Goal: Task Accomplishment & Management: Manage account settings

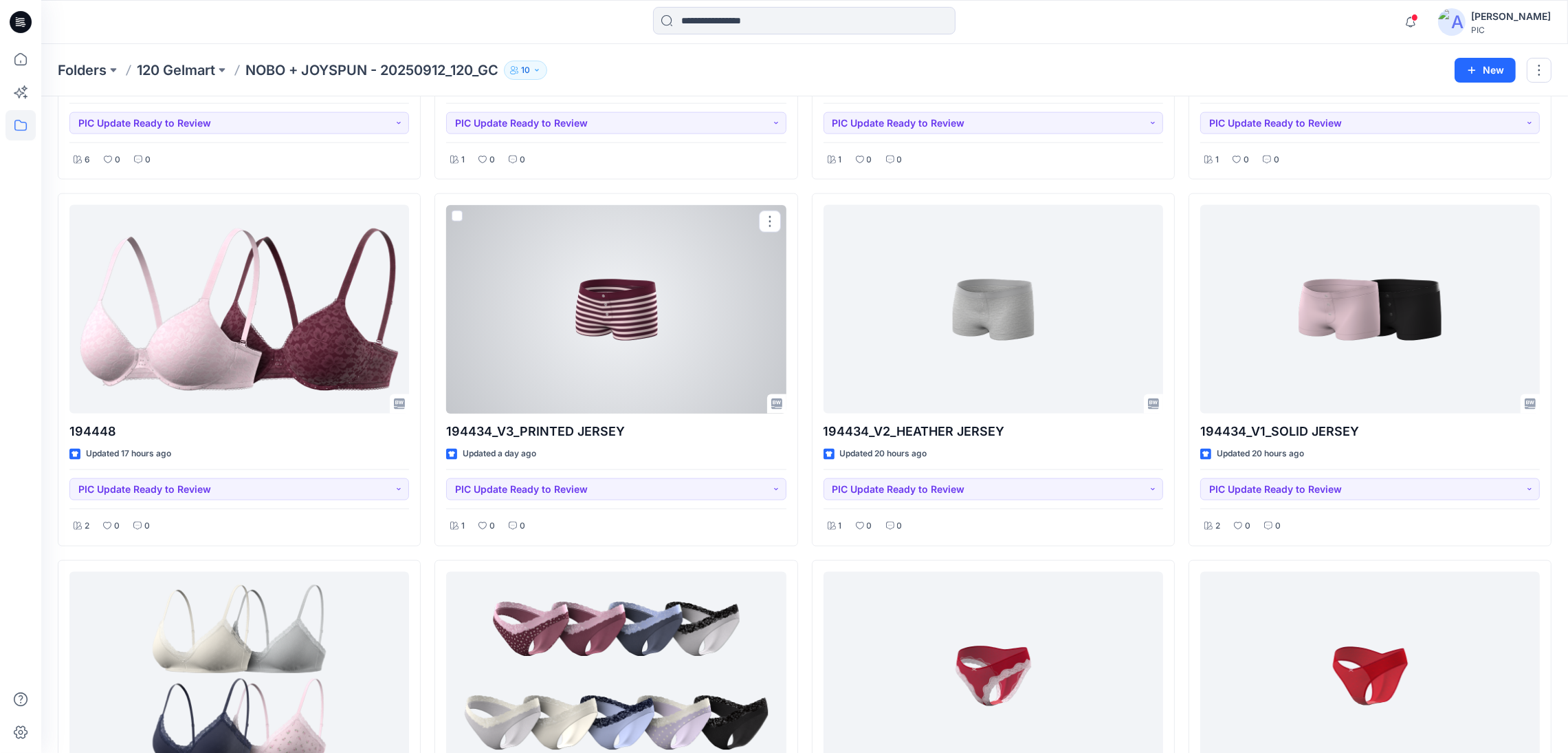
scroll to position [3302, 0]
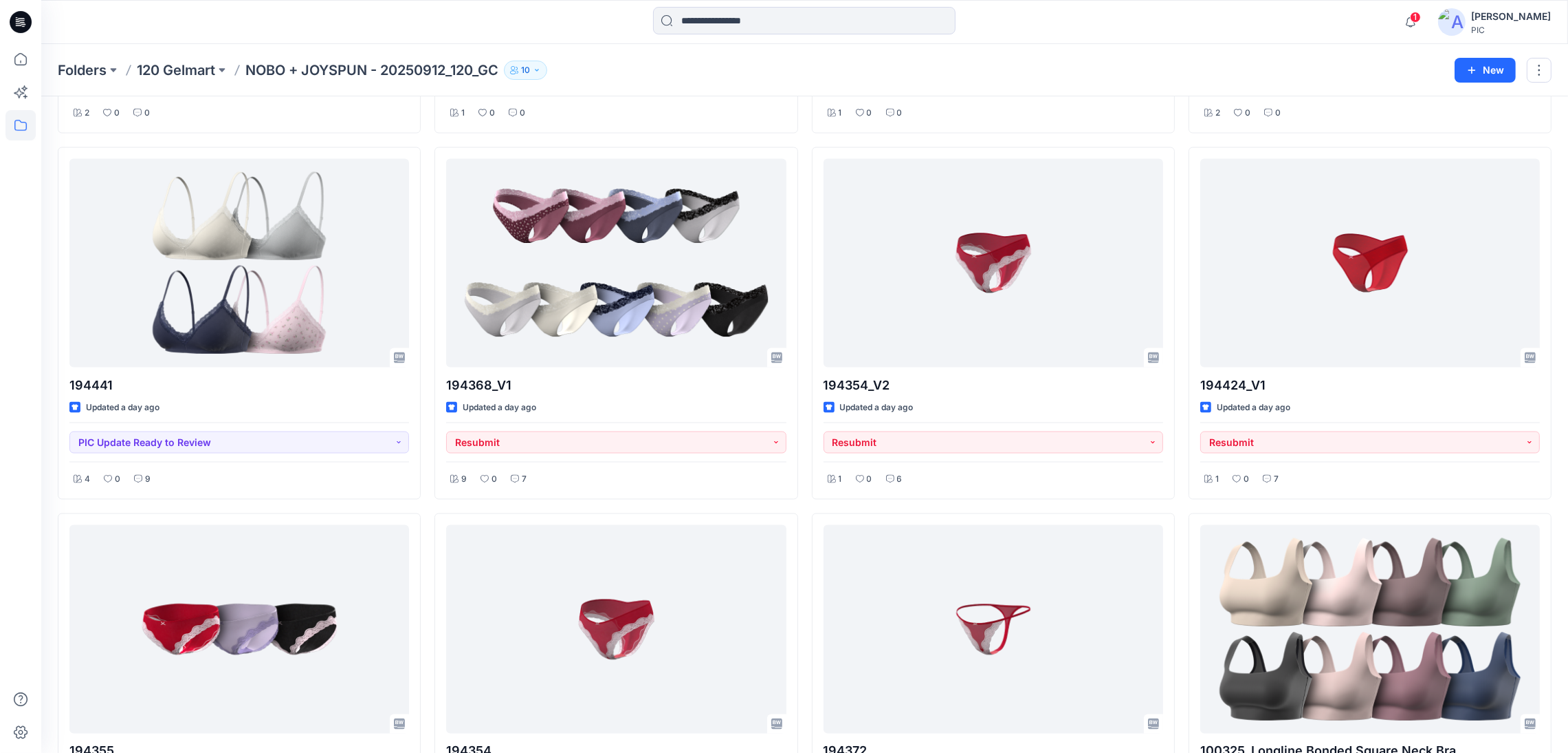
click at [1476, 28] on div "PIC" at bounding box center [1512, 29] width 80 height 10
click at [1426, 217] on div "Sign out" at bounding box center [1449, 219] width 201 height 26
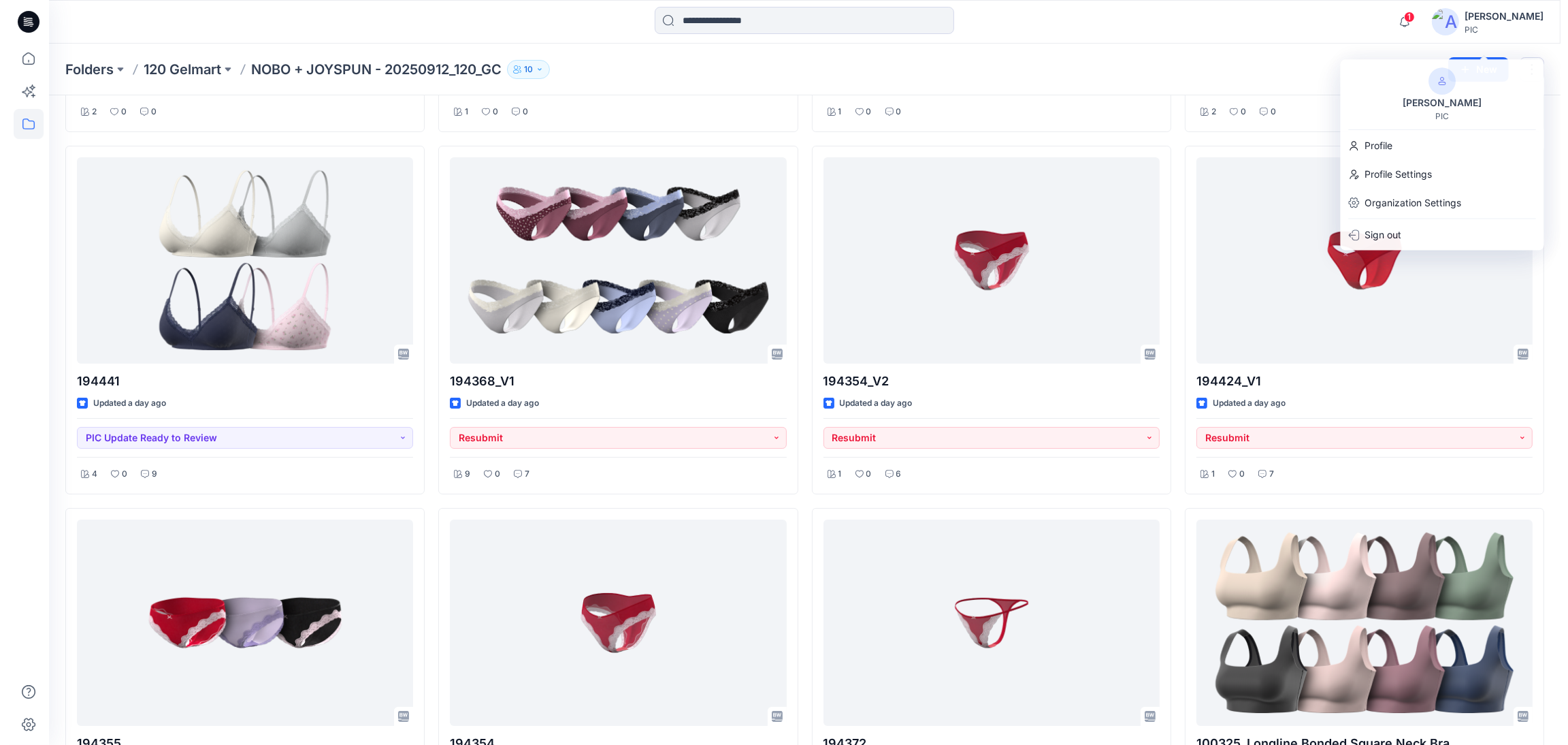
scroll to position [3285, 0]
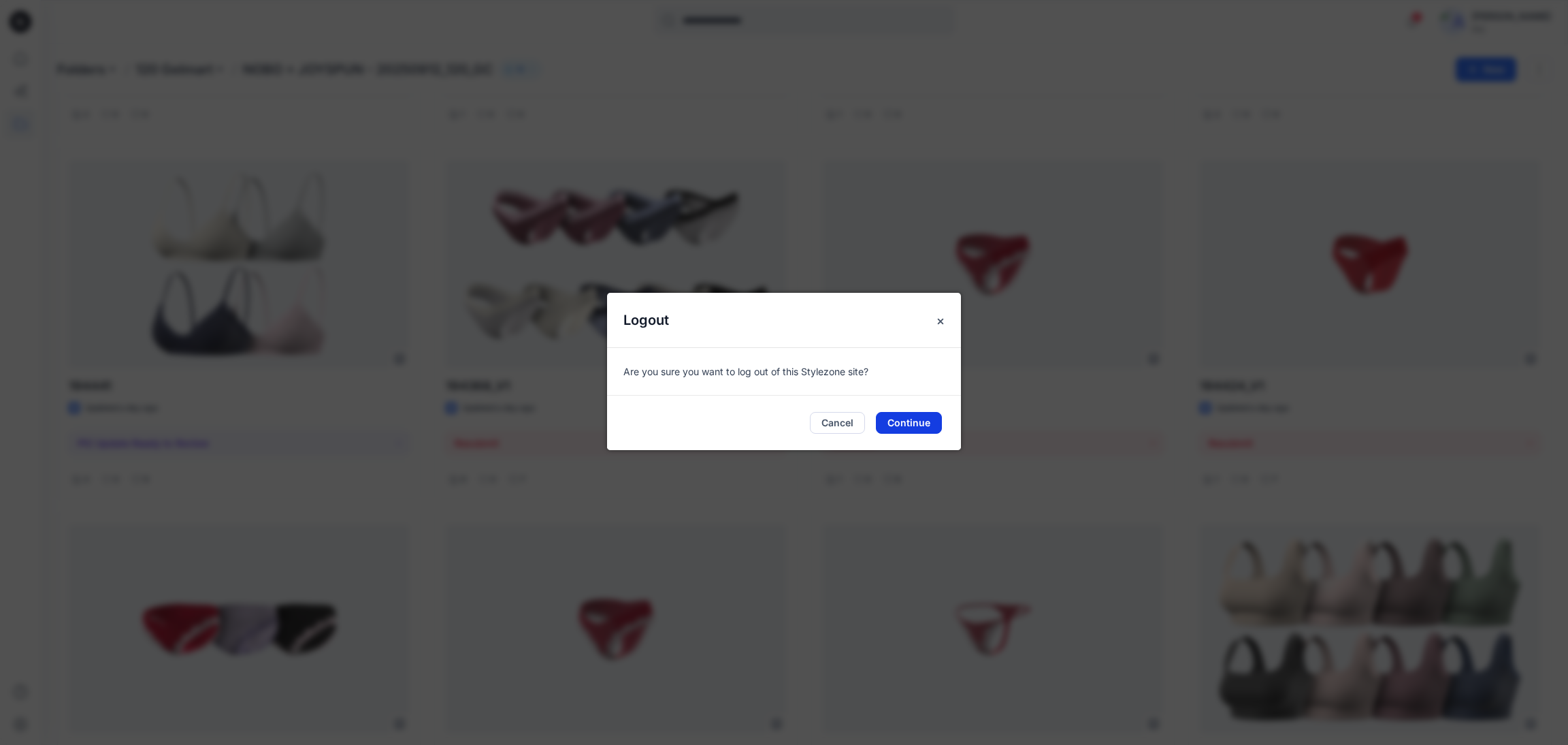
click at [903, 427] on button "Continue" at bounding box center [908, 422] width 66 height 22
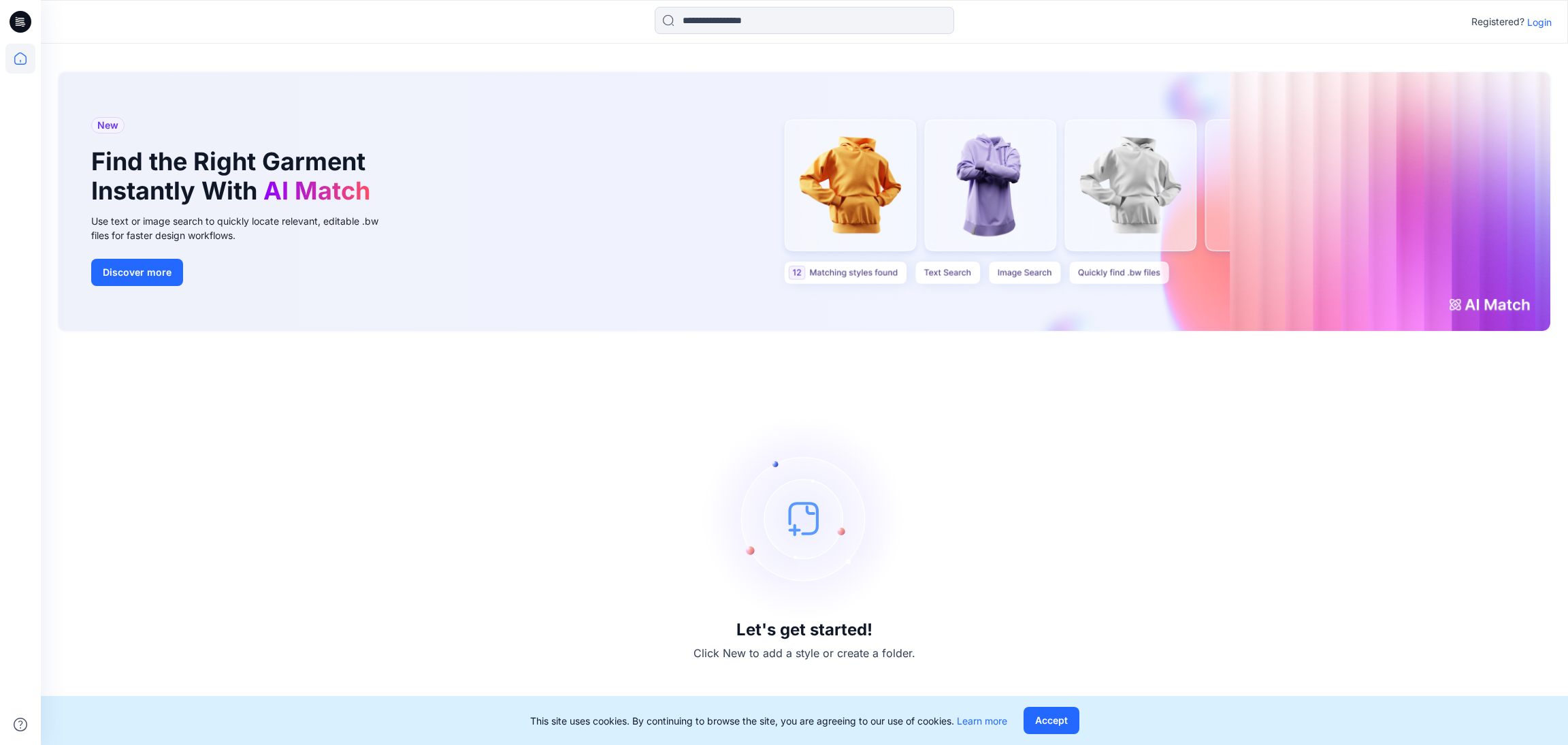
click at [1541, 28] on p "Login" at bounding box center [1538, 23] width 24 height 14
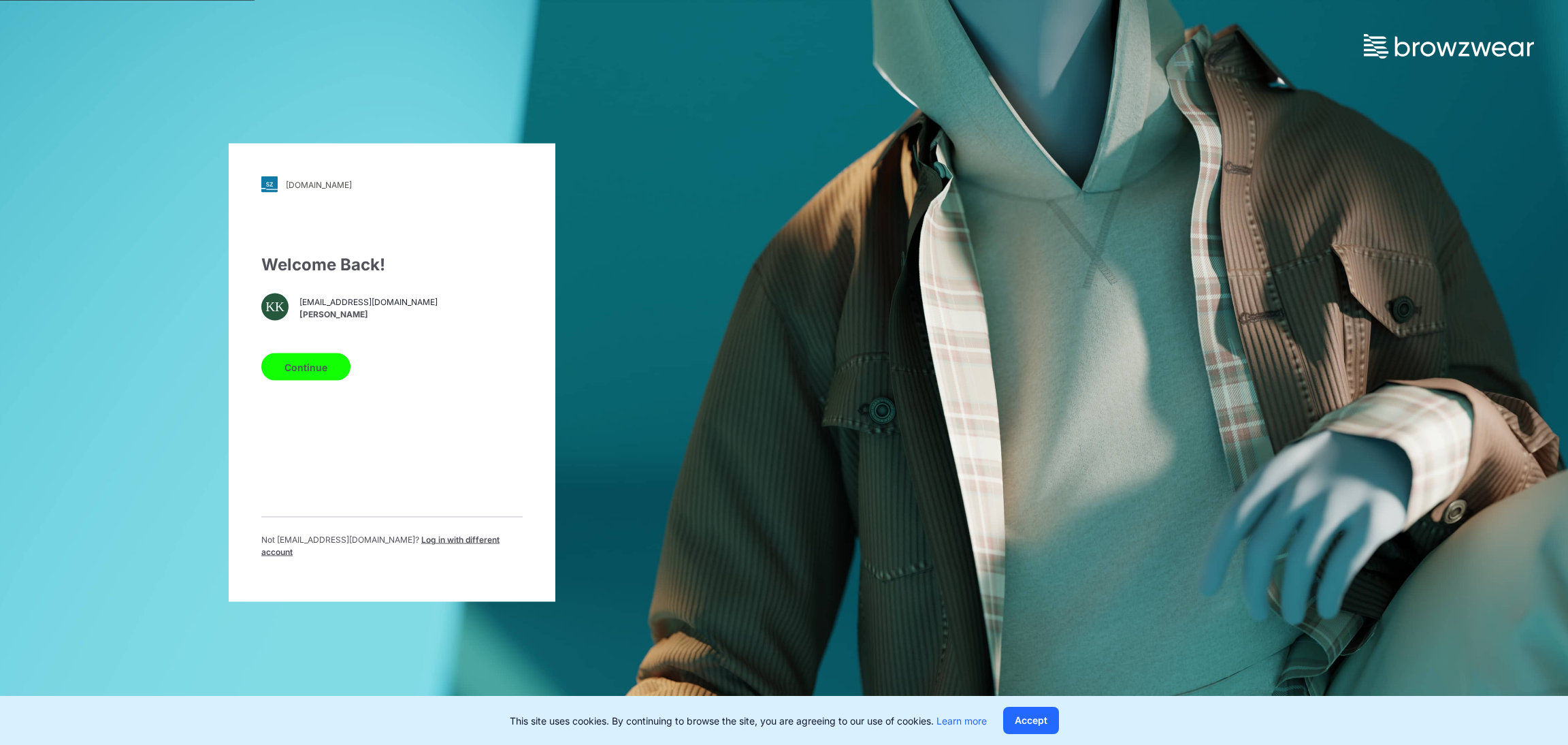
click at [382, 550] on span "Log in with different account" at bounding box center [380, 545] width 238 height 23
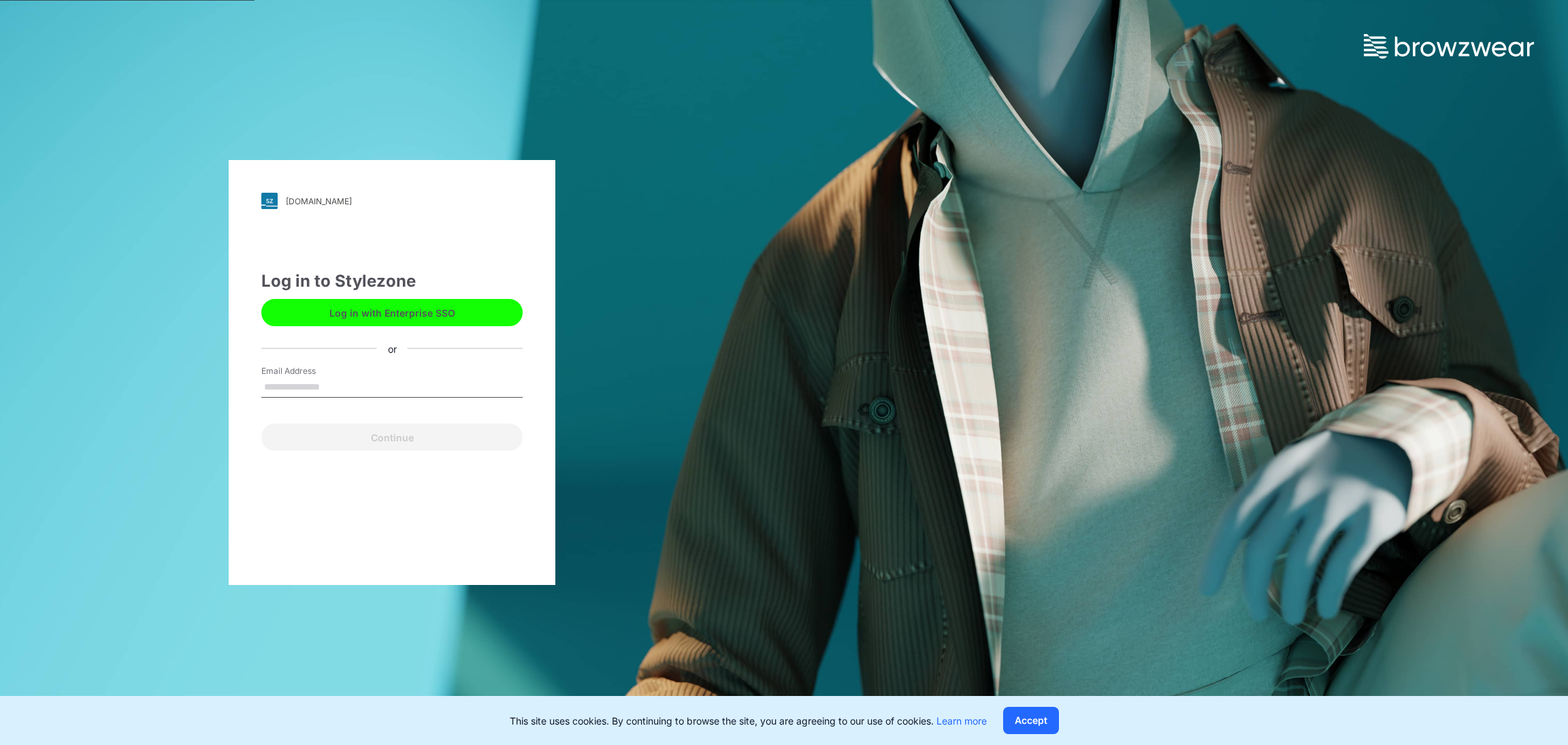
drag, startPoint x: 346, startPoint y: 386, endPoint x: 170, endPoint y: 375, distance: 176.3
click at [170, 375] on div "pic.stylezone.com Loading... Log in to Stylezone Log in with Enterprise SSO or …" at bounding box center [392, 372] width 784 height 745
drag, startPoint x: 324, startPoint y: 389, endPoint x: 236, endPoint y: 384, distance: 88.1
click at [232, 377] on div "pic.stylezone.com Loading... Log in to Stylezone Log in with Enterprise SSO or …" at bounding box center [392, 372] width 327 height 424
type input "**********"
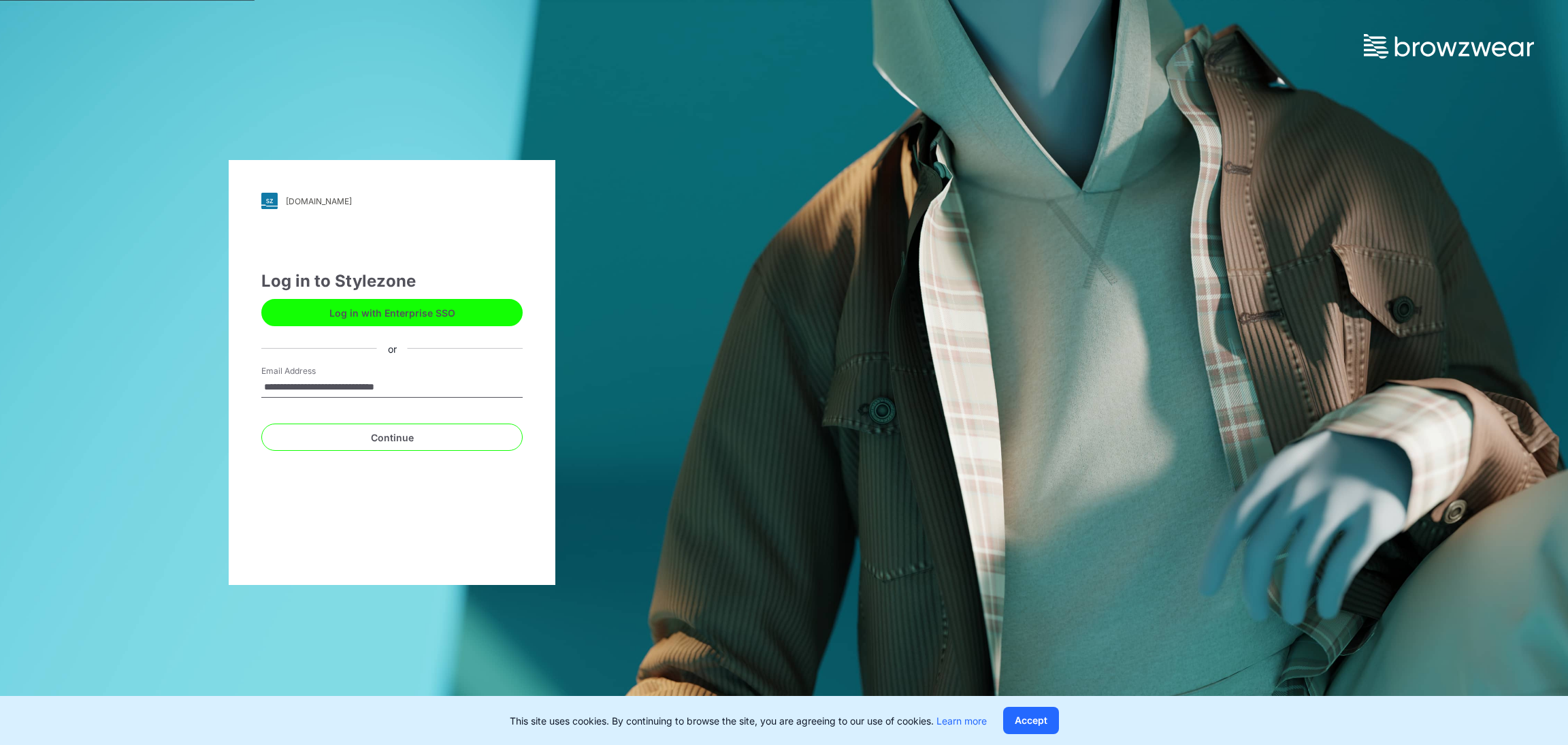
click at [294, 521] on div "**********" at bounding box center [392, 372] width 327 height 424
click at [352, 430] on button "Continue" at bounding box center [392, 437] width 261 height 27
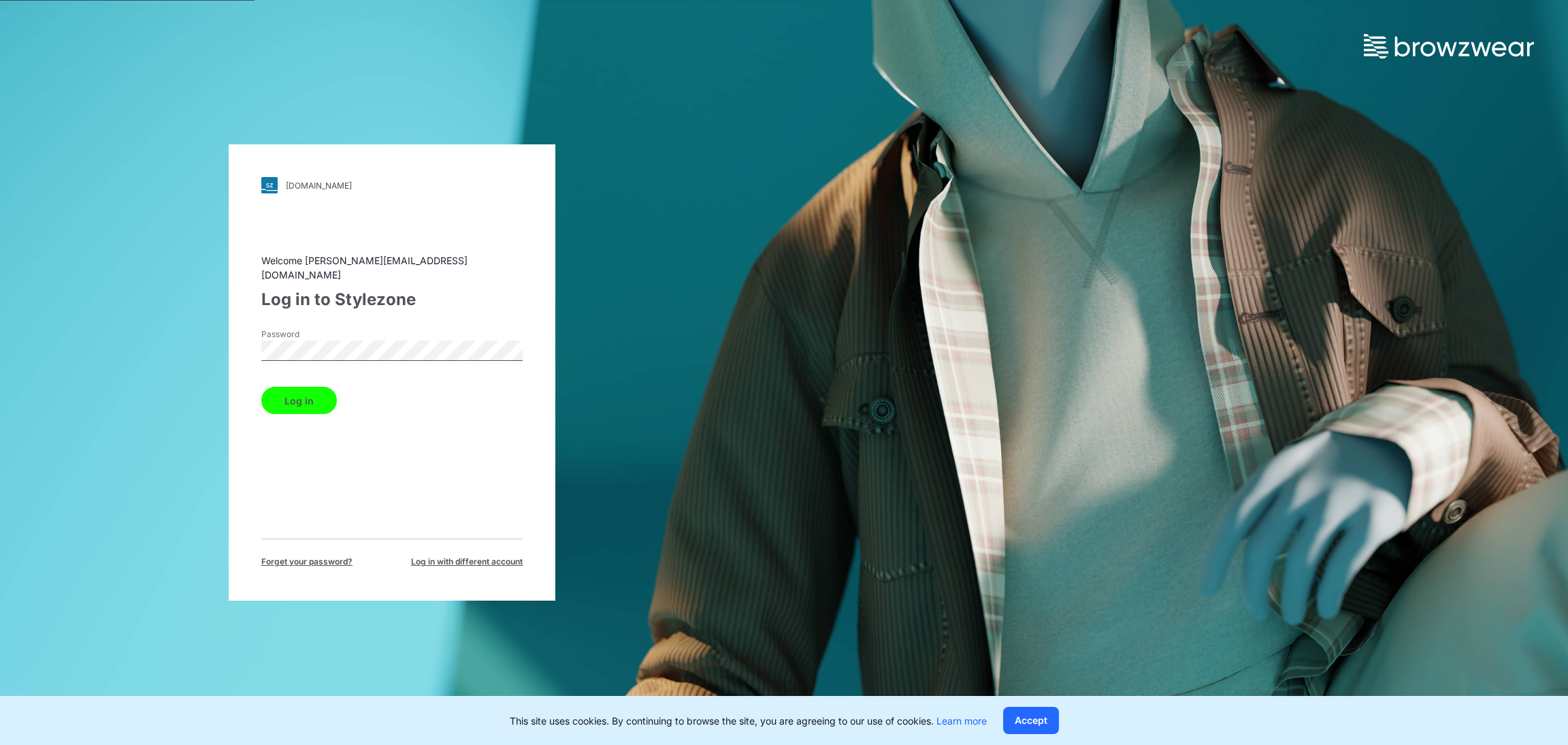
click at [285, 461] on div "Welcome poornima@parallel-innovation.com Log in to Stylezone Password Log in Fo…" at bounding box center [392, 410] width 261 height 314
click at [320, 386] on button "Log in" at bounding box center [299, 400] width 76 height 27
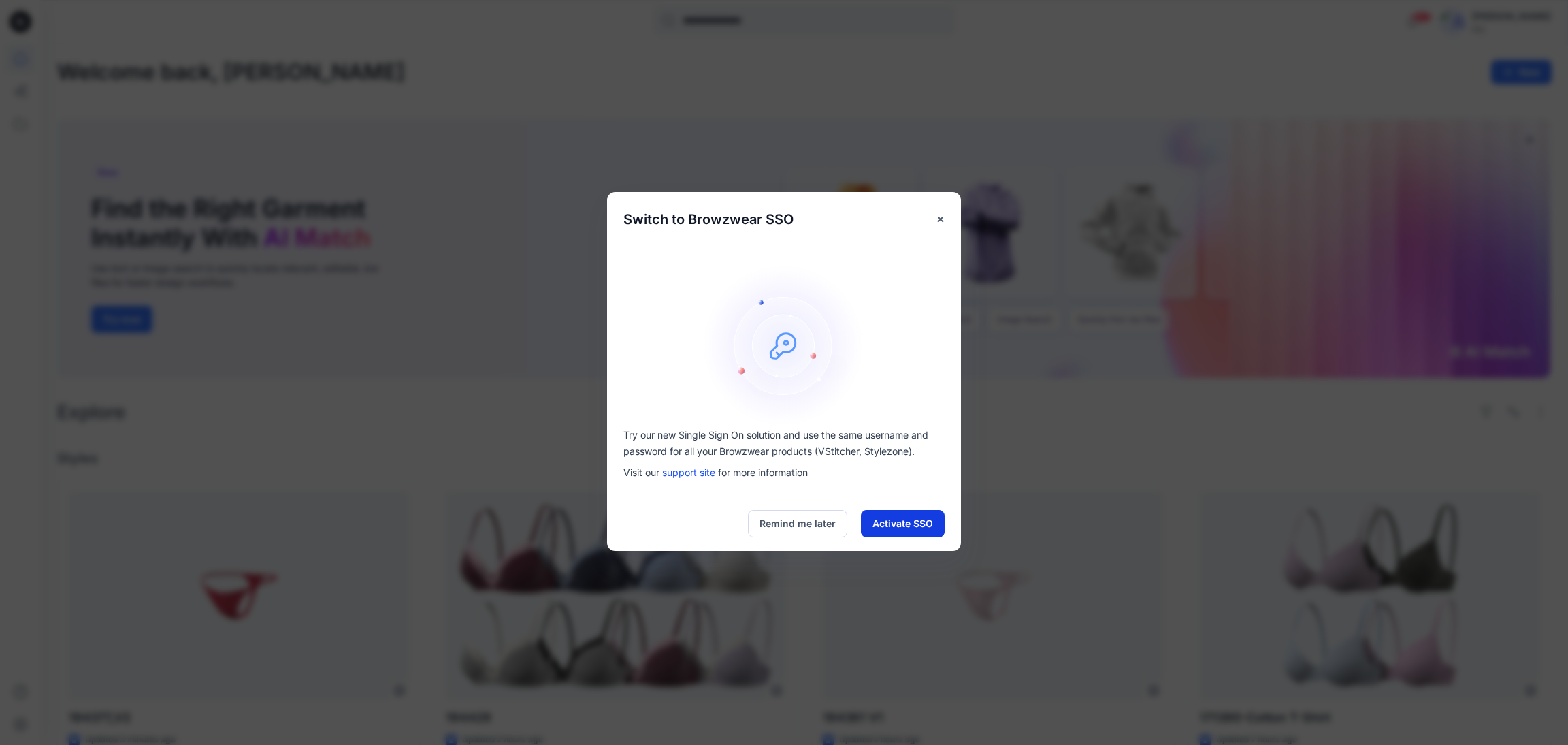
click at [901, 526] on button "Activate SSO" at bounding box center [902, 523] width 84 height 27
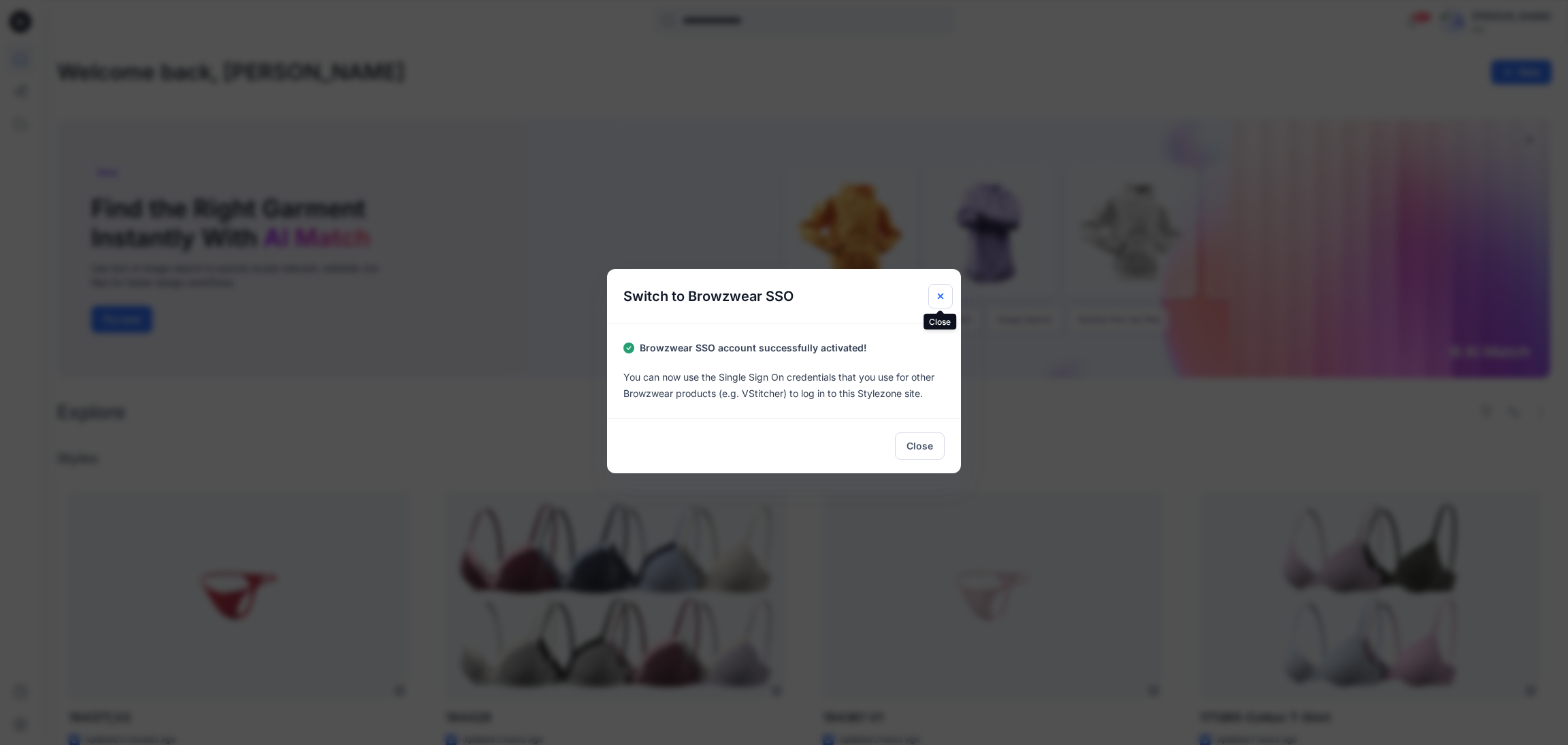
click at [938, 298] on icon "Close" at bounding box center [940, 296] width 5 height 5
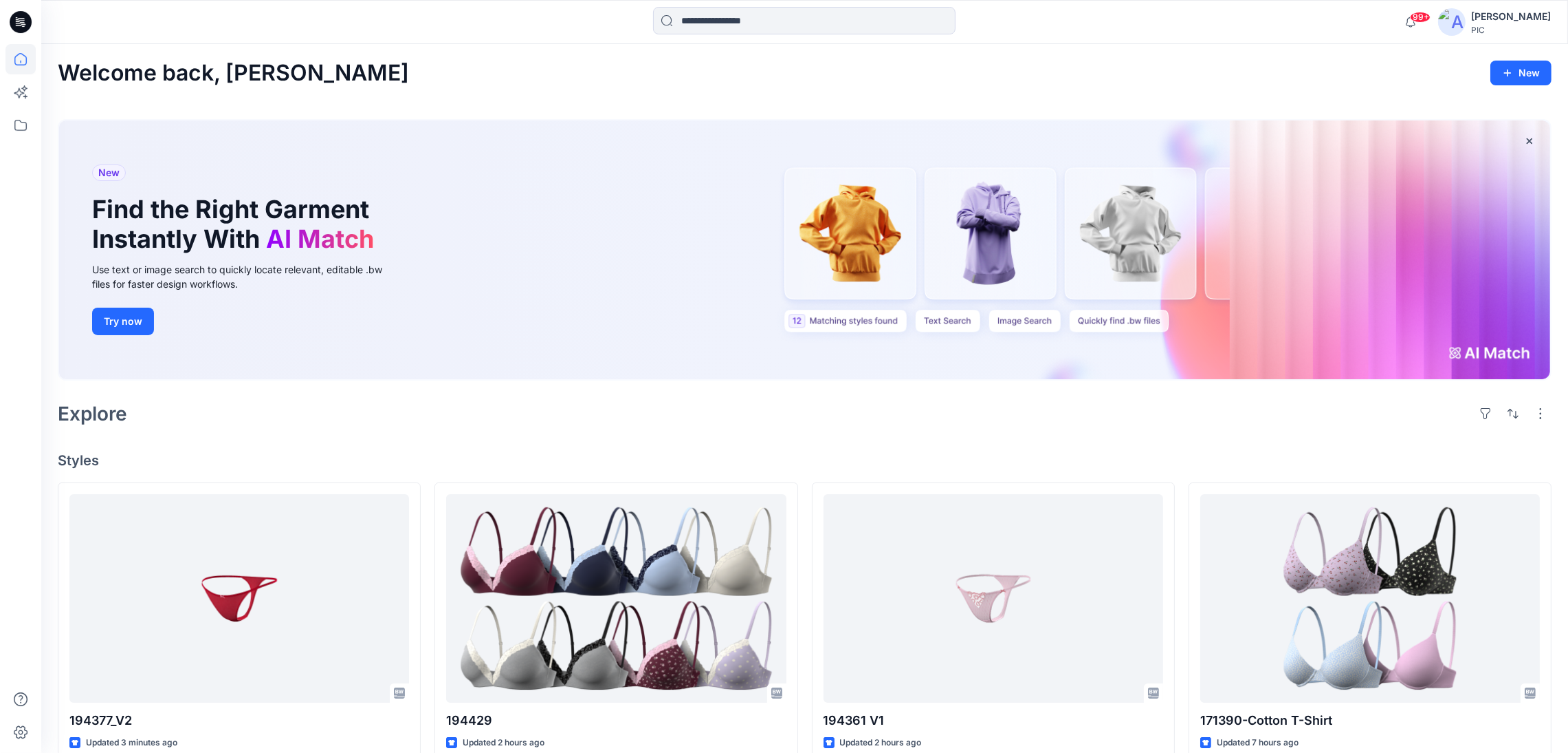
click at [1472, 12] on div "Poornima Perera PIC" at bounding box center [1495, 22] width 113 height 27
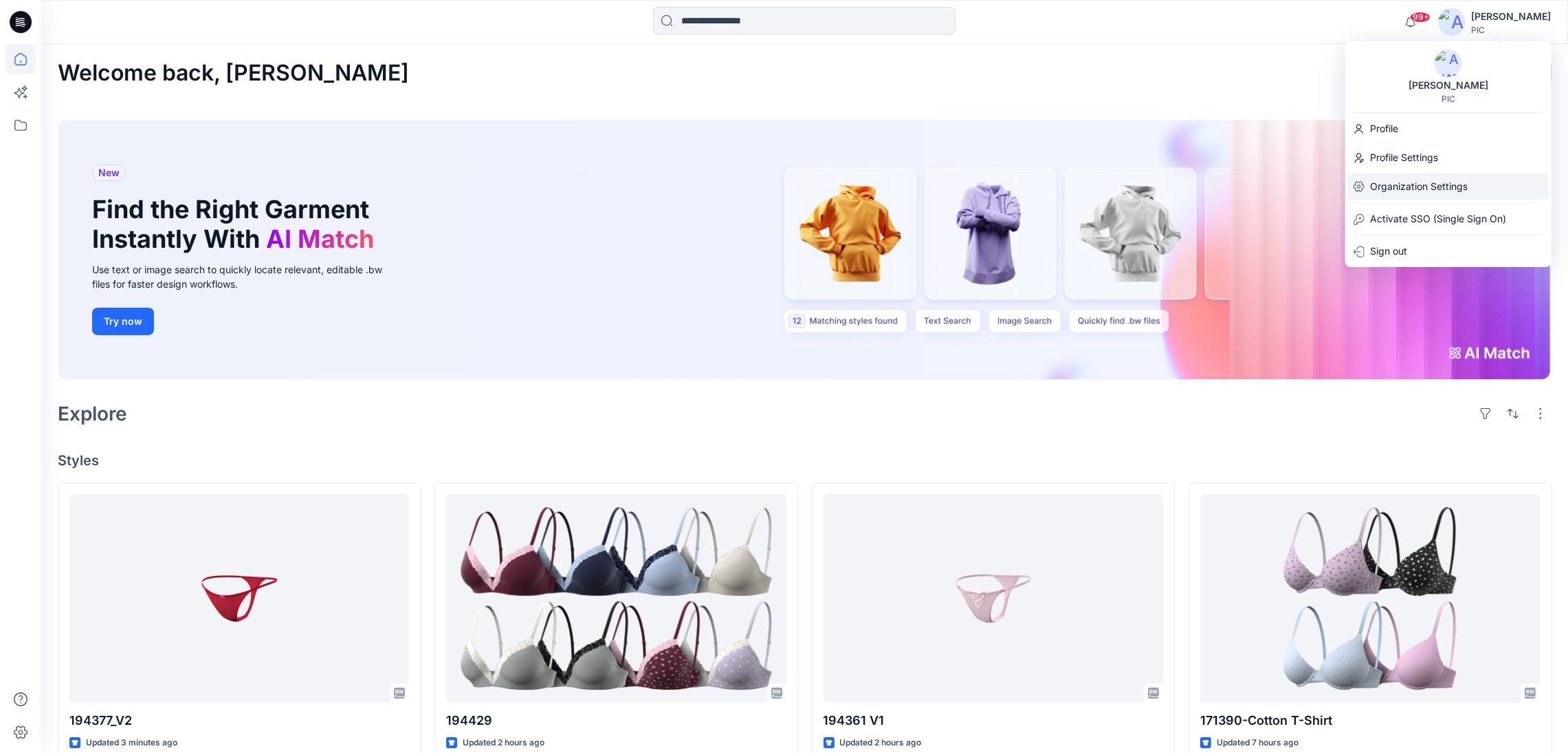
click at [1449, 187] on p "Organization Settings" at bounding box center [1419, 186] width 97 height 26
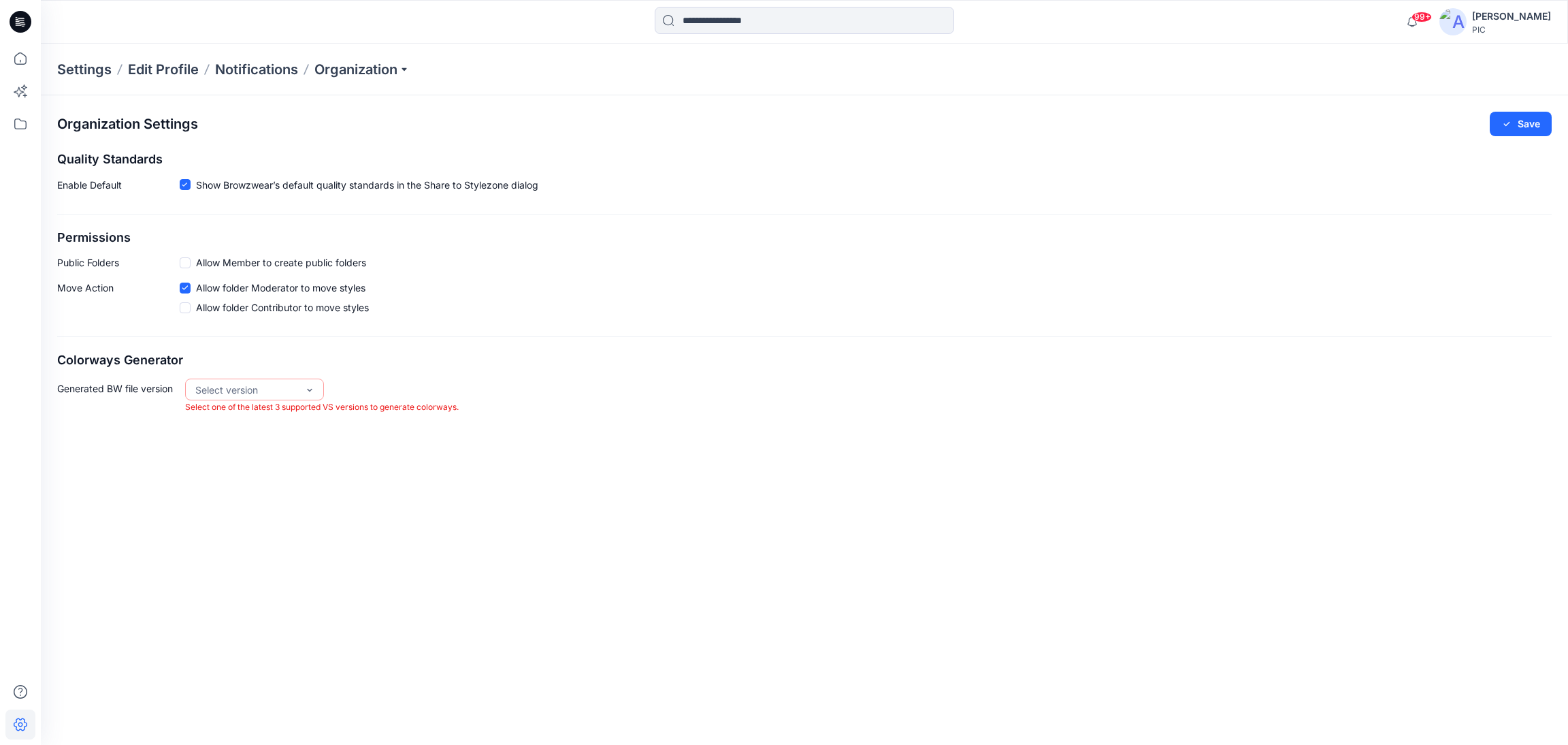
click at [1496, 20] on div "Poornima Perera" at bounding box center [1511, 16] width 79 height 16
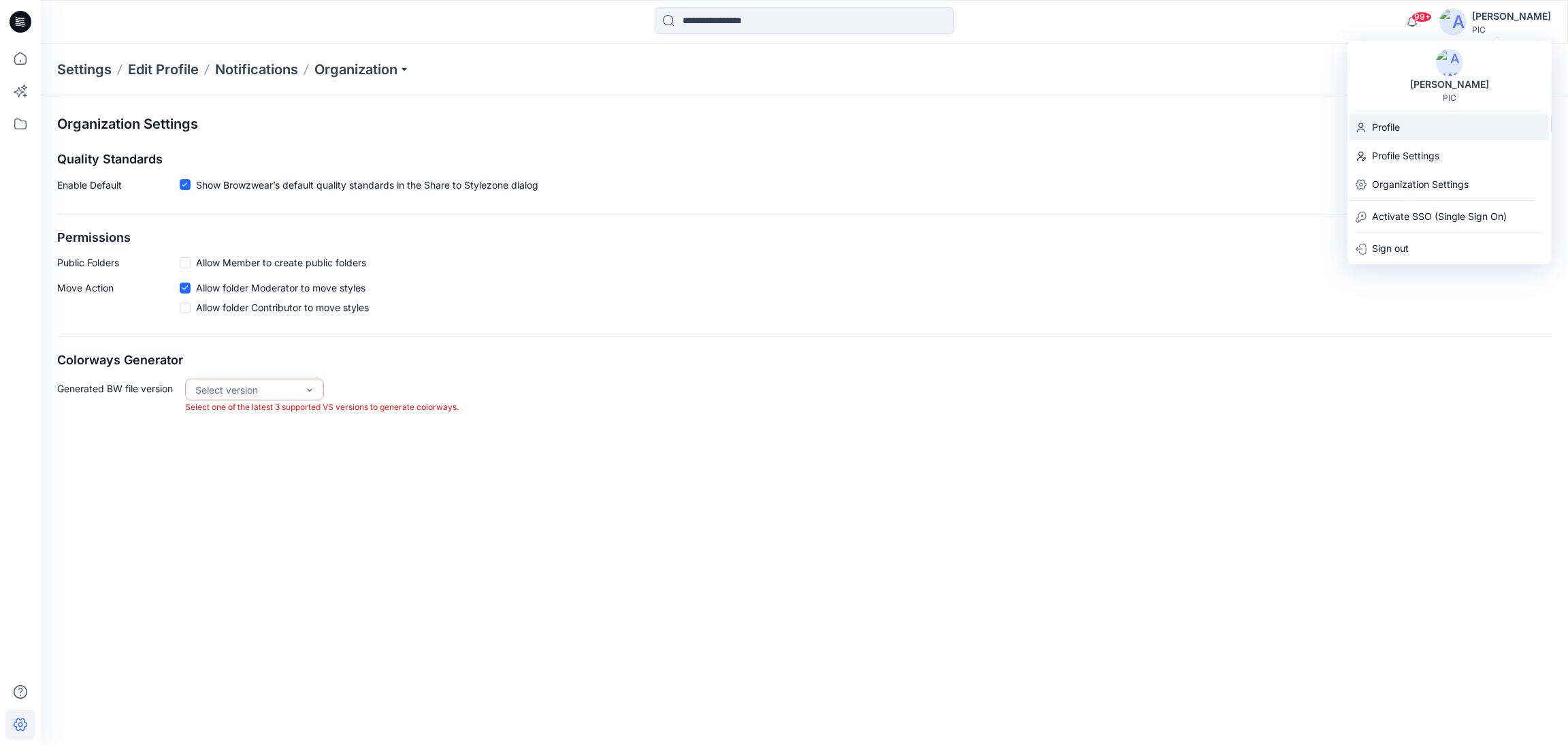
click at [1396, 129] on p "Profile" at bounding box center [1385, 127] width 28 height 26
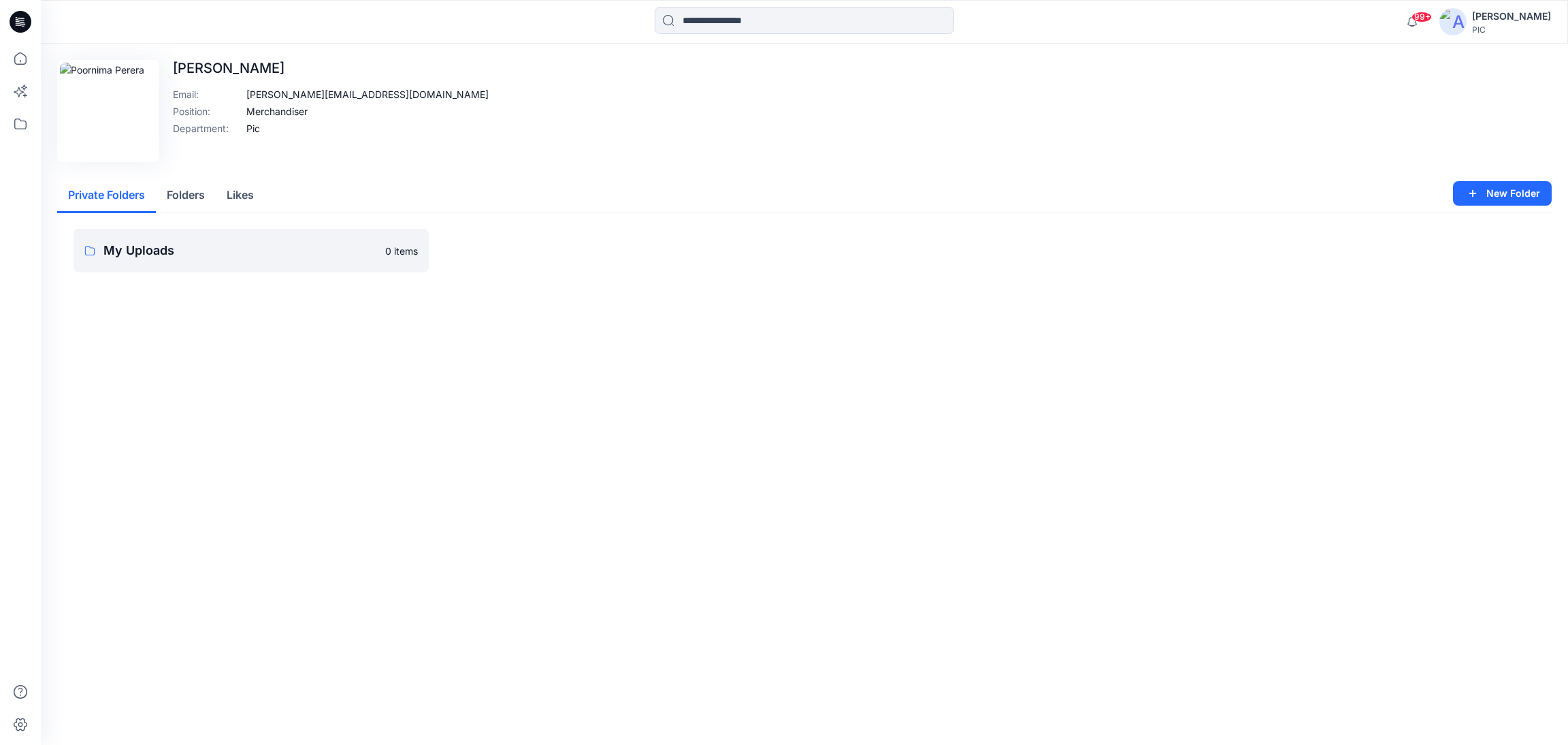
click at [1489, 24] on div "PIC" at bounding box center [1511, 29] width 79 height 10
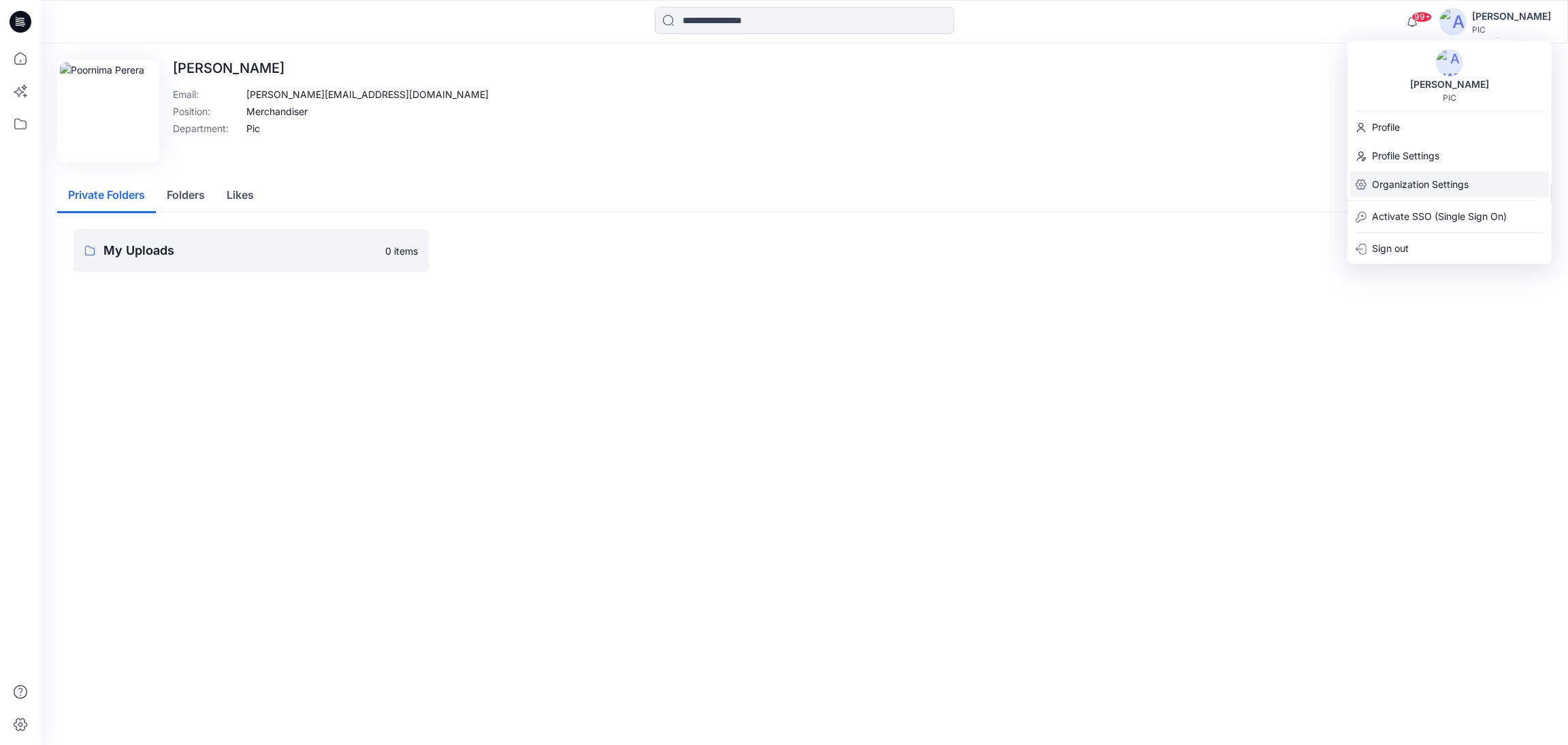
click at [1390, 186] on p "Organization Settings" at bounding box center [1419, 184] width 96 height 26
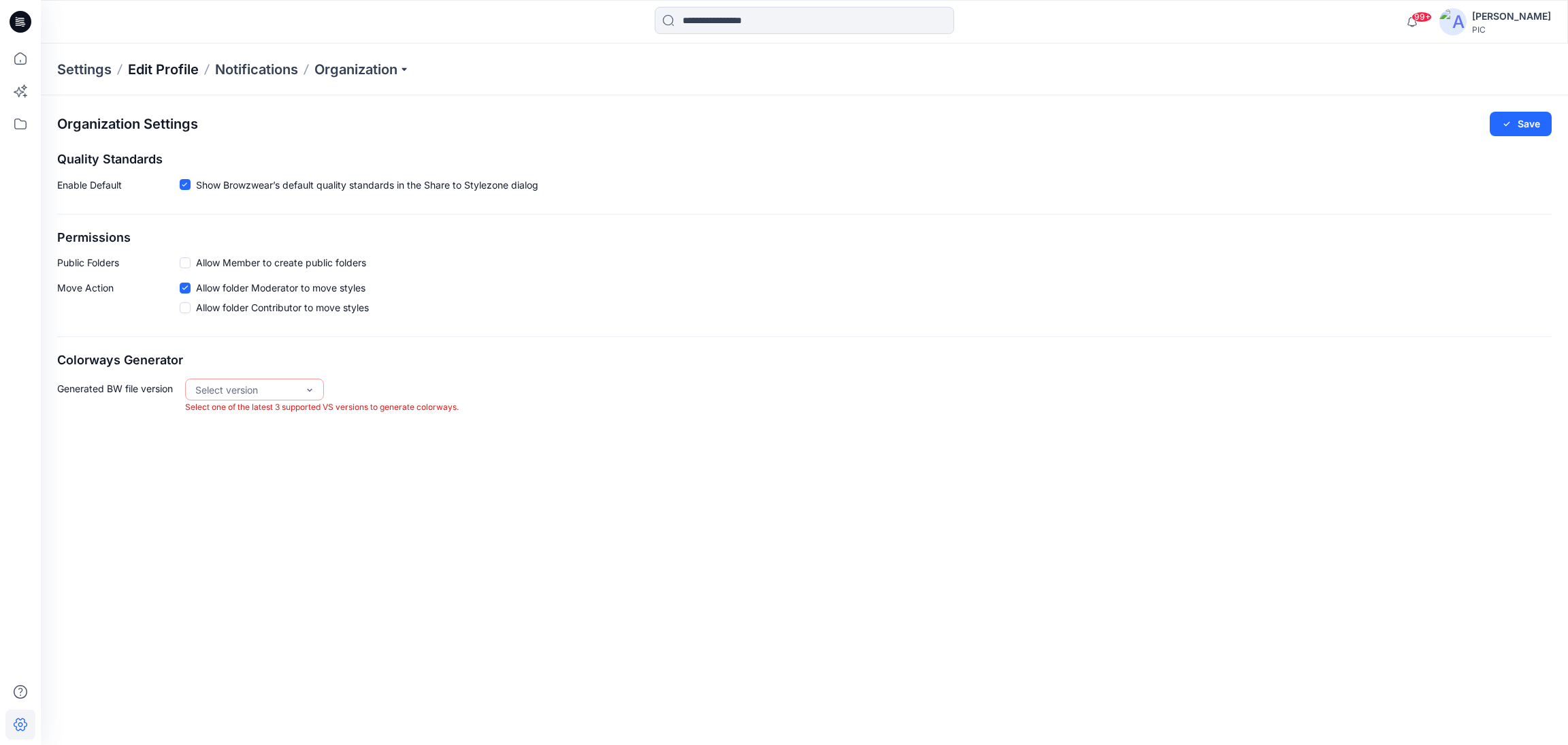
click at [194, 65] on p "Edit Profile" at bounding box center [163, 68] width 71 height 19
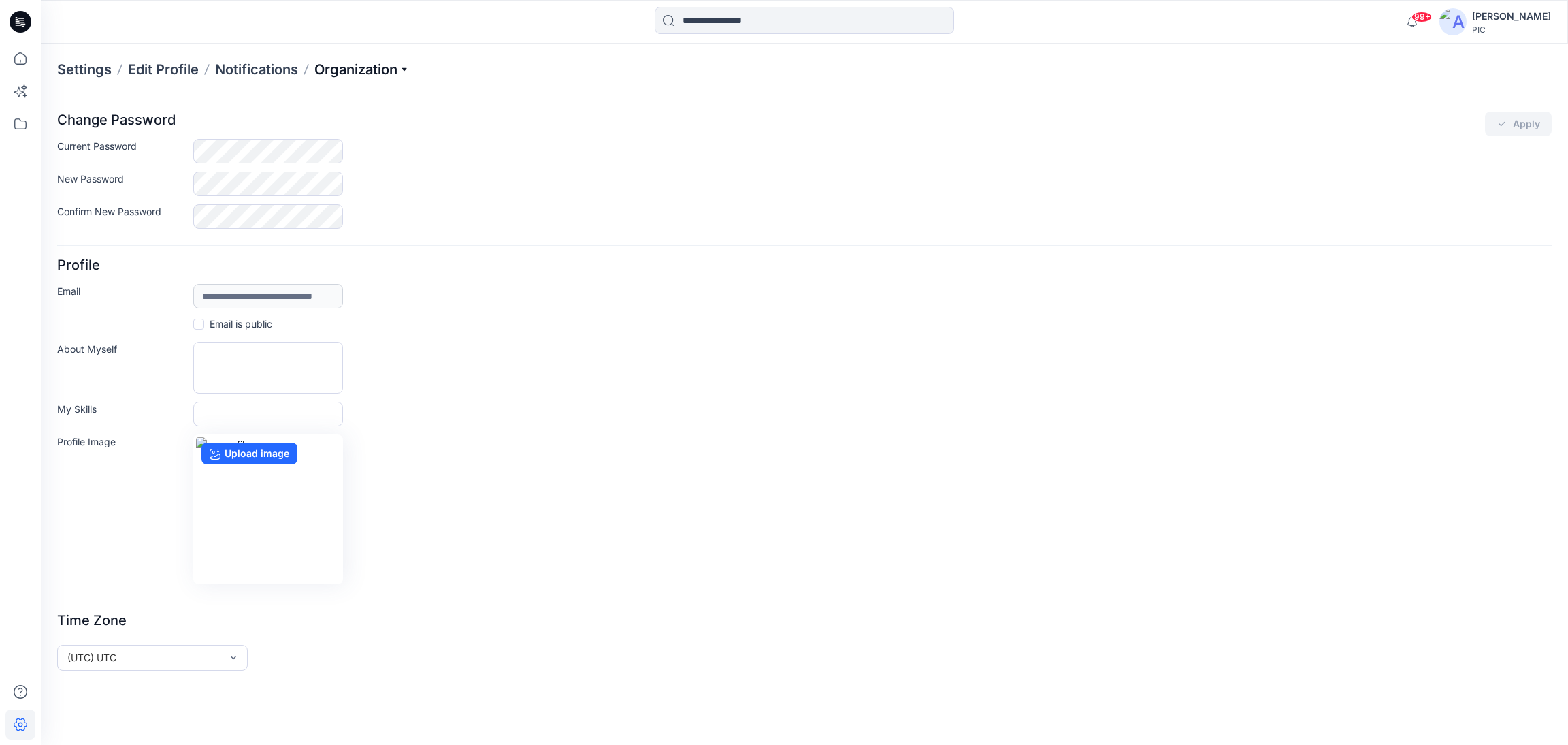
click at [402, 71] on p "Organization" at bounding box center [362, 68] width 95 height 19
click at [324, 214] on link "Organization Settings" at bounding box center [364, 210] width 199 height 27
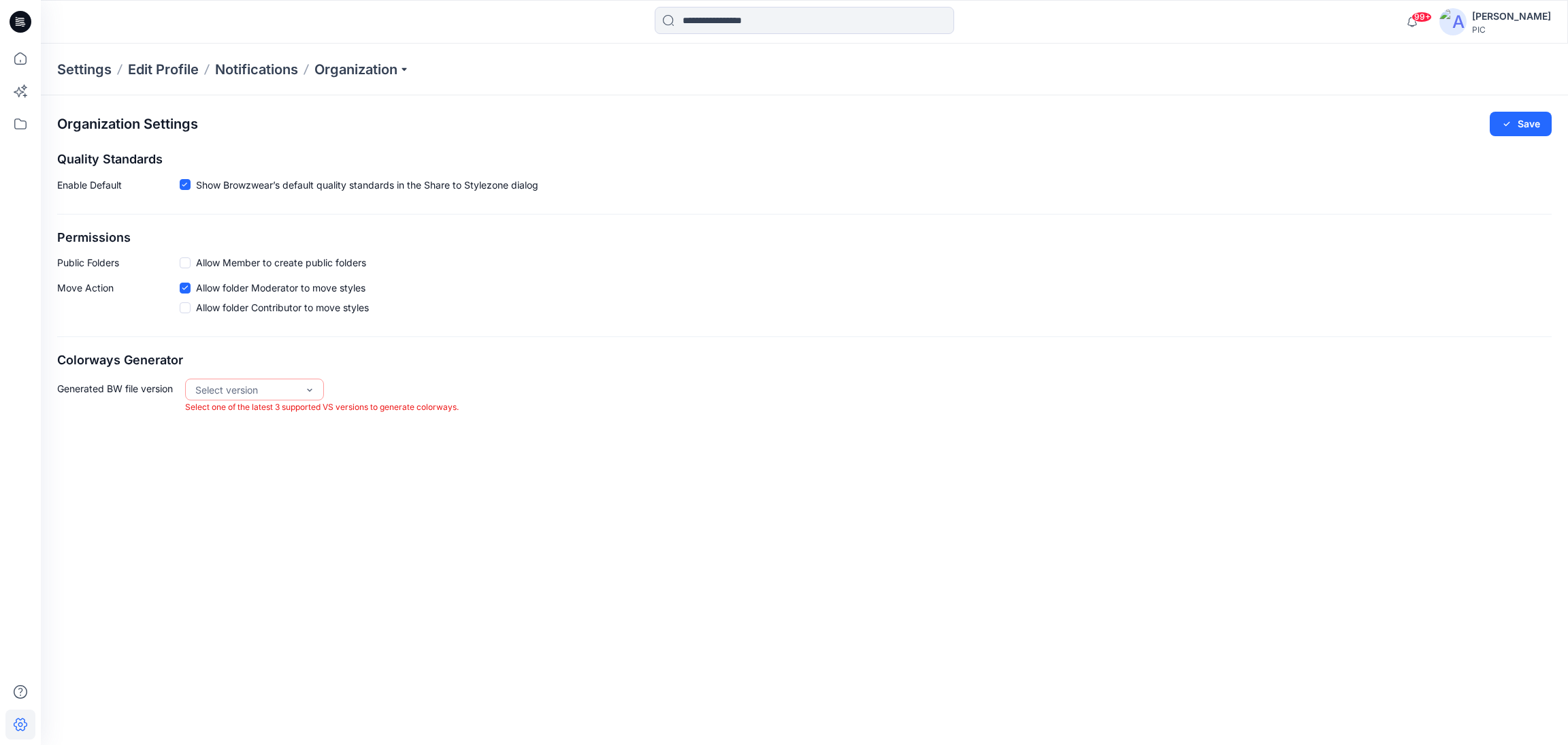
click at [1493, 15] on div "Poornima Perera" at bounding box center [1511, 16] width 79 height 16
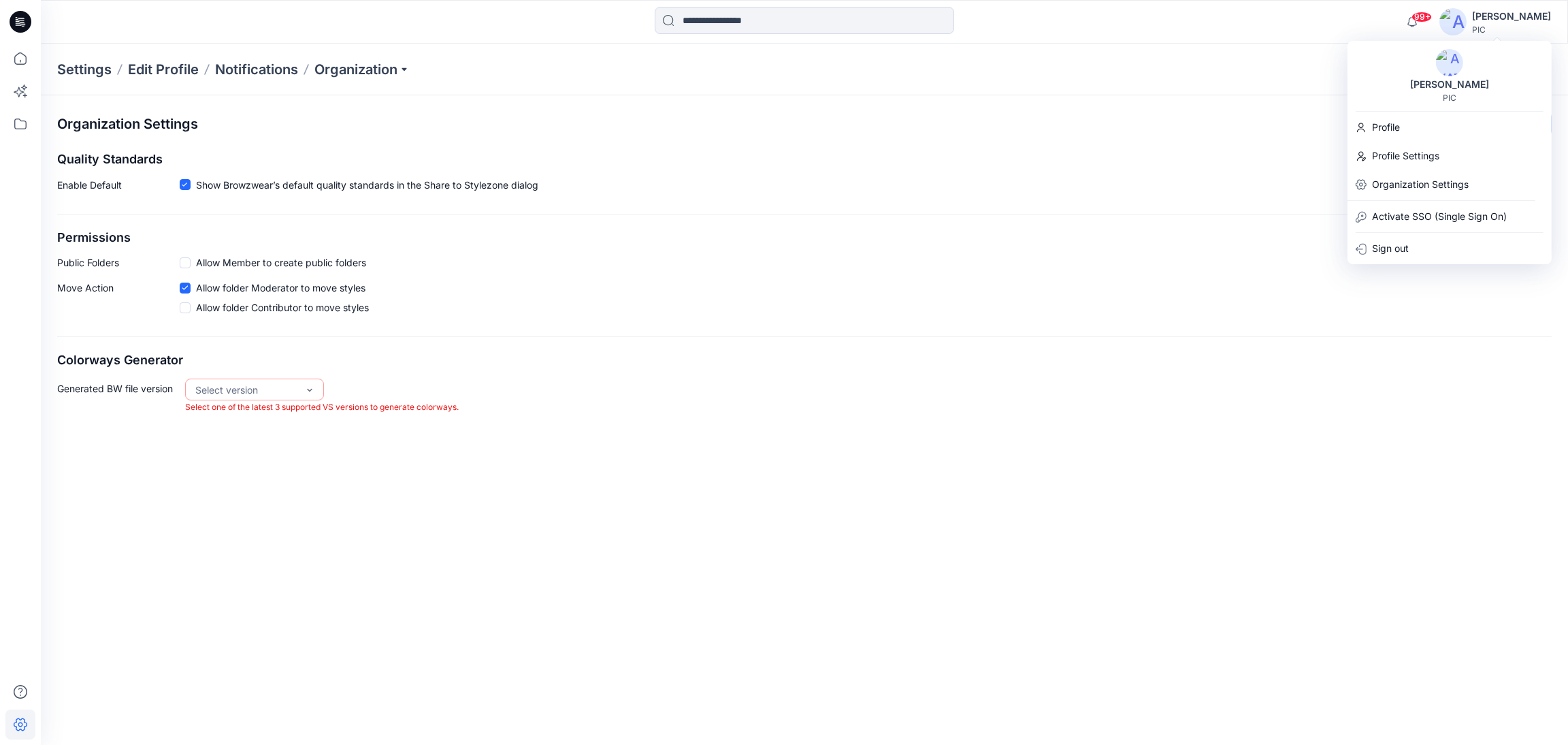
drag, startPoint x: 808, startPoint y: 433, endPoint x: 814, endPoint y: 429, distance: 7.2
click at [811, 430] on div "Organization Settings Save Quality Standards Enable Default Show Browzwear’s de…" at bounding box center [803, 420] width 1527 height 650
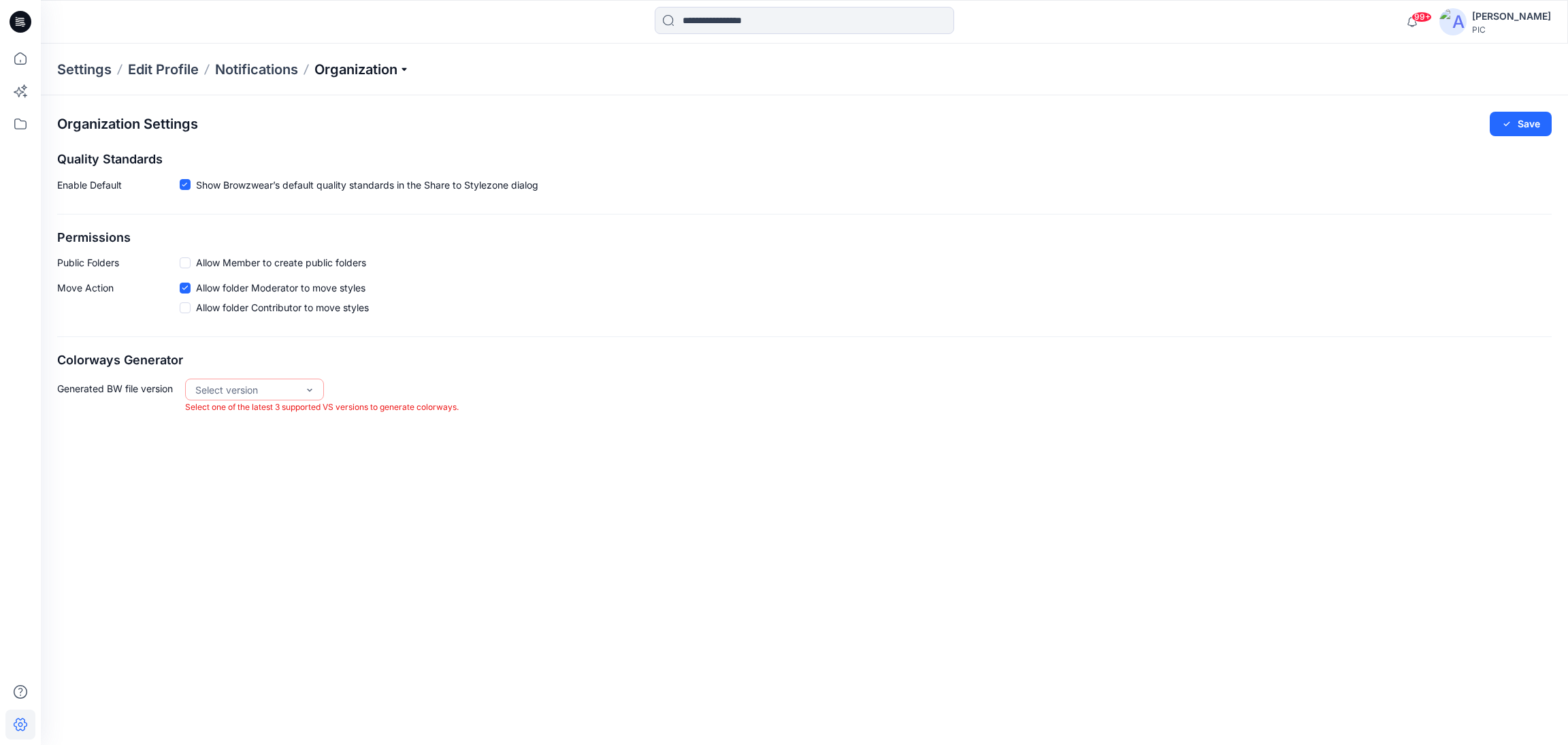
click at [399, 69] on p "Organization" at bounding box center [362, 68] width 95 height 19
click at [333, 102] on link "Invite/Edit Users" at bounding box center [364, 101] width 199 height 27
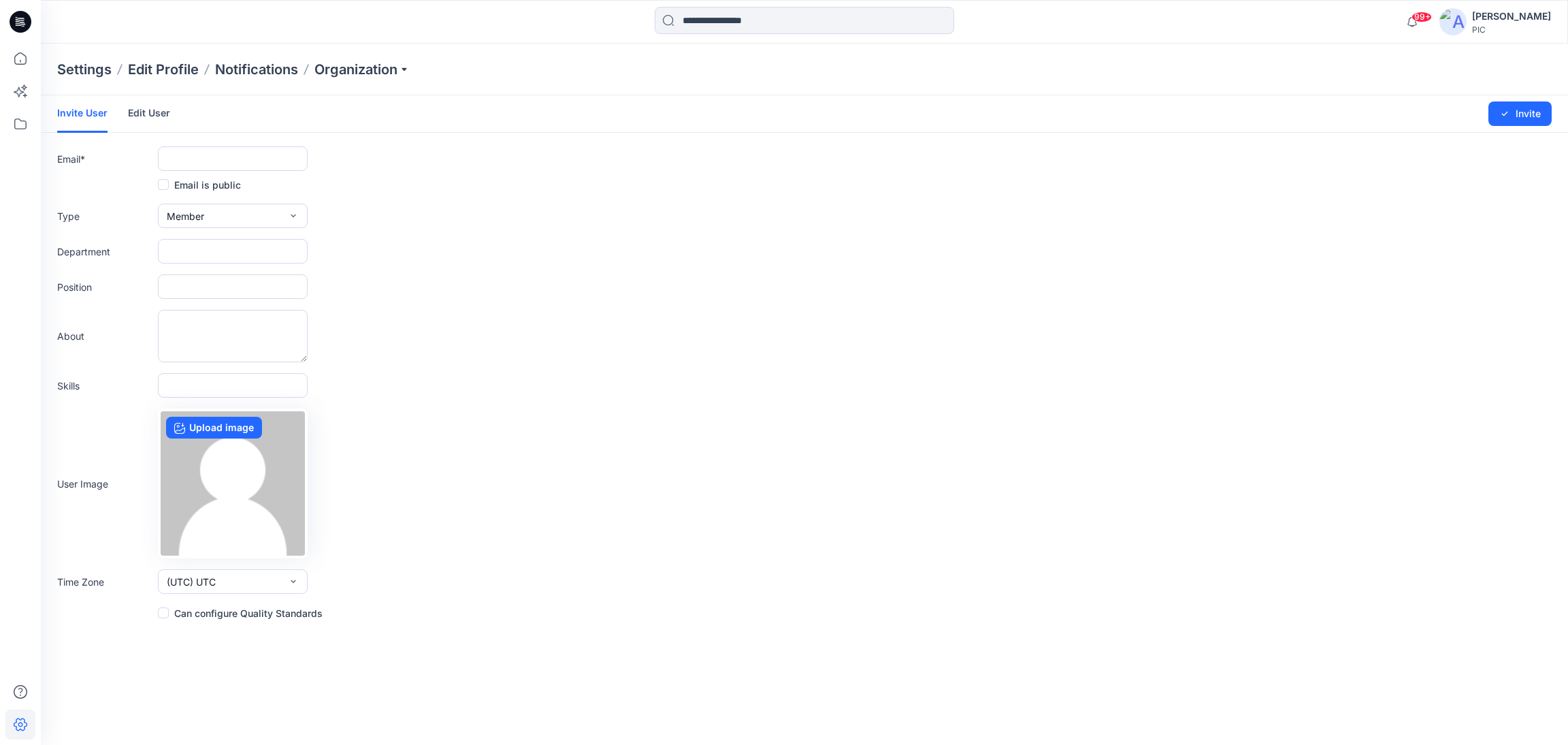
click at [142, 115] on link "Edit User" at bounding box center [149, 113] width 42 height 35
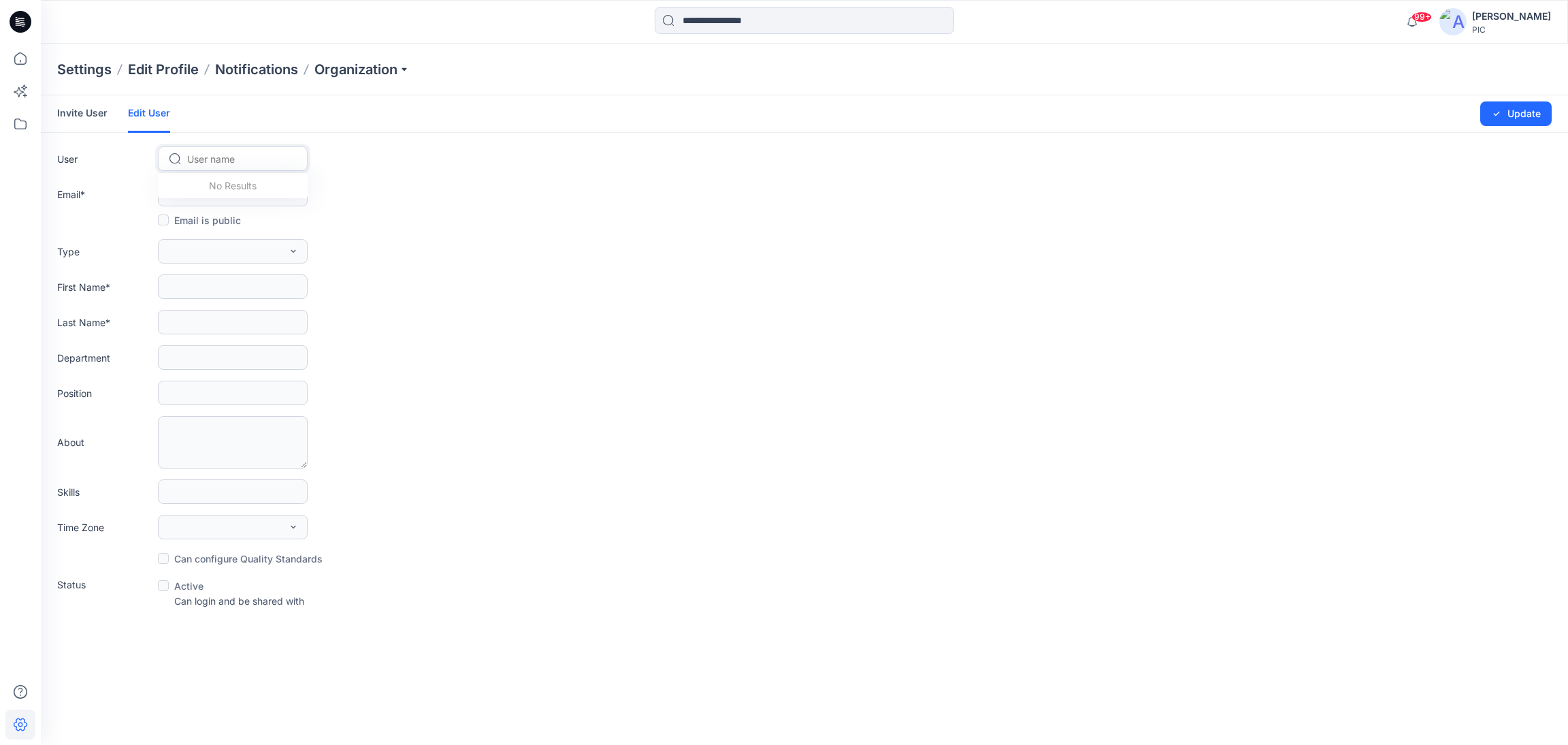
click at [266, 160] on div at bounding box center [240, 159] width 107 height 17
type input "**"
click at [241, 188] on span "[PERSON_NAME]" at bounding box center [228, 187] width 78 height 14
type input "**********"
type input "******"
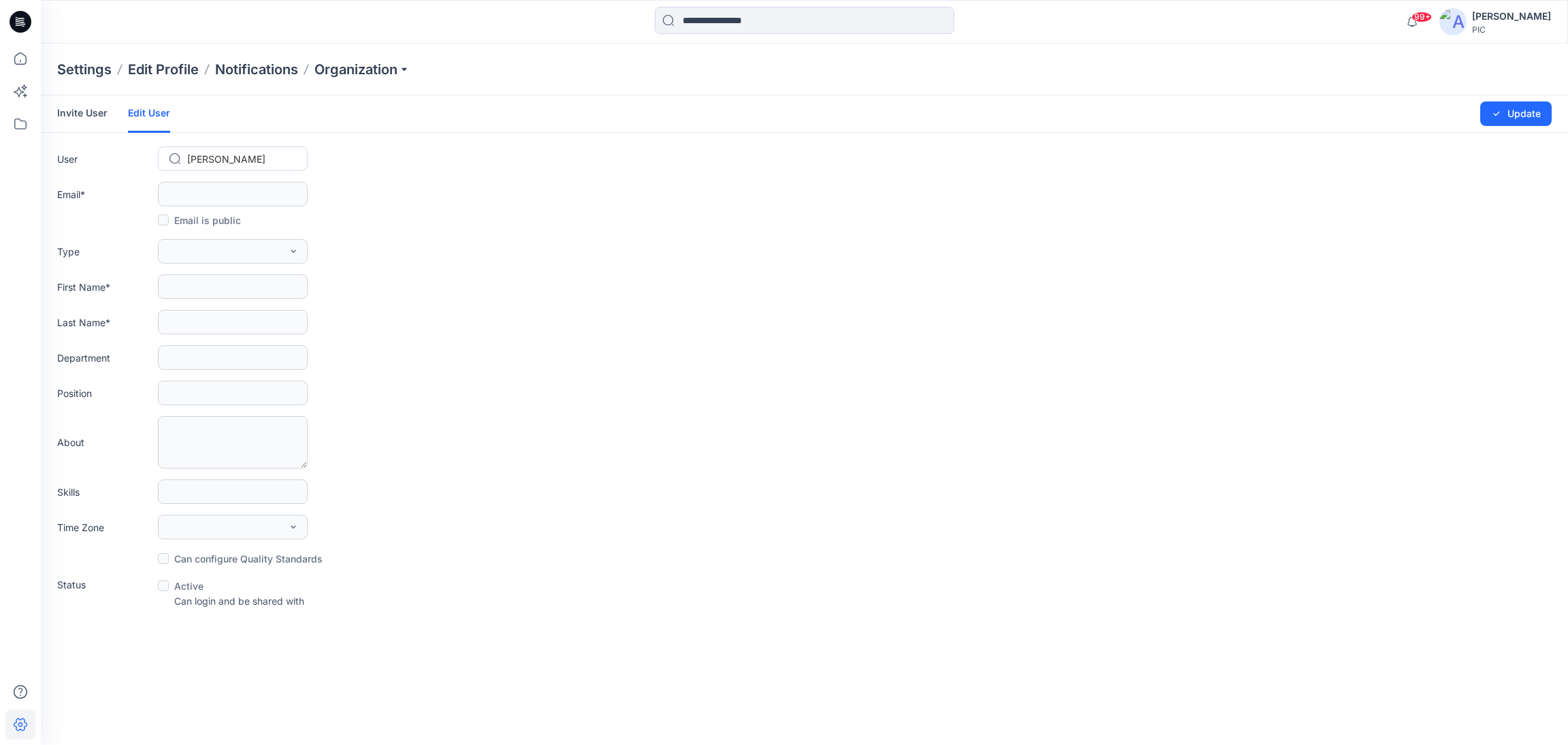
type input "**********"
type input "*******"
click at [295, 255] on icon "button" at bounding box center [294, 251] width 11 height 11
click at [217, 332] on button "Admin" at bounding box center [232, 337] width 144 height 27
click at [190, 393] on input "**" at bounding box center [232, 392] width 150 height 24
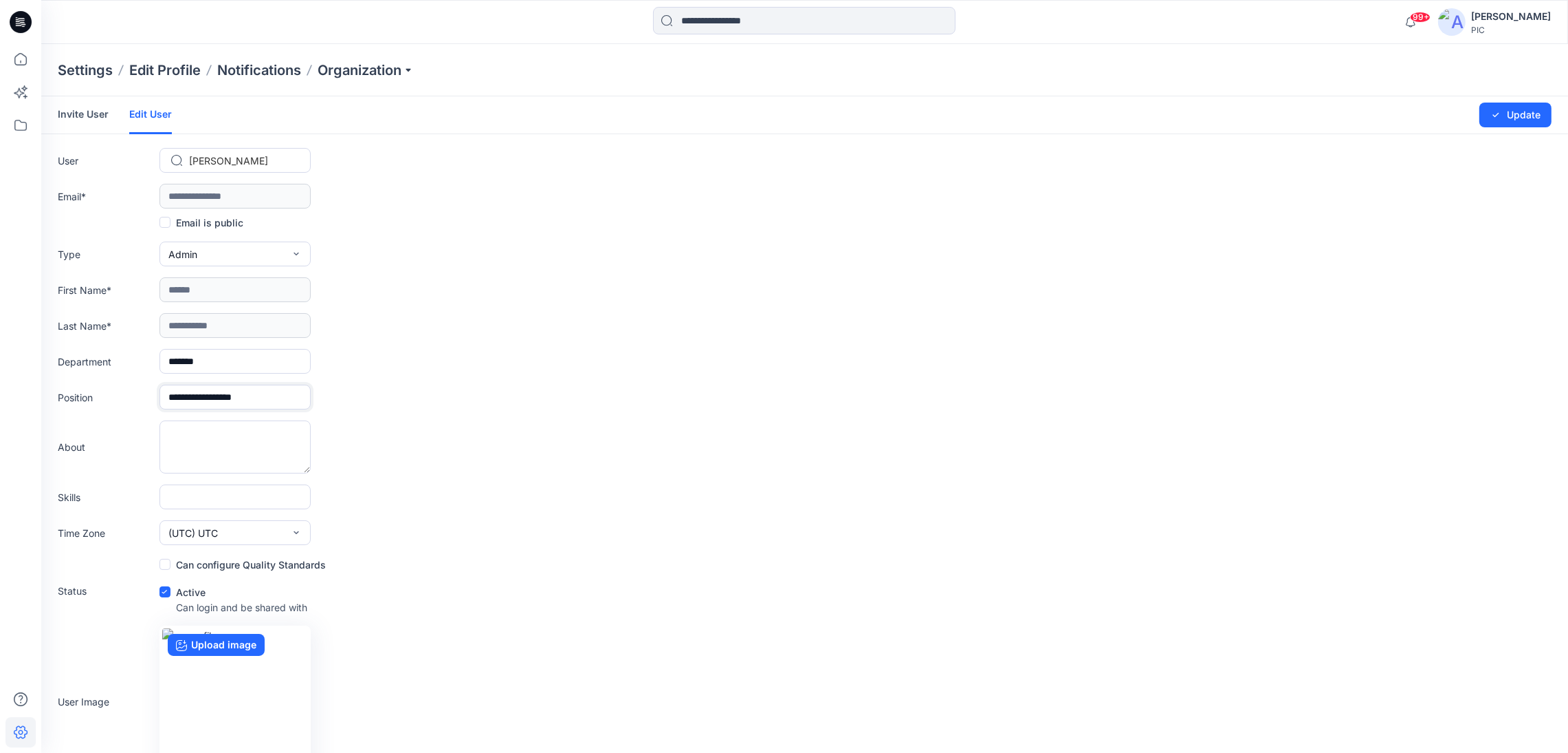
type input "**********"
drag, startPoint x: 217, startPoint y: 361, endPoint x: 189, endPoint y: 359, distance: 28.1
click at [189, 359] on input "*******" at bounding box center [235, 361] width 151 height 25
type input "**********"
click at [482, 413] on form "**********" at bounding box center [804, 454] width 1527 height 716
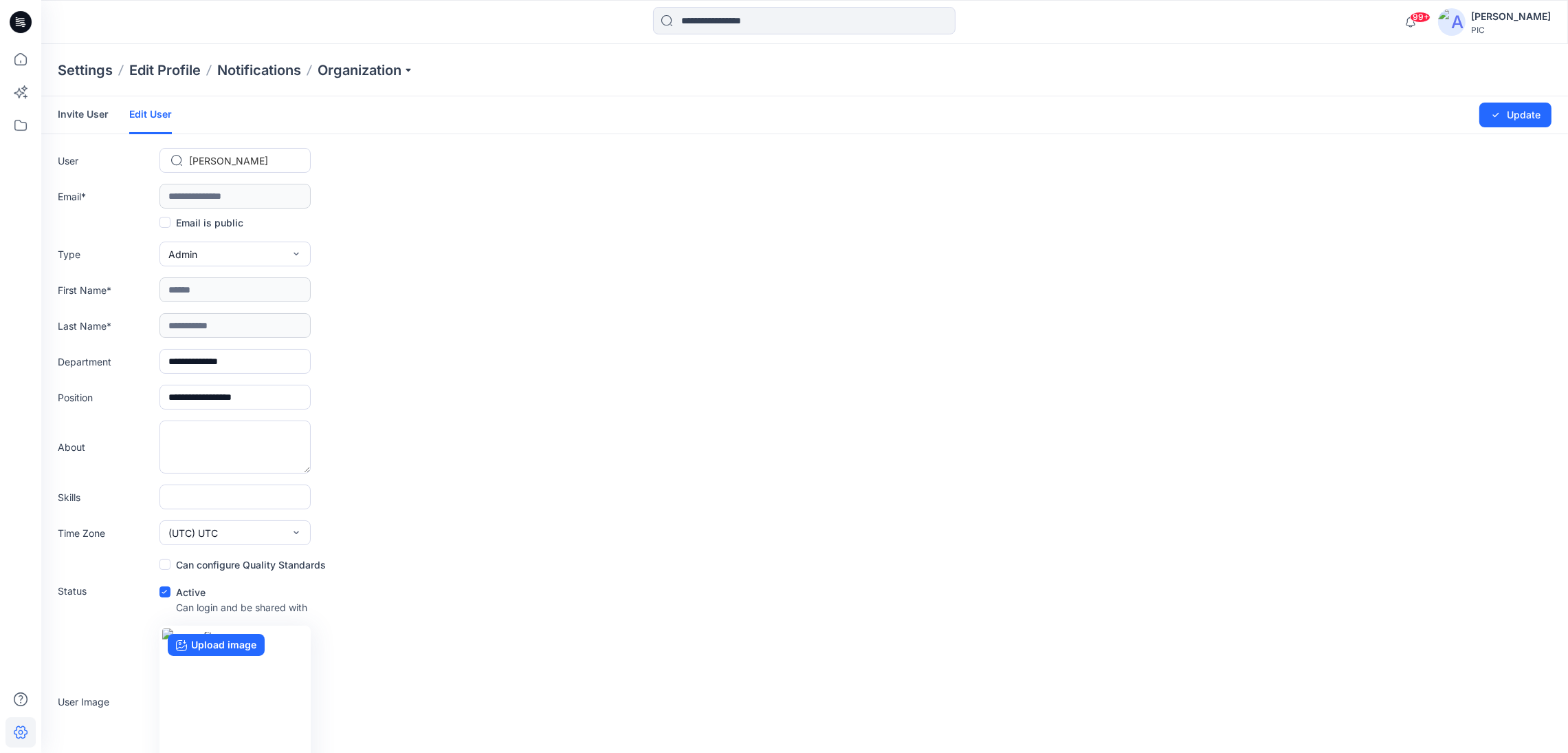
click at [170, 565] on span at bounding box center [165, 564] width 11 height 11
click at [1523, 119] on button "Update" at bounding box center [1515, 115] width 72 height 25
click at [1517, 108] on button "Update" at bounding box center [1515, 115] width 72 height 25
click at [1524, 16] on div "Poornima Perera" at bounding box center [1512, 16] width 80 height 16
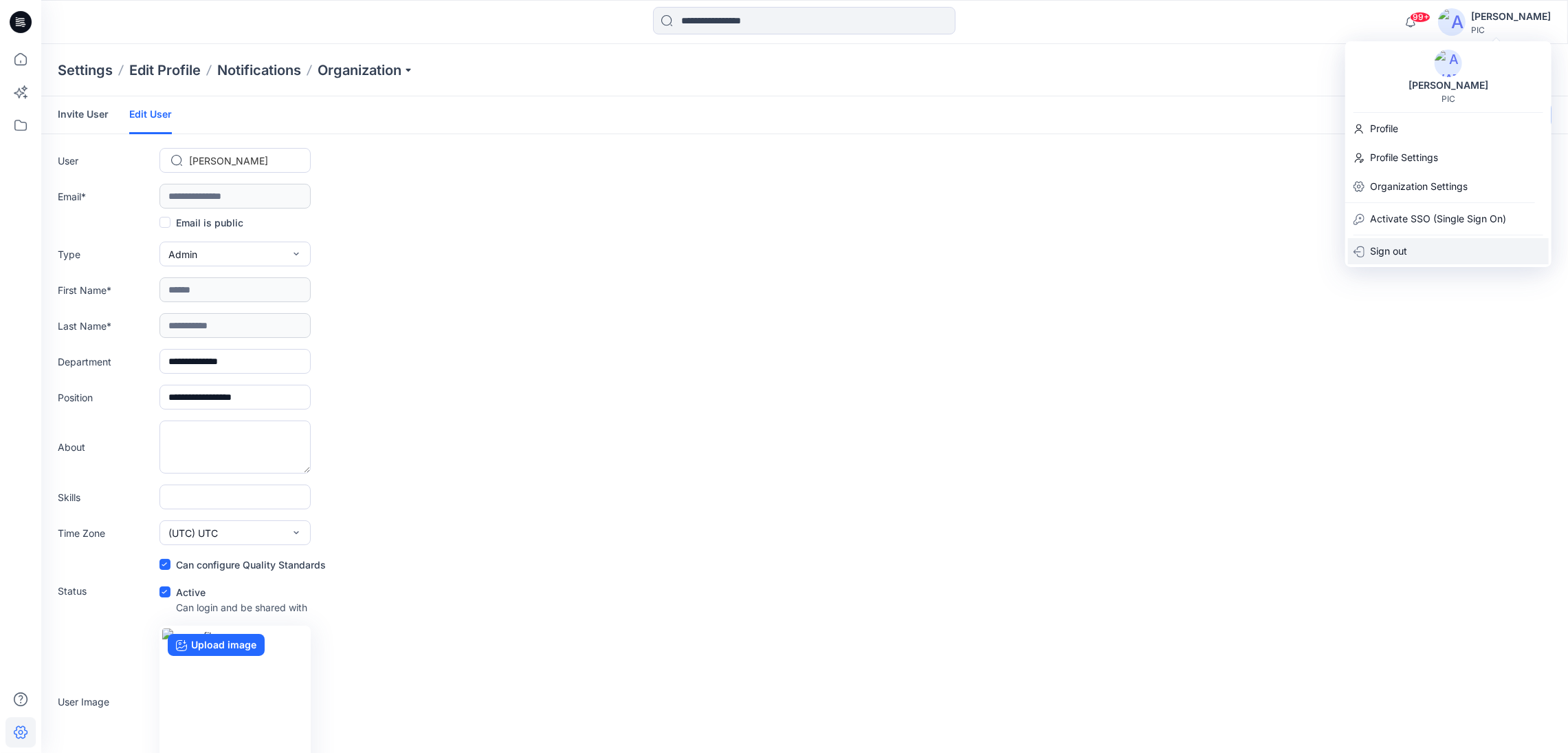
click at [1390, 246] on p "Sign out" at bounding box center [1389, 250] width 37 height 26
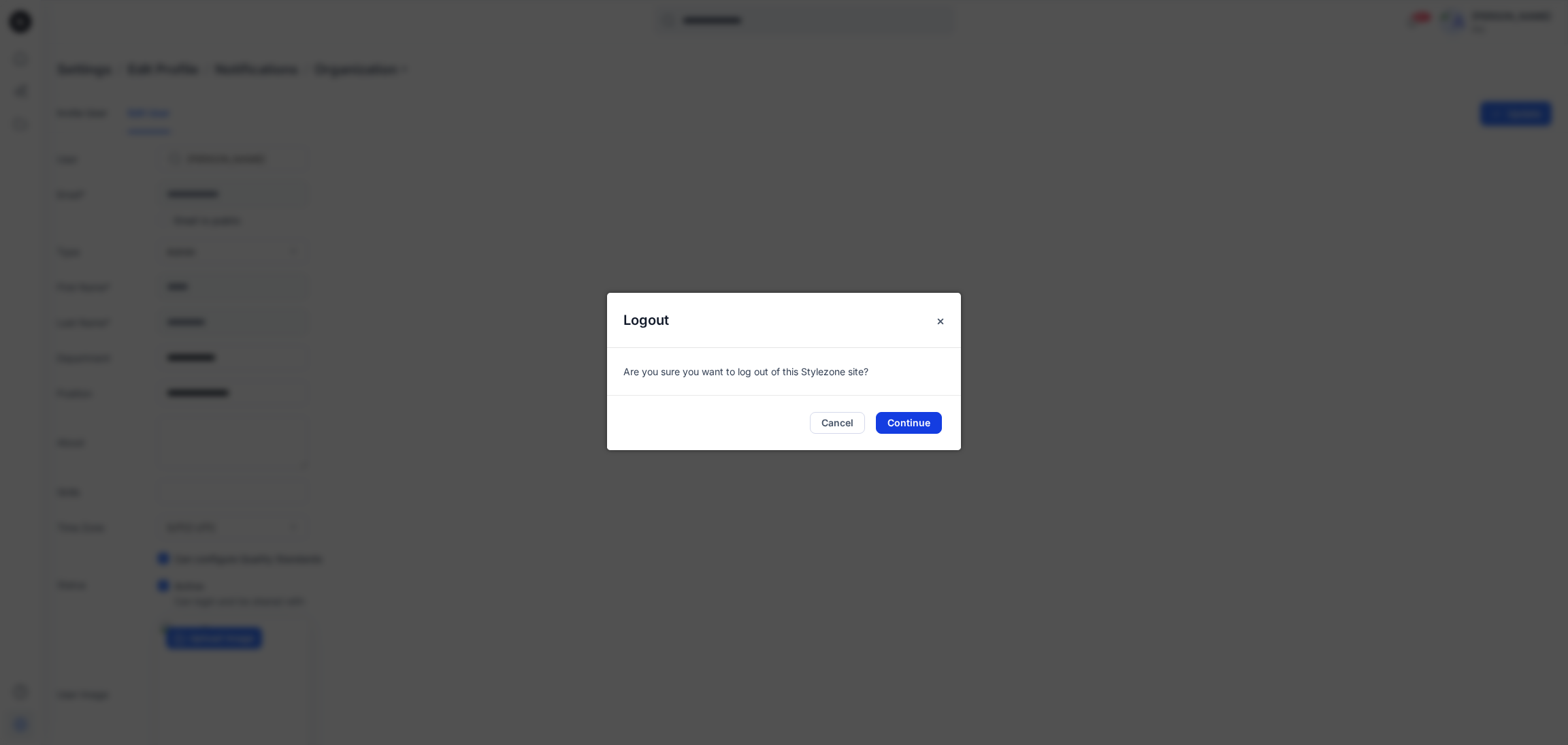
click at [913, 422] on button "Continue" at bounding box center [908, 422] width 66 height 22
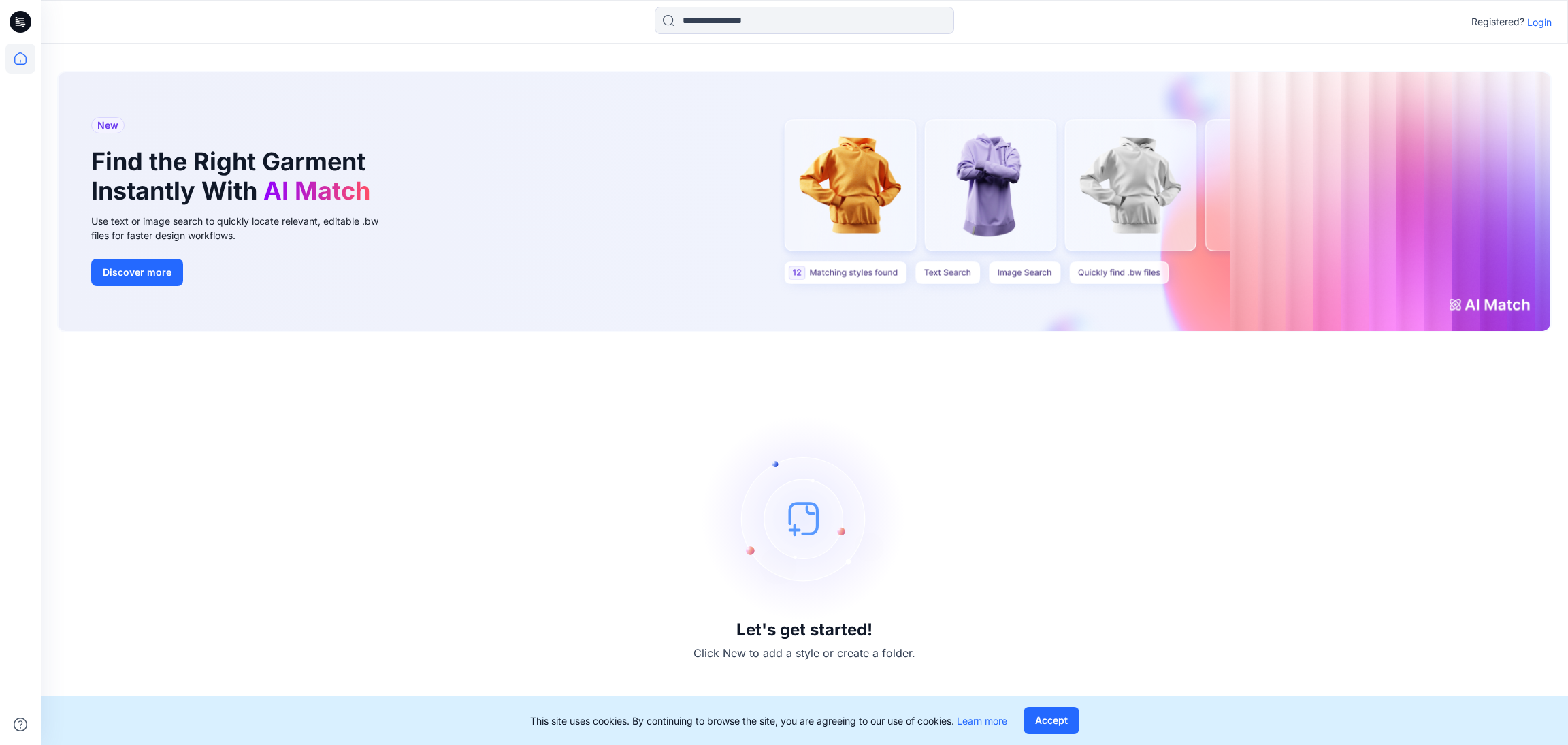
click at [1534, 22] on p "Login" at bounding box center [1538, 23] width 24 height 14
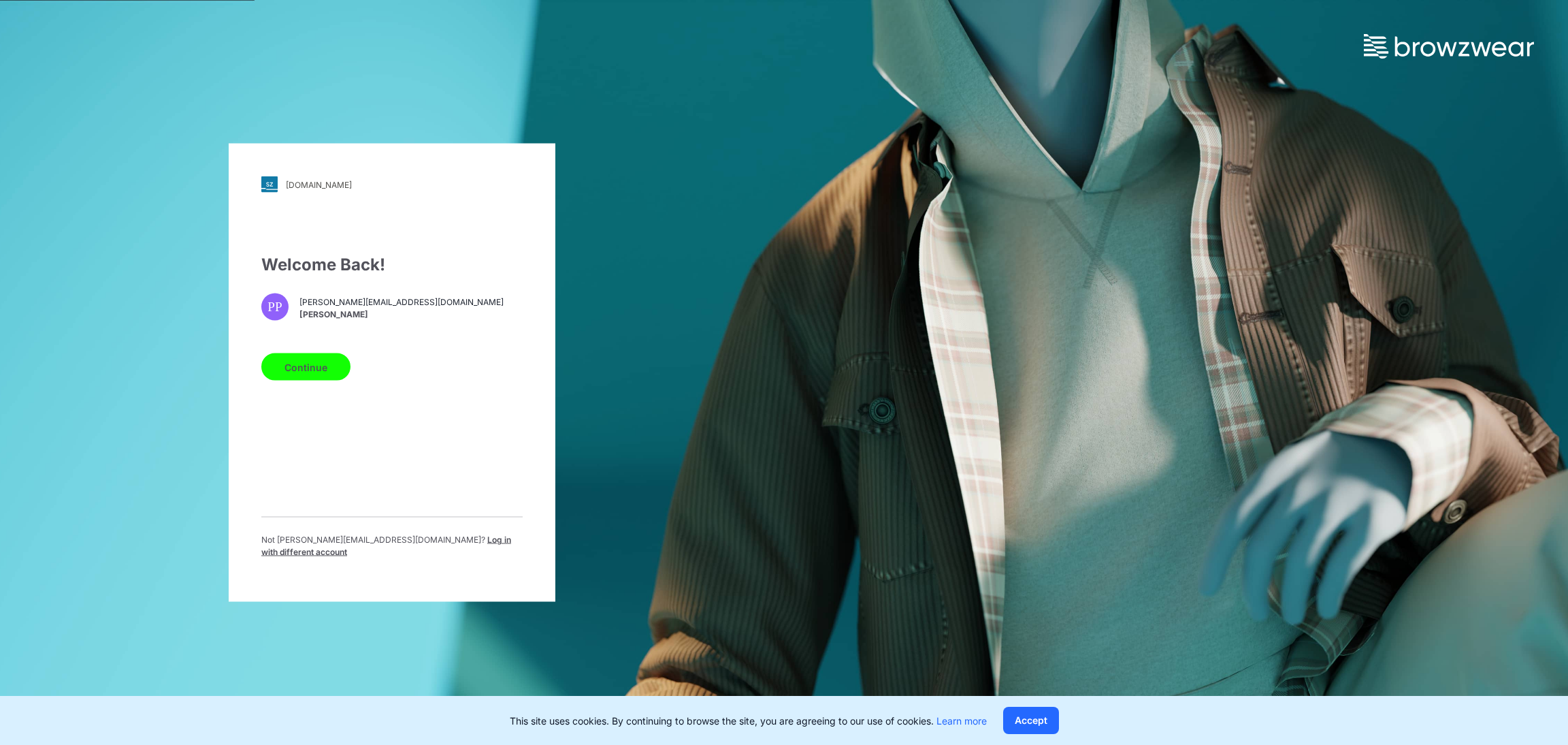
click at [455, 540] on span "Log in with different account" at bounding box center [385, 545] width 249 height 23
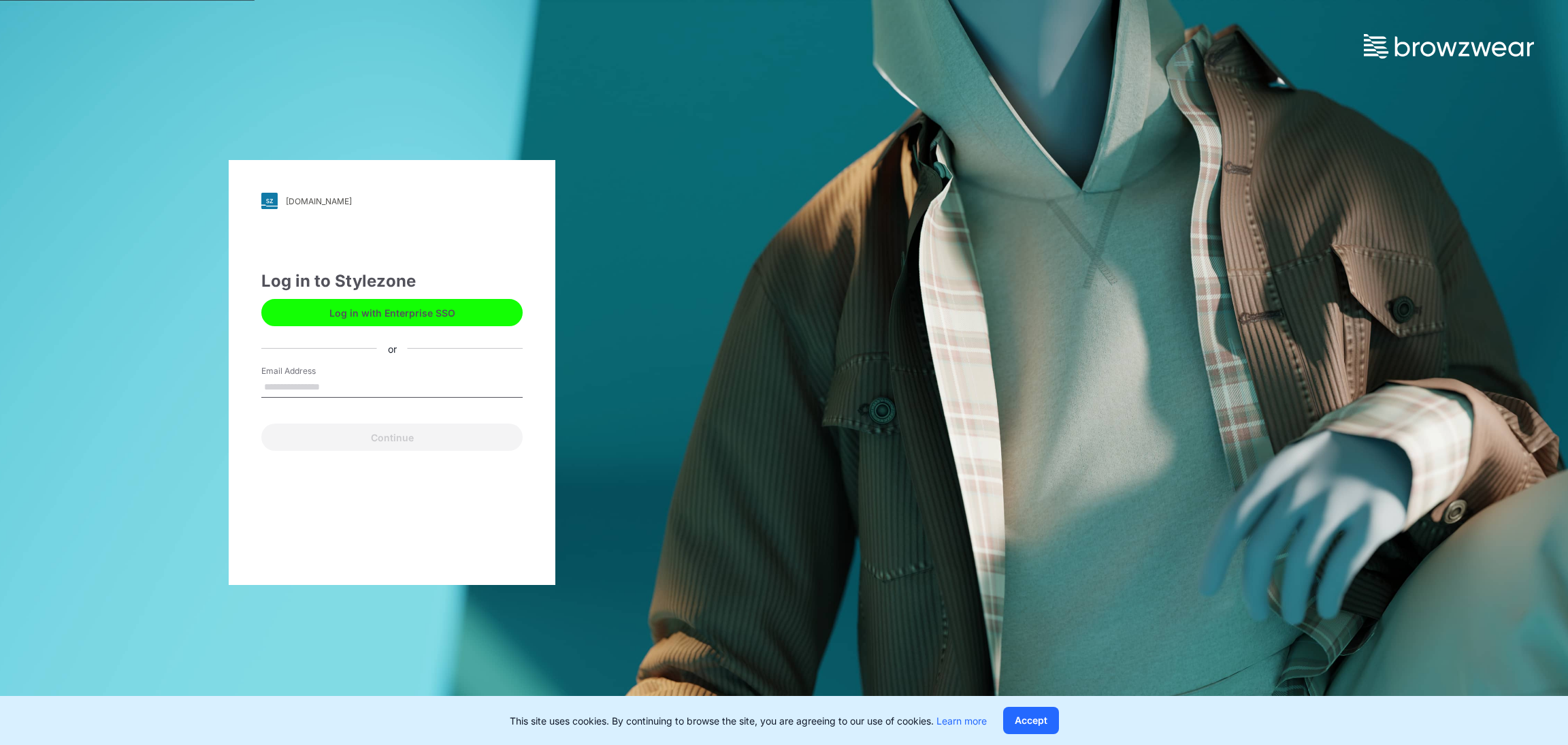
type input "**********"
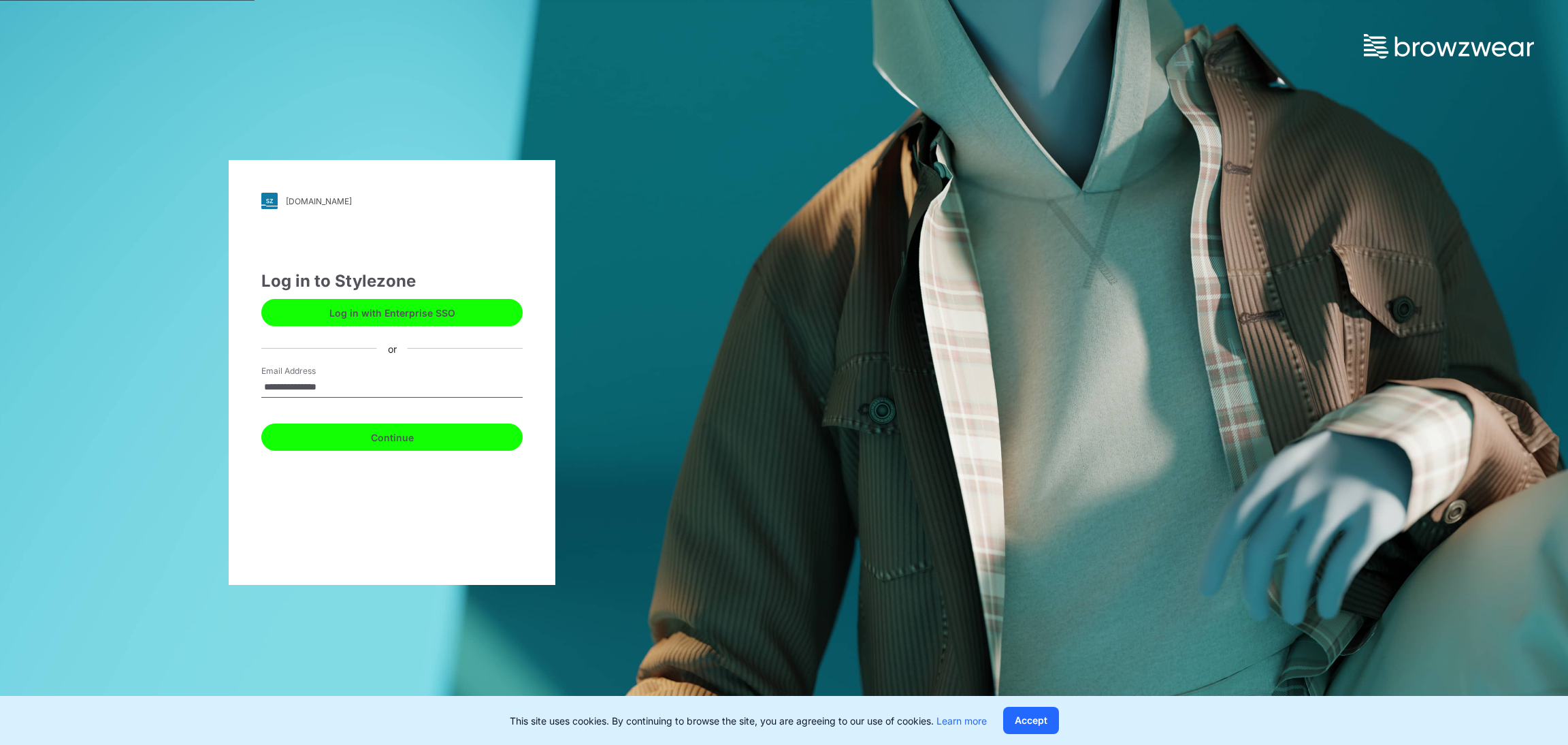
click at [428, 433] on button "Continue" at bounding box center [392, 437] width 261 height 27
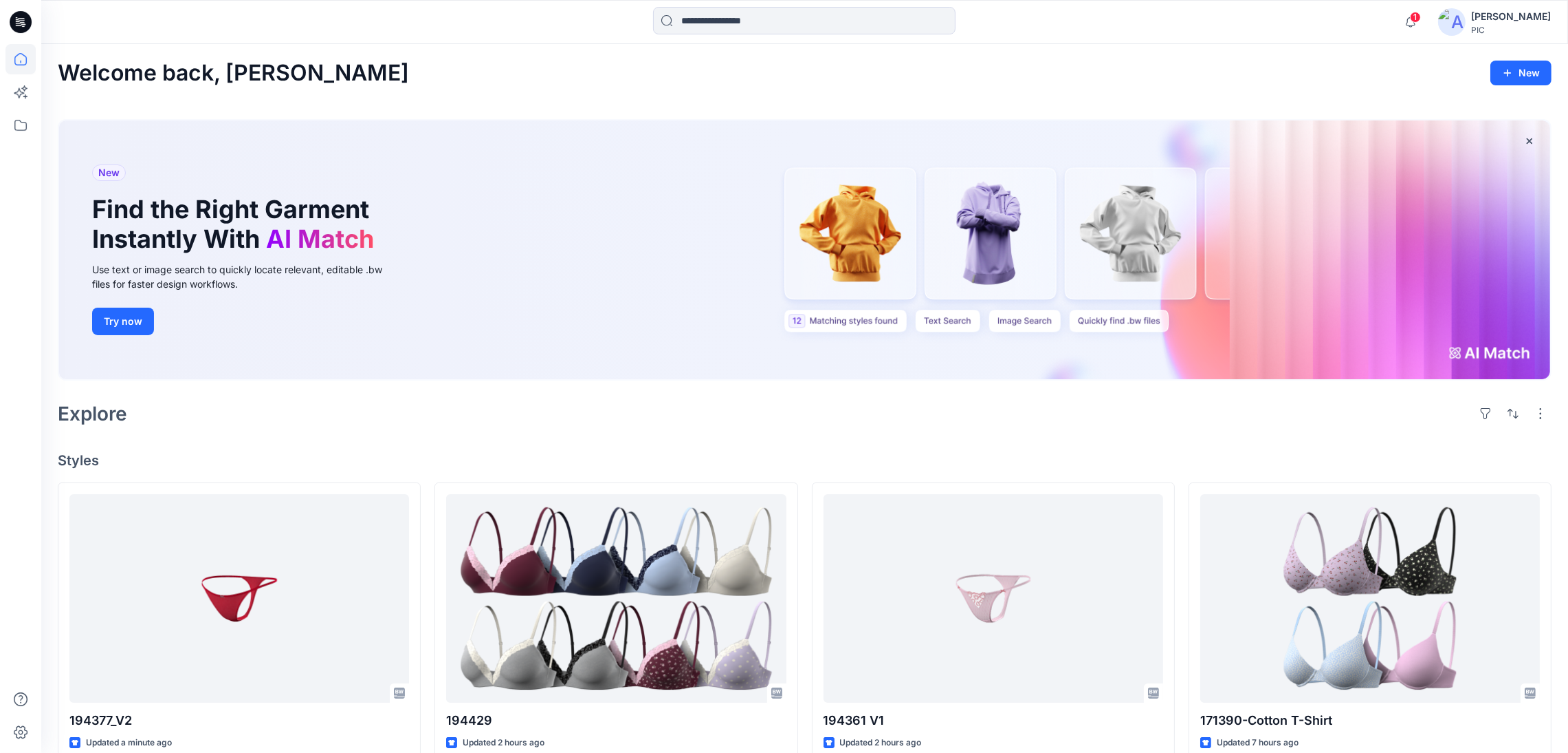
click at [1481, 15] on div "[PERSON_NAME]" at bounding box center [1512, 16] width 80 height 16
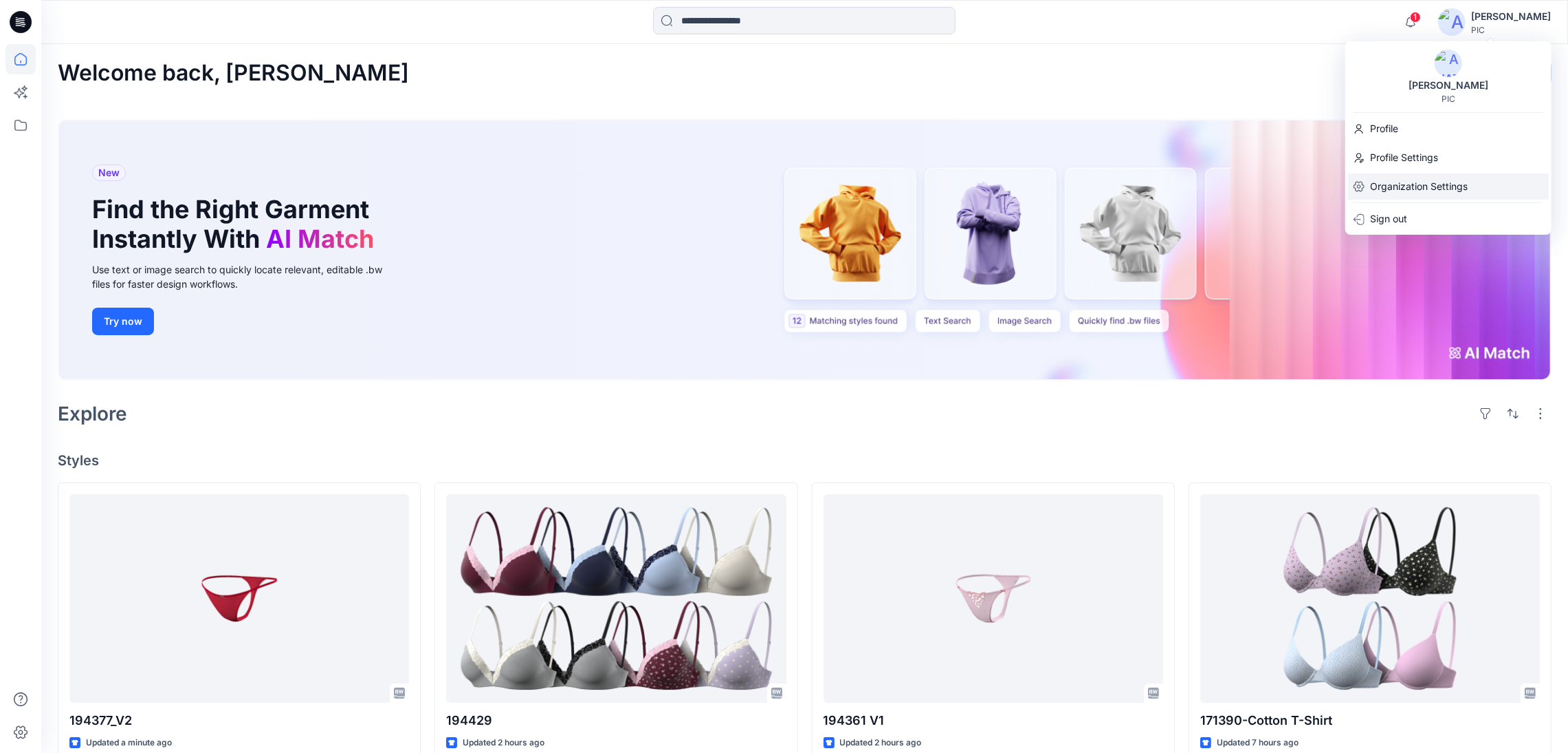
click at [1416, 184] on p "Organization Settings" at bounding box center [1419, 186] width 97 height 26
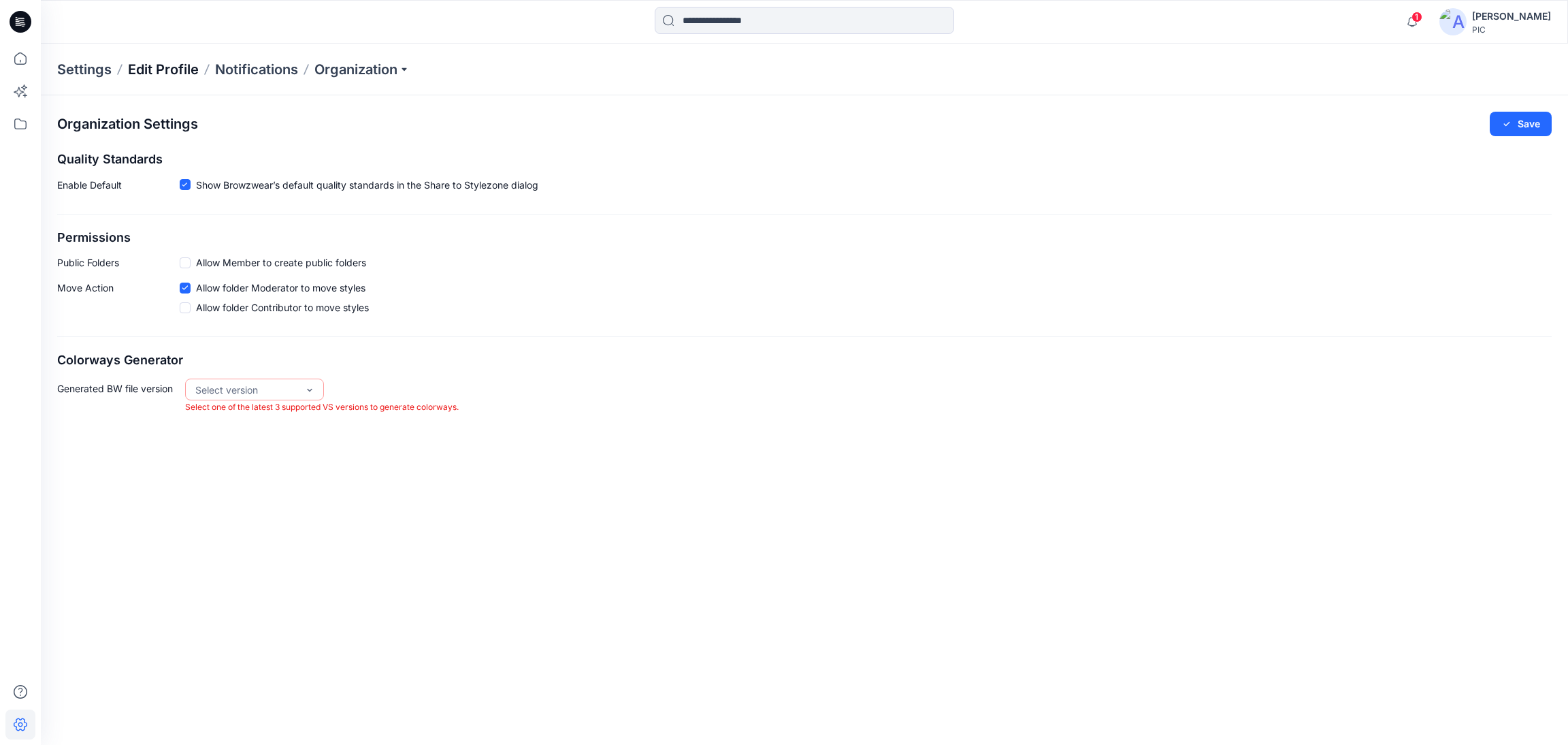
click at [150, 63] on p "Edit Profile" at bounding box center [163, 68] width 71 height 19
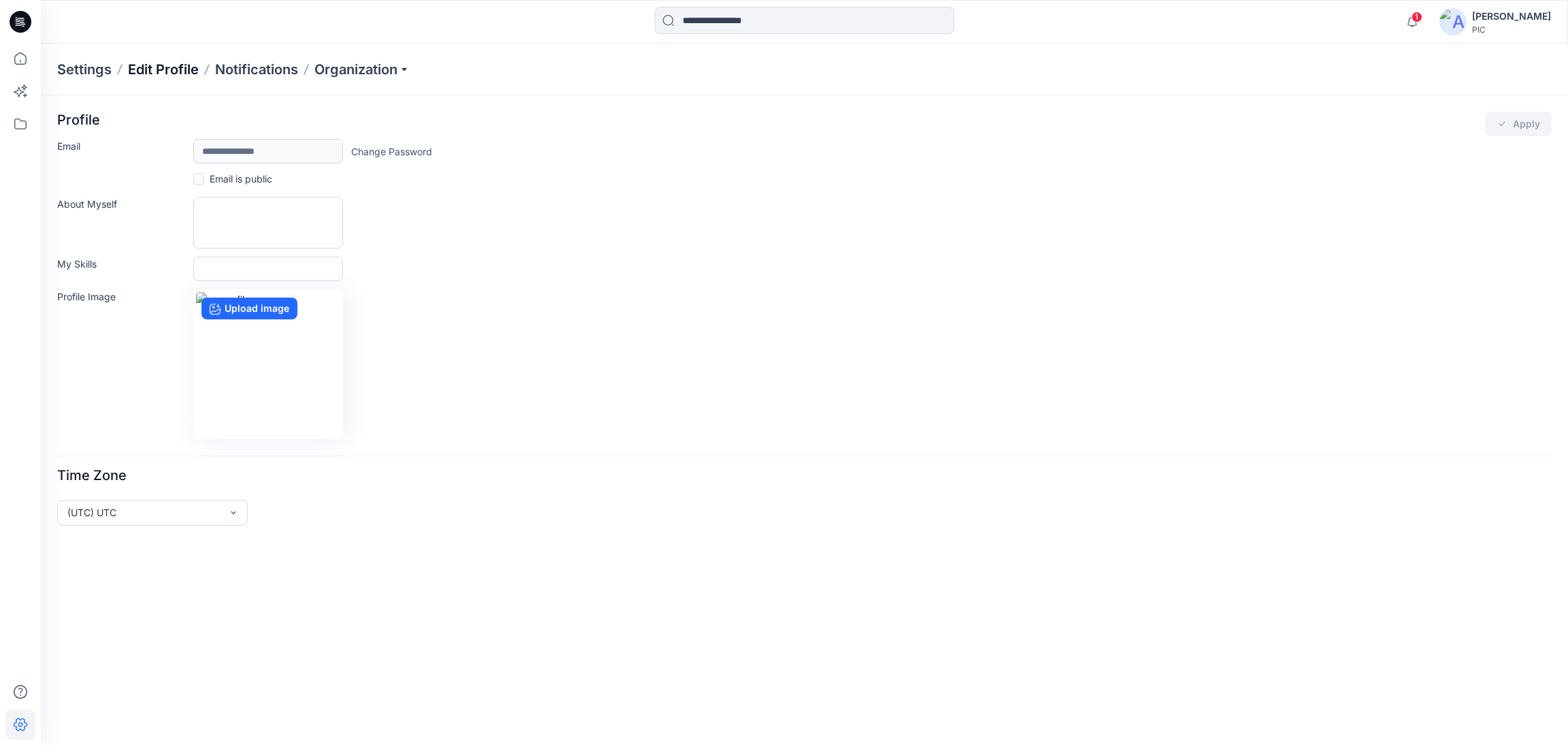
click at [174, 66] on p "Edit Profile" at bounding box center [163, 68] width 71 height 19
click at [79, 67] on p "Settings" at bounding box center [84, 68] width 54 height 19
click at [280, 68] on p "Notifications" at bounding box center [257, 68] width 83 height 19
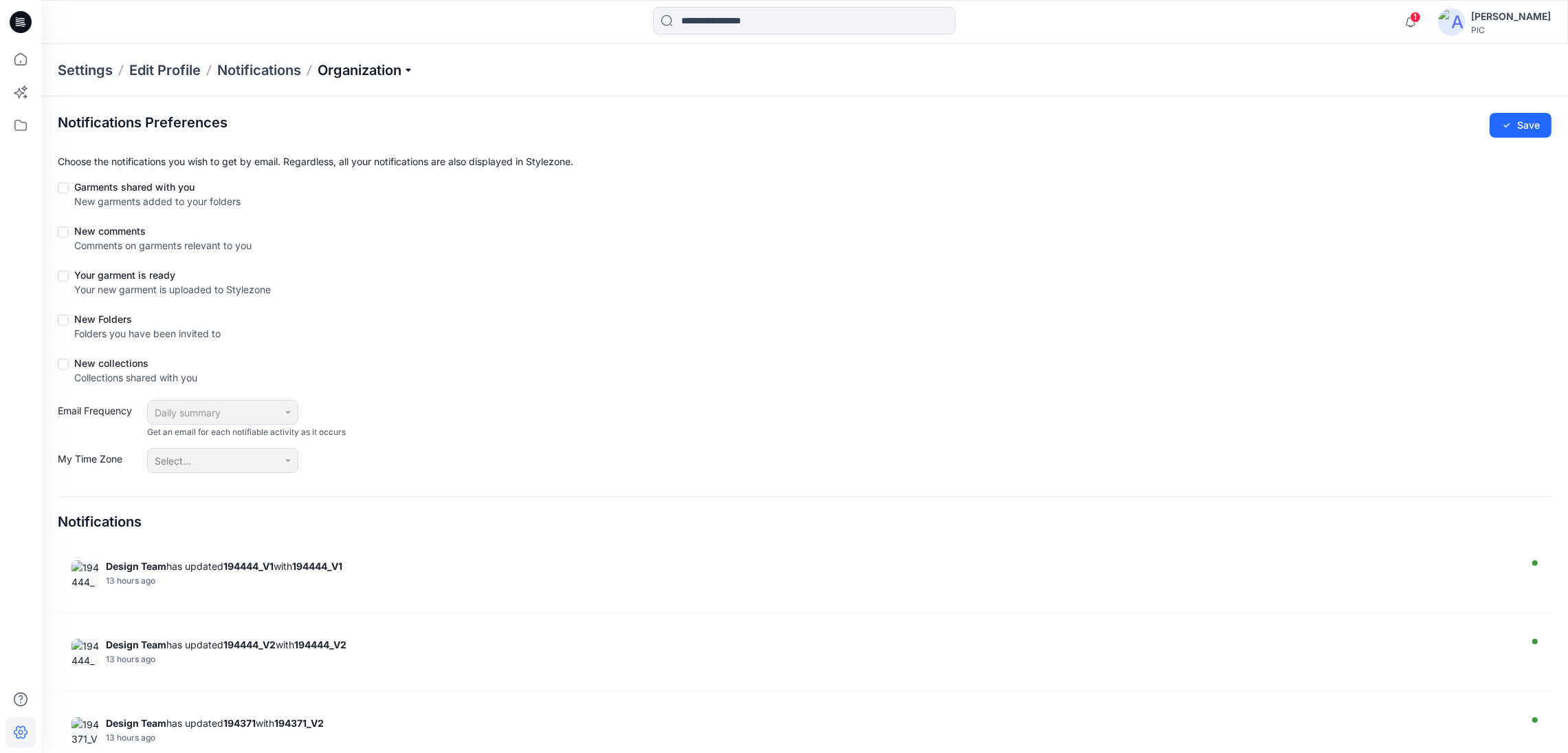
click at [345, 66] on p "Organization" at bounding box center [366, 69] width 96 height 19
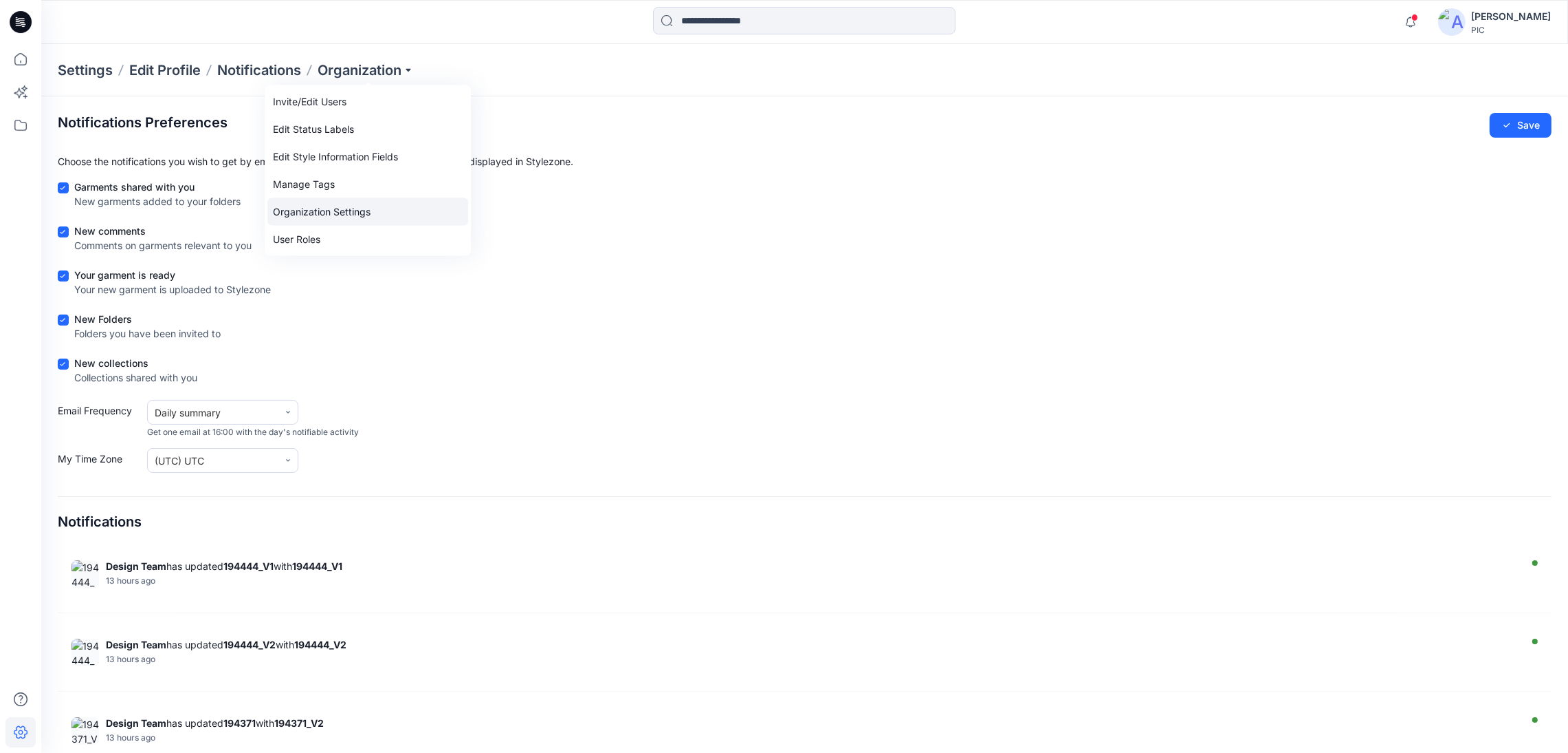
click at [338, 212] on link "Organization Settings" at bounding box center [368, 212] width 201 height 27
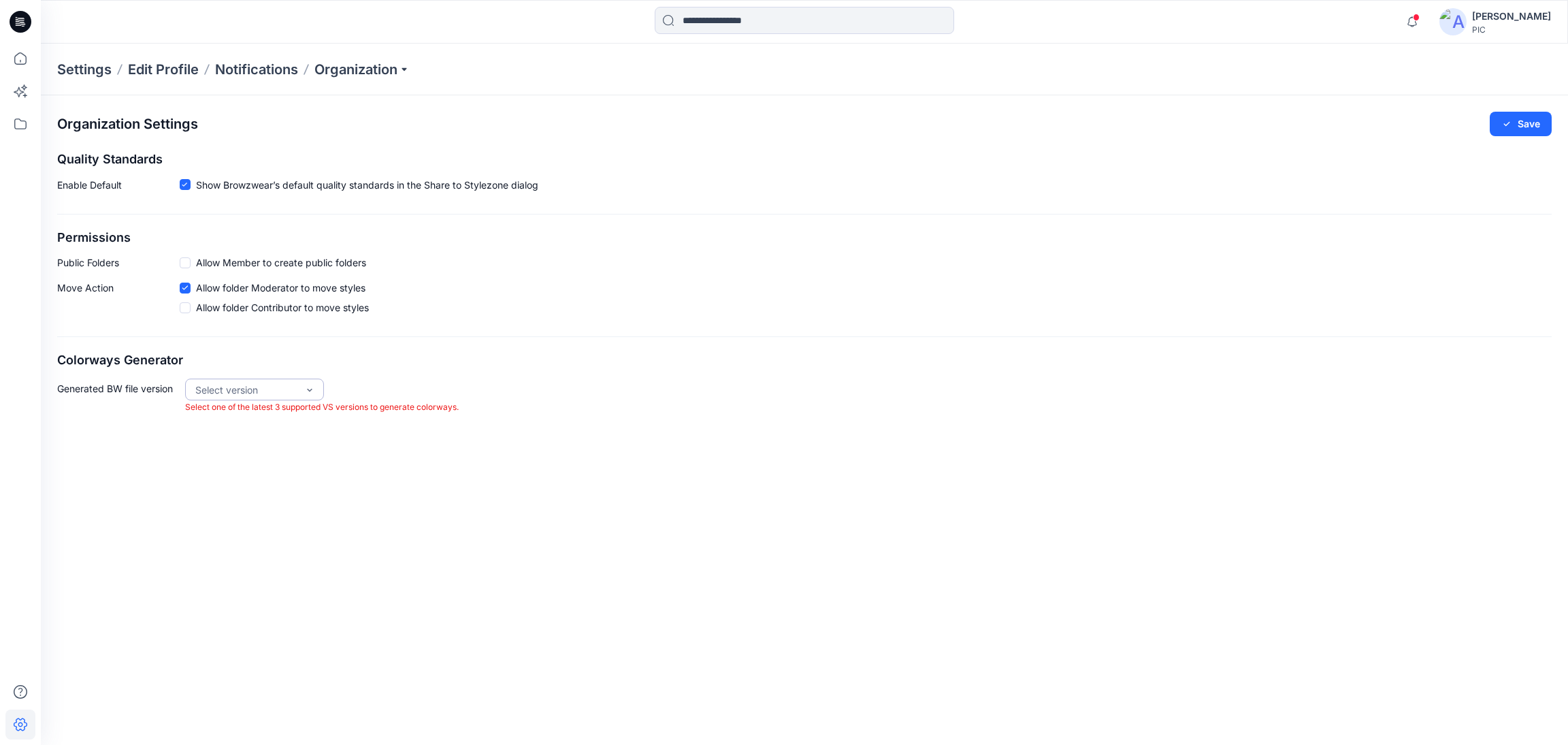
click at [304, 392] on div "Select version" at bounding box center [246, 390] width 115 height 22
click at [733, 390] on div "Generated BW file version Select version Select one of the latest 3 supported V…" at bounding box center [803, 396] width 1494 height 36
click at [60, 68] on p "Settings" at bounding box center [84, 68] width 54 height 19
click at [79, 65] on p "Settings" at bounding box center [84, 68] width 54 height 19
click at [1461, 10] on div "Kapila Kothalawala PIC" at bounding box center [1495, 22] width 112 height 27
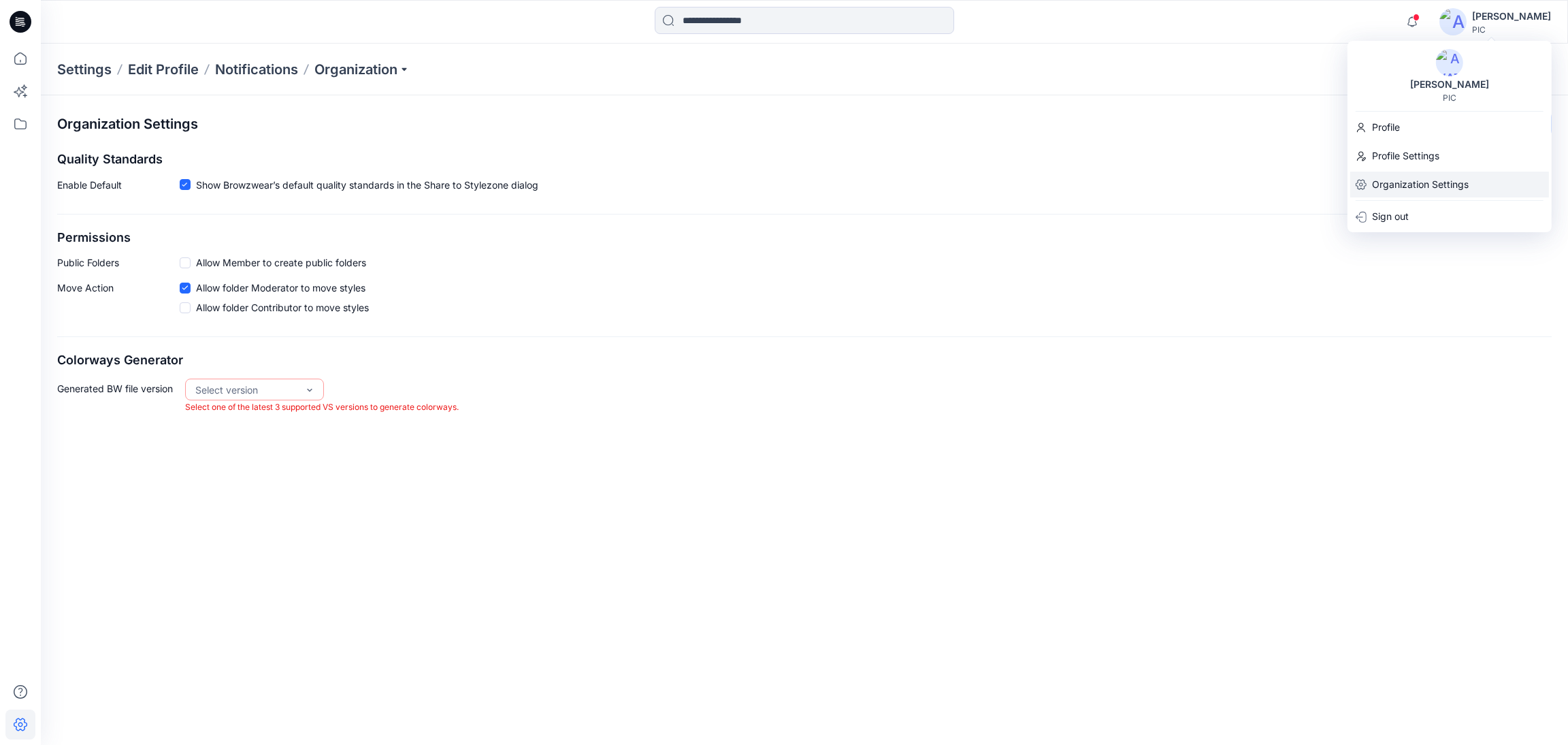
click at [1405, 184] on p "Organization Settings" at bounding box center [1419, 184] width 96 height 26
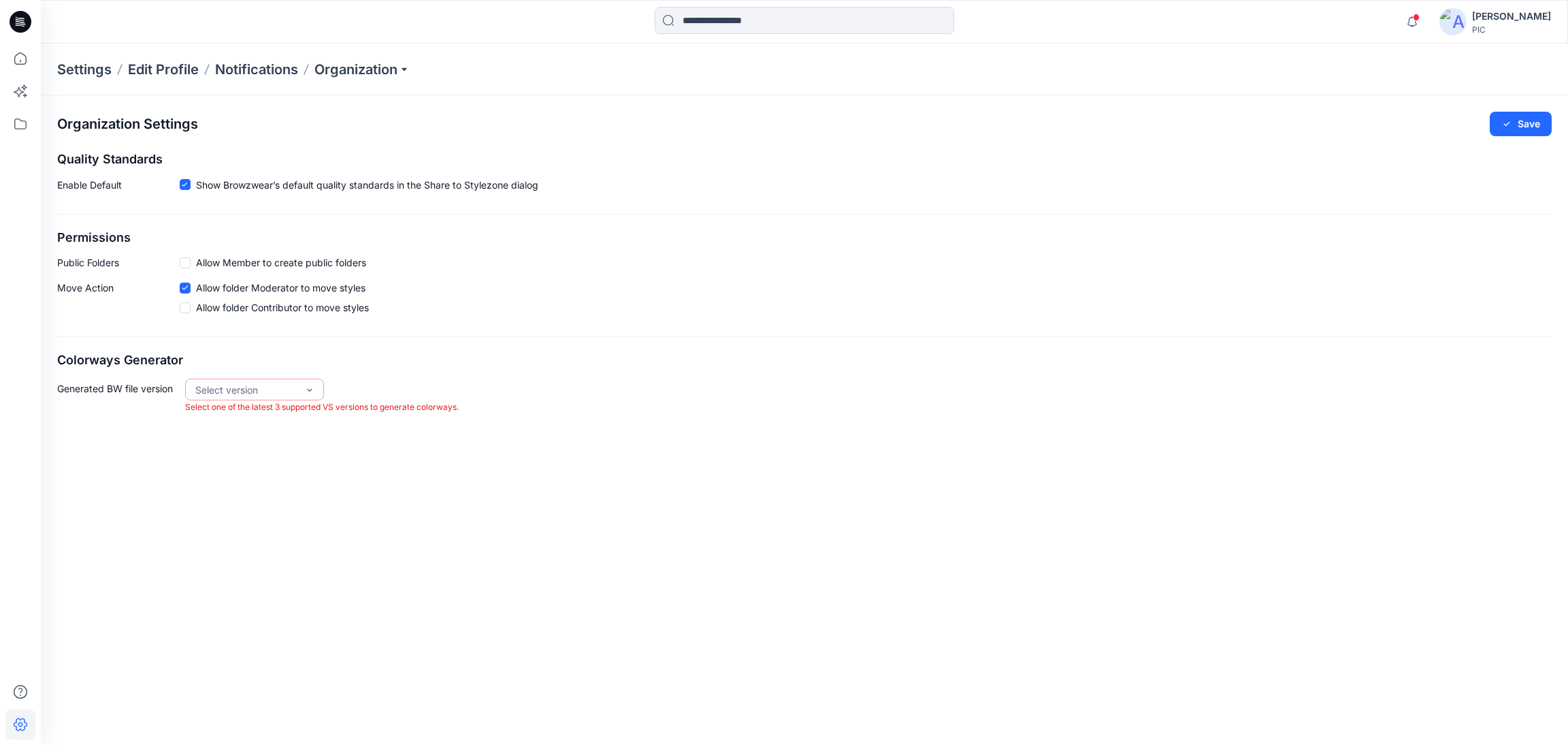
click at [611, 428] on div "Organization Settings Save Quality Standards Enable Default Show Browzwear’s de…" at bounding box center [803, 263] width 1527 height 335
click at [107, 71] on p "Settings" at bounding box center [84, 68] width 54 height 19
click at [154, 66] on p "Edit Profile" at bounding box center [163, 68] width 71 height 19
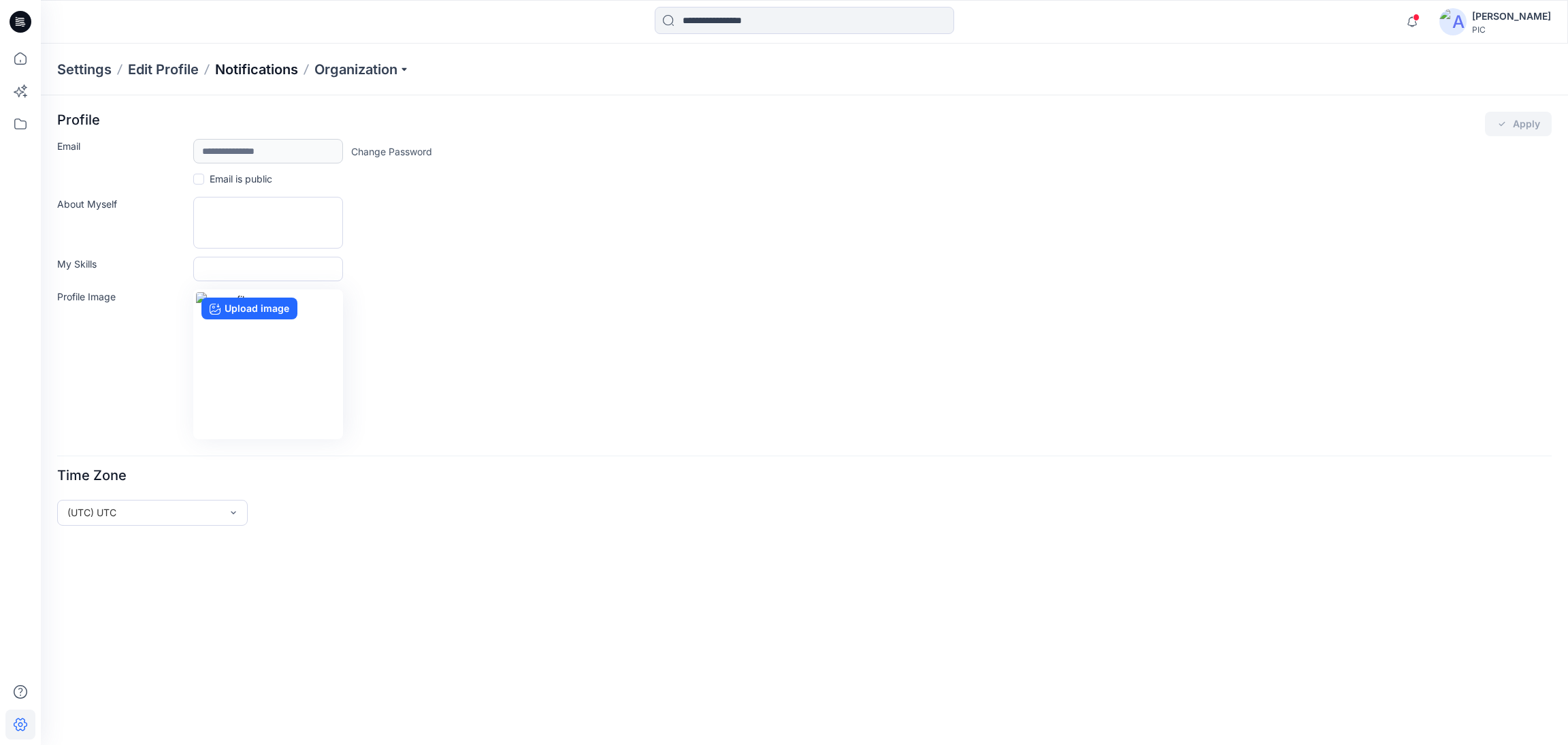
click at [234, 61] on p "Notifications" at bounding box center [257, 68] width 83 height 19
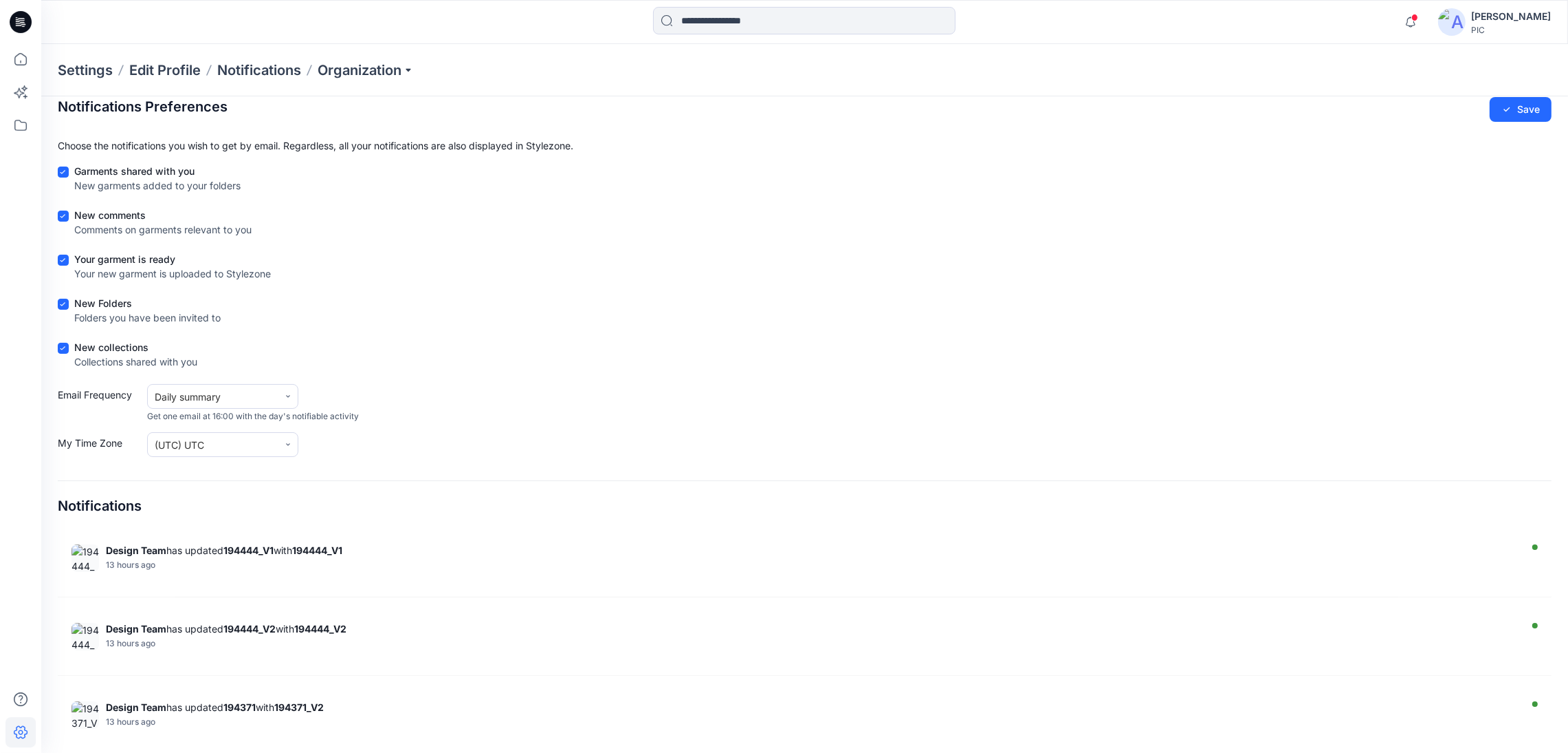
scroll to position [21, 0]
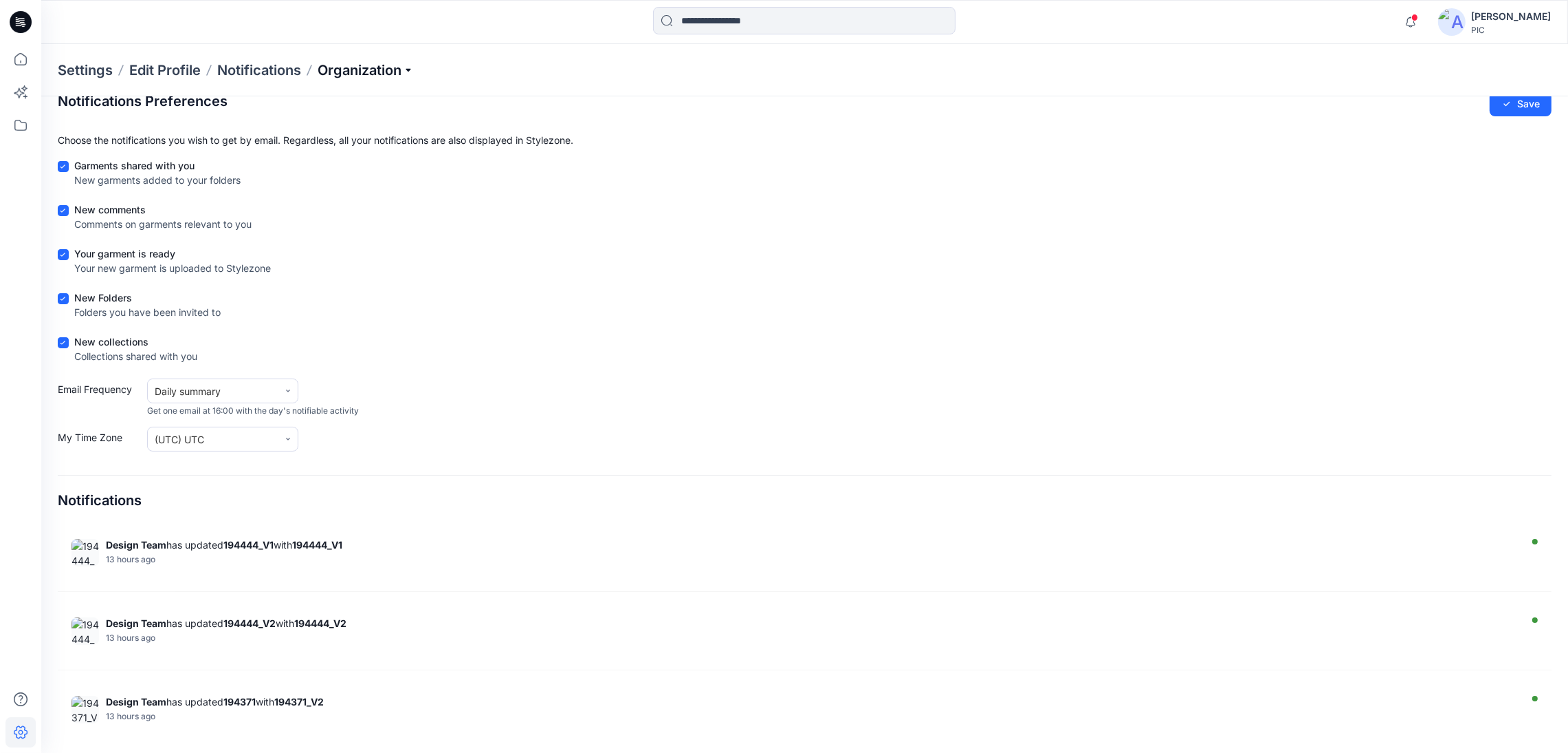
click at [411, 75] on p "Organization" at bounding box center [366, 69] width 96 height 19
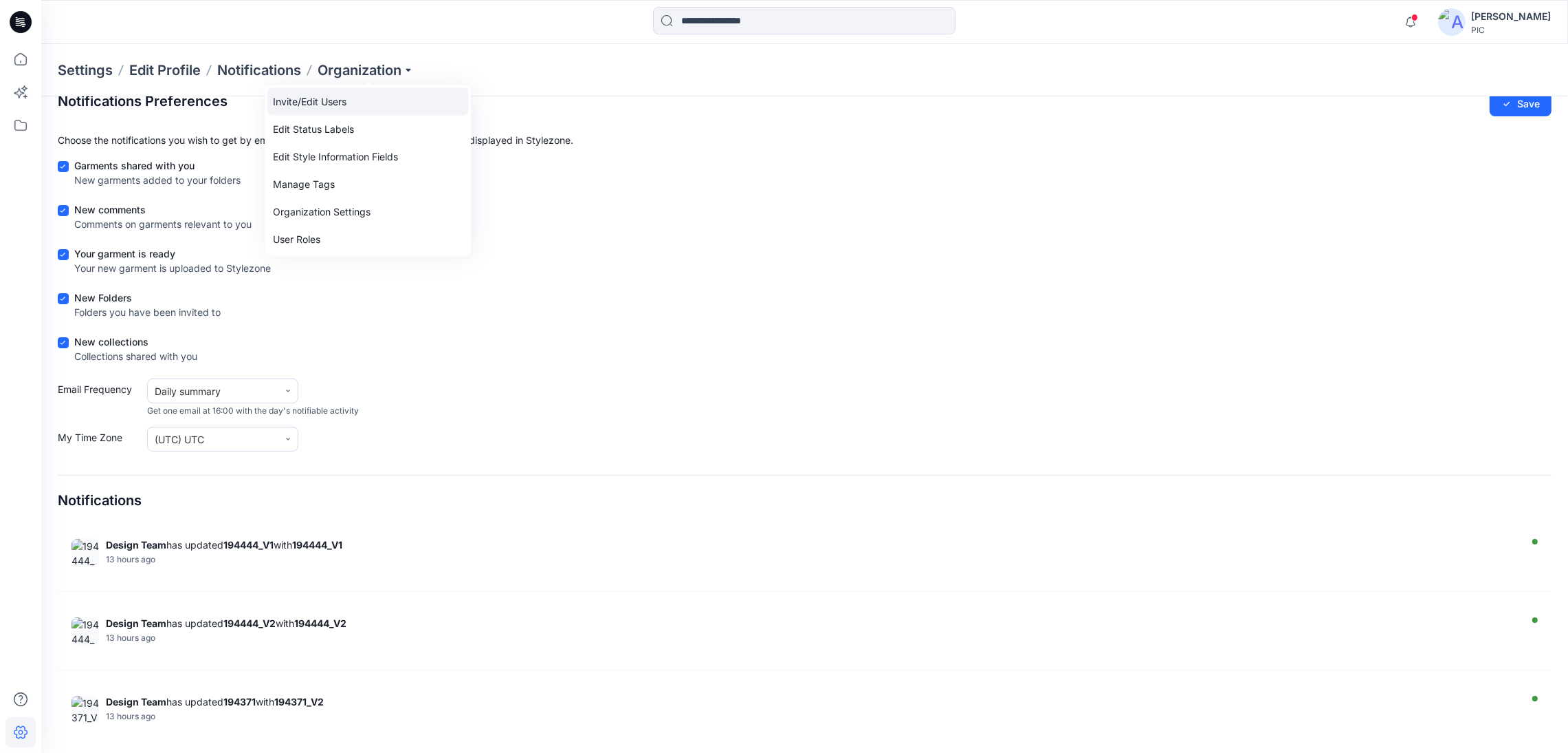
click at [352, 103] on link "Invite/Edit Users" at bounding box center [368, 102] width 201 height 27
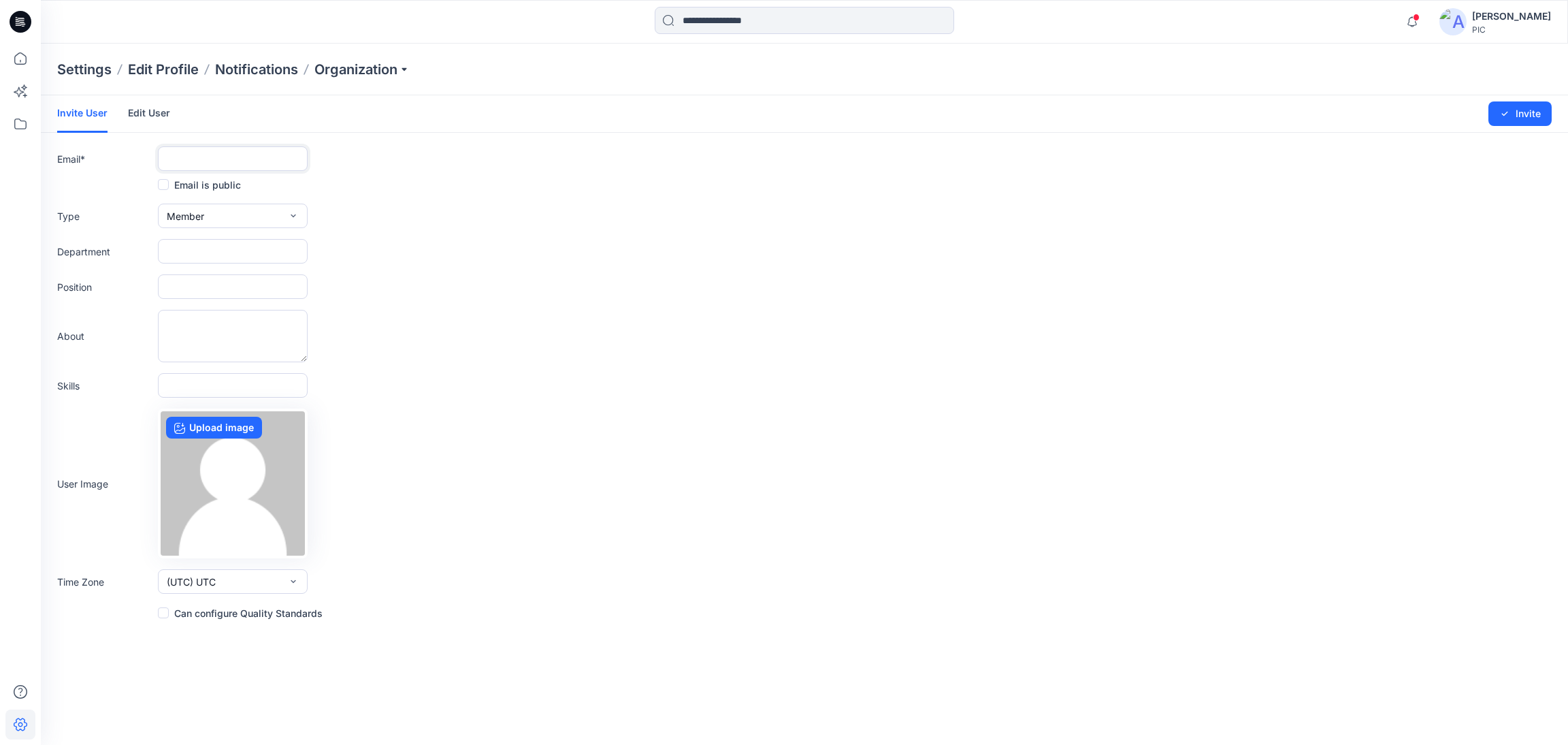
click at [219, 157] on input "text" at bounding box center [232, 158] width 150 height 24
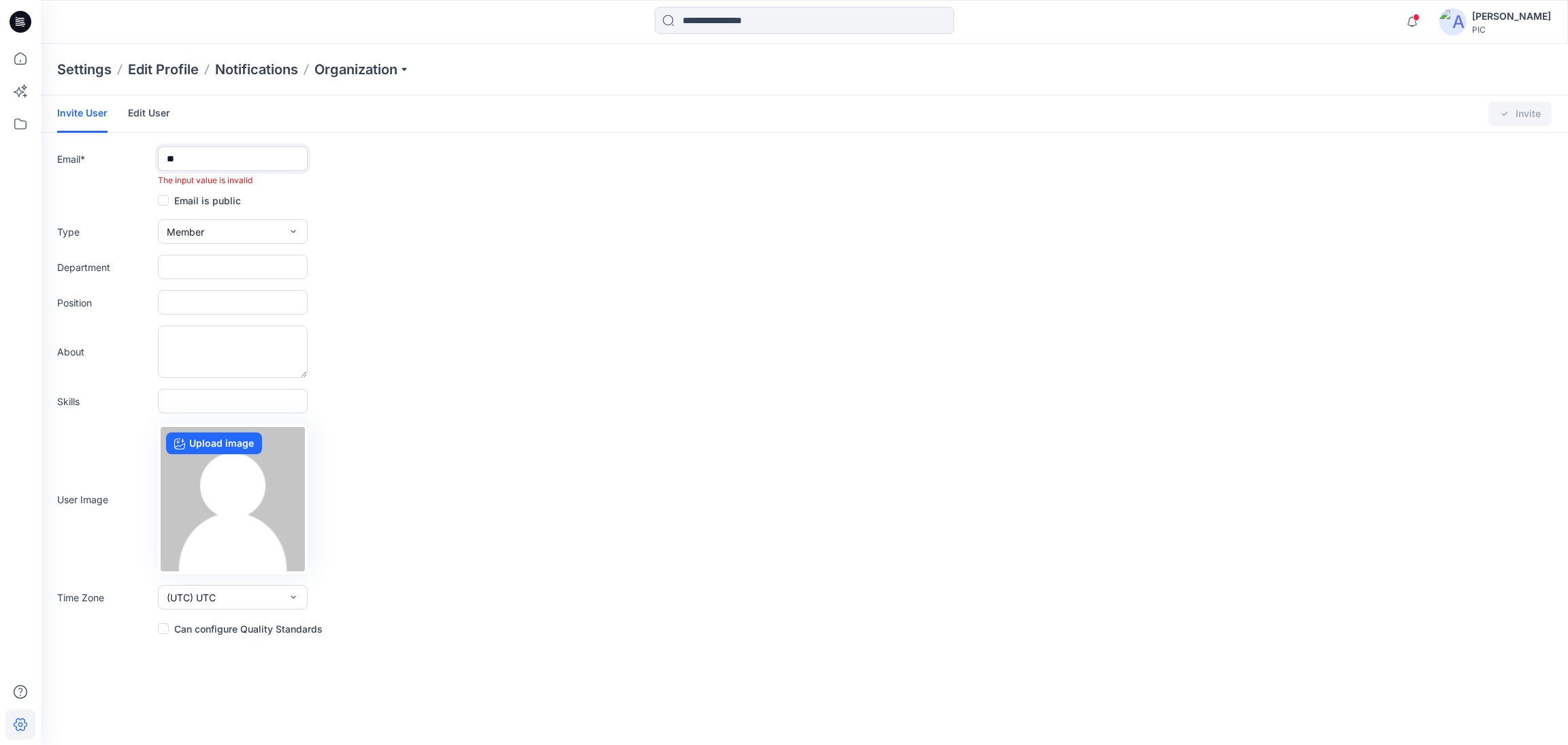
type input "*"
type input "*****"
click at [137, 108] on link "Edit User" at bounding box center [149, 113] width 42 height 35
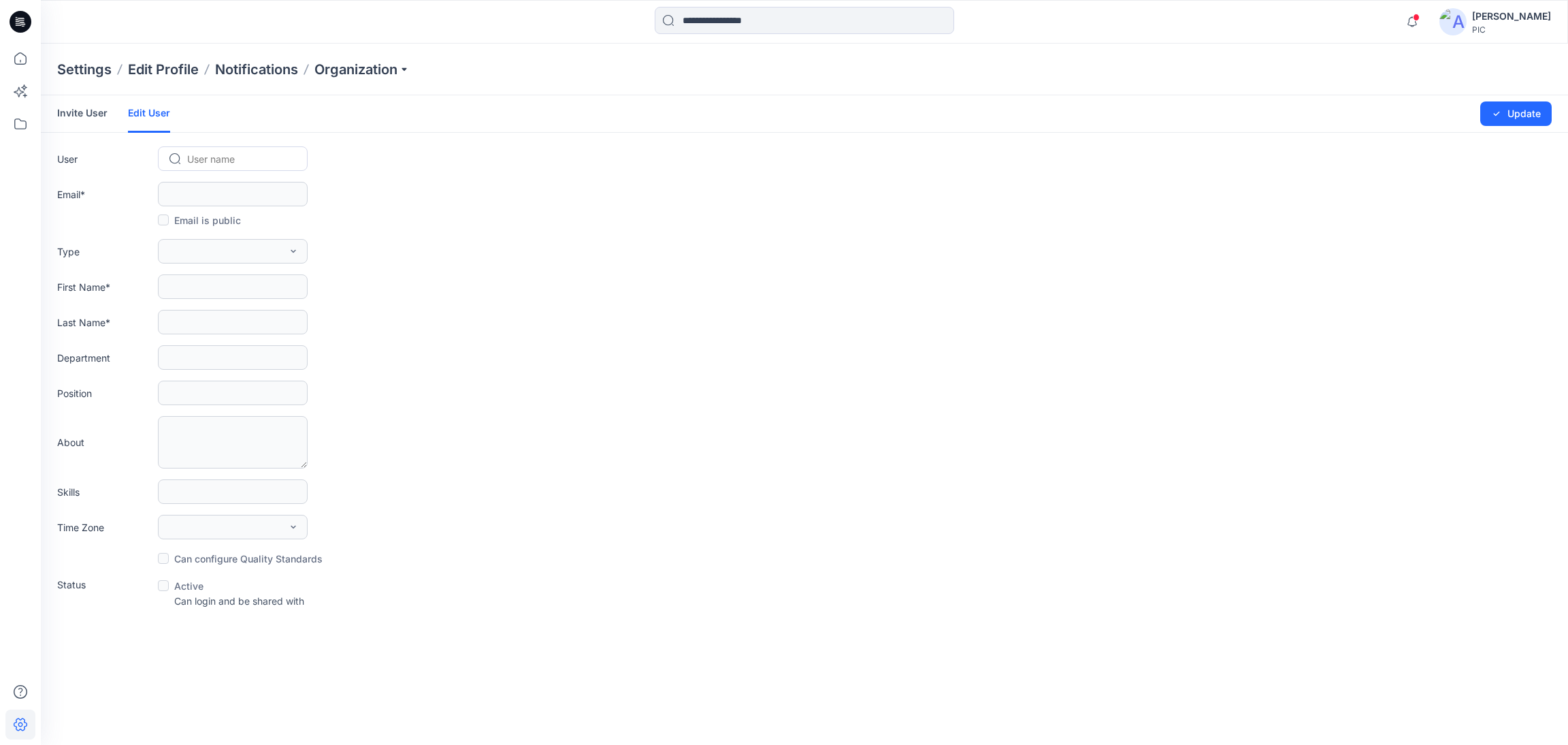
click at [228, 152] on div at bounding box center [240, 159] width 107 height 17
type input "**"
click at [230, 183] on span "Libby Wilson" at bounding box center [228, 187] width 78 height 14
type input "**********"
type input "*****"
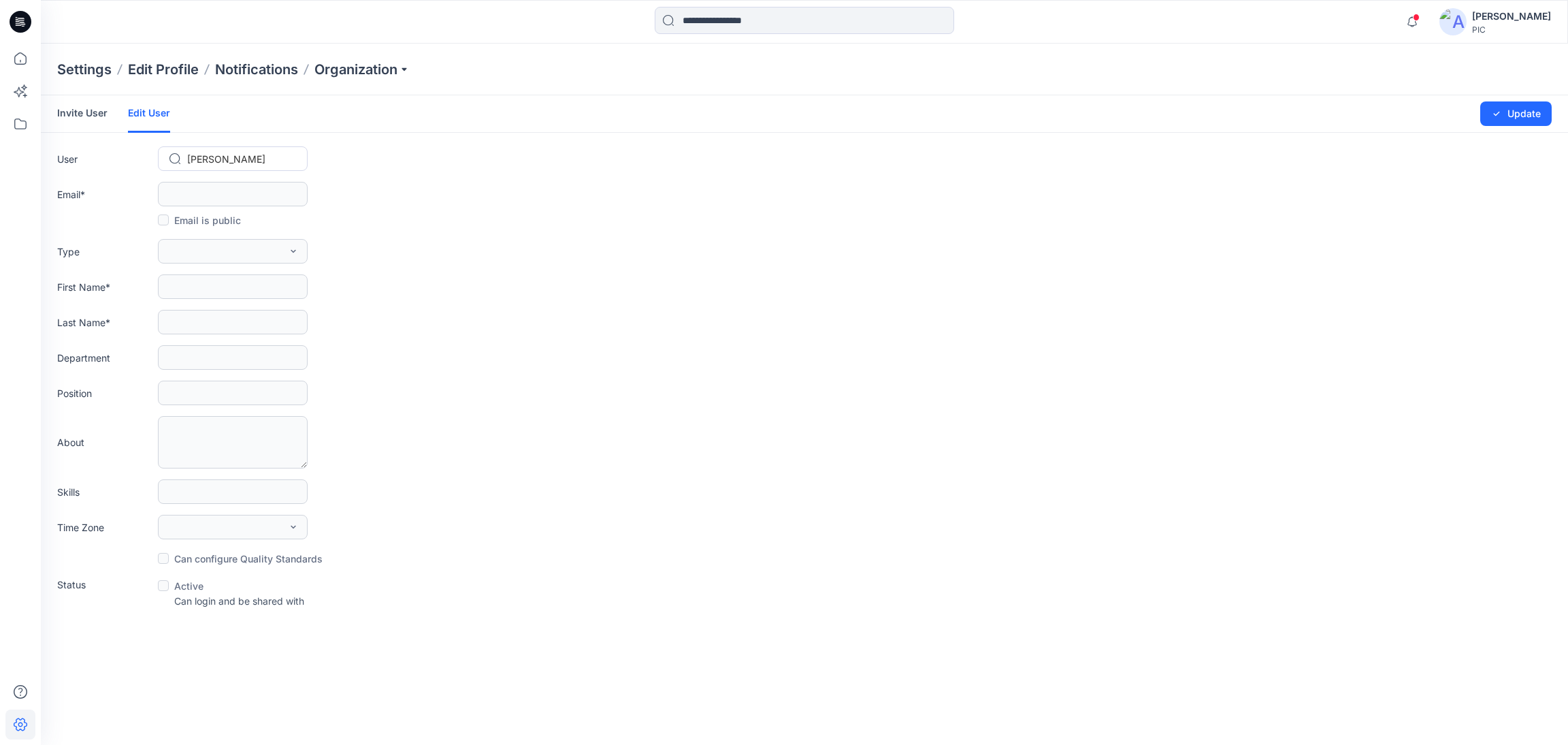
type input "******"
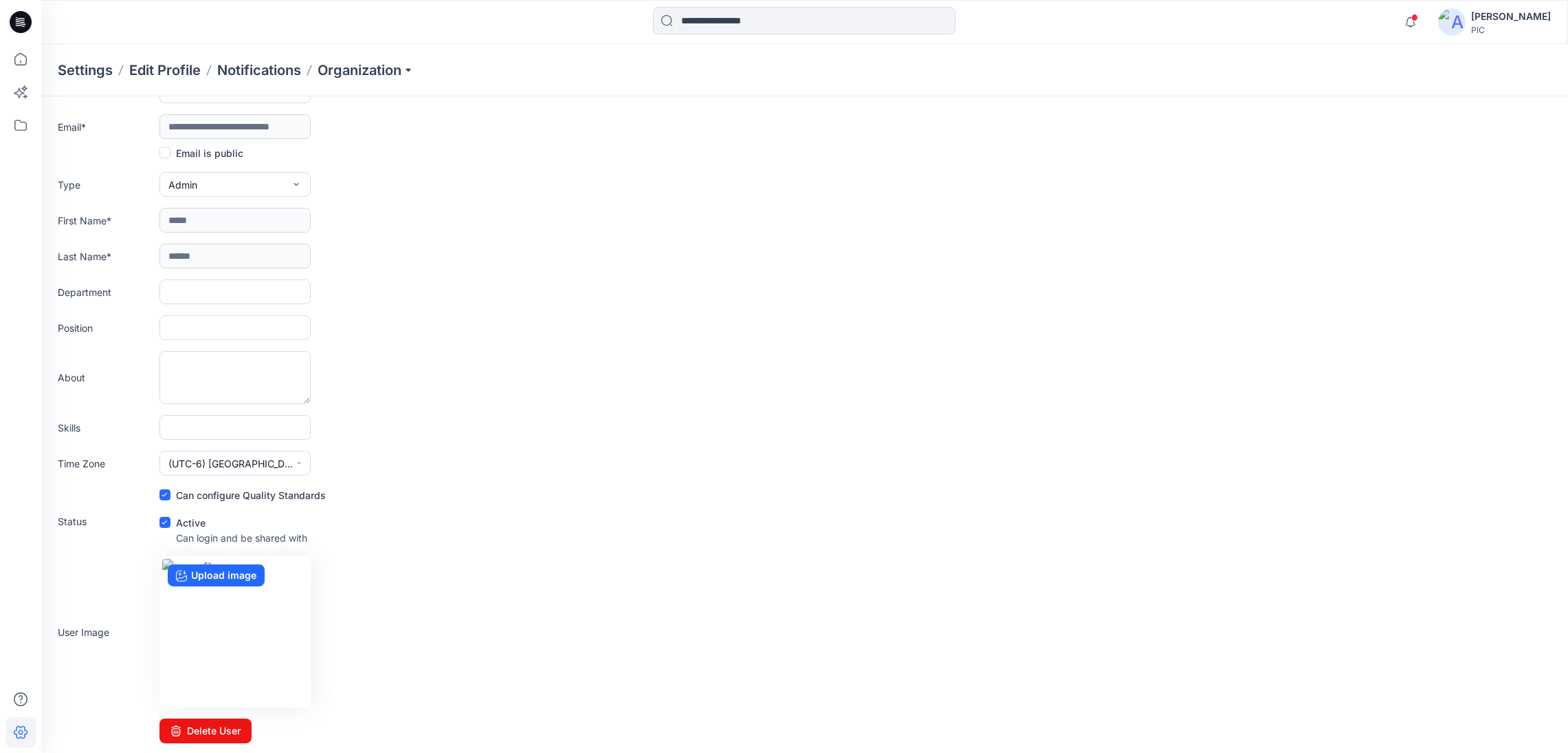
scroll to position [71, 0]
click at [297, 178] on icon "button" at bounding box center [297, 183] width 11 height 11
click at [467, 204] on form "**********" at bounding box center [804, 383] width 1527 height 716
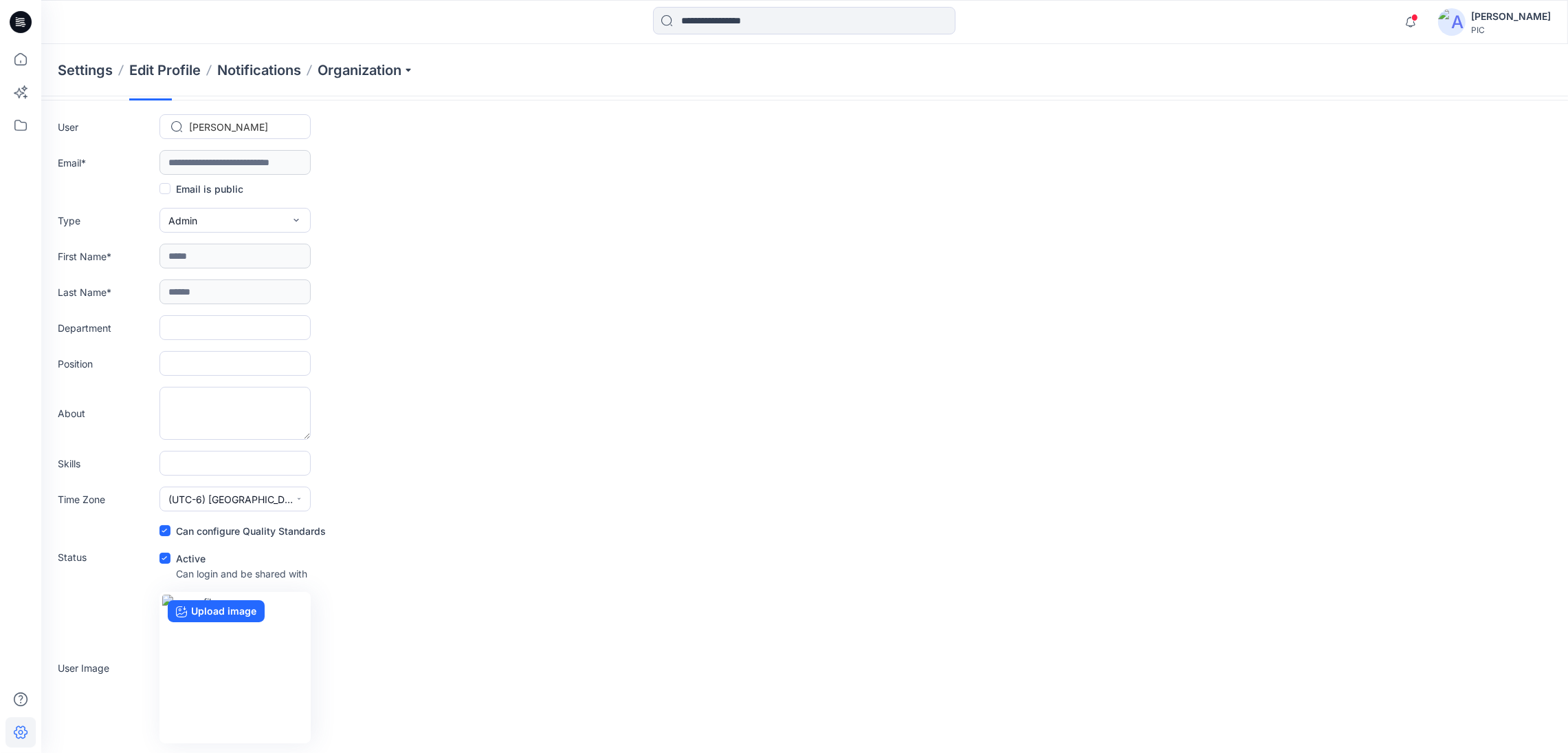
scroll to position [0, 0]
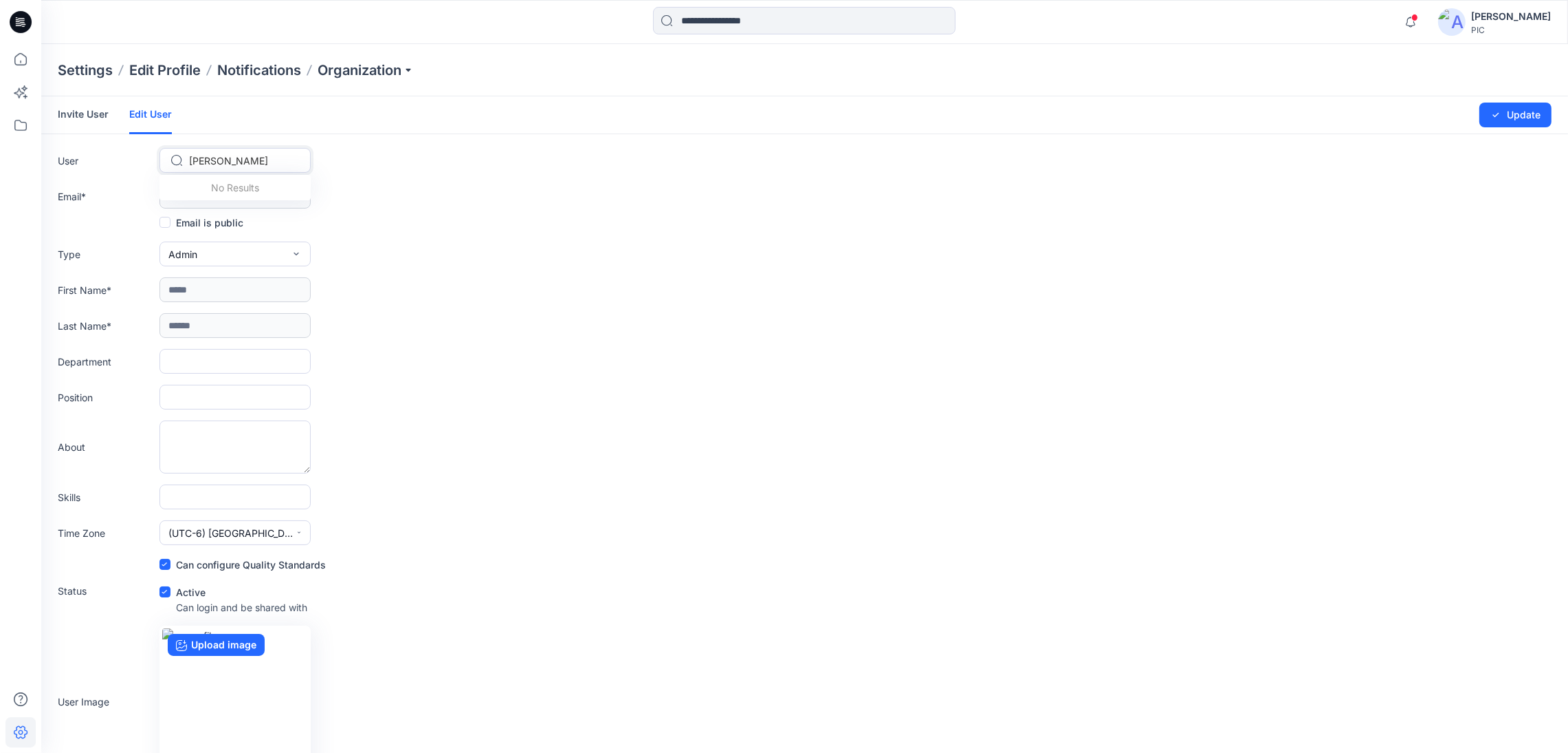
click at [266, 158] on div at bounding box center [243, 160] width 108 height 17
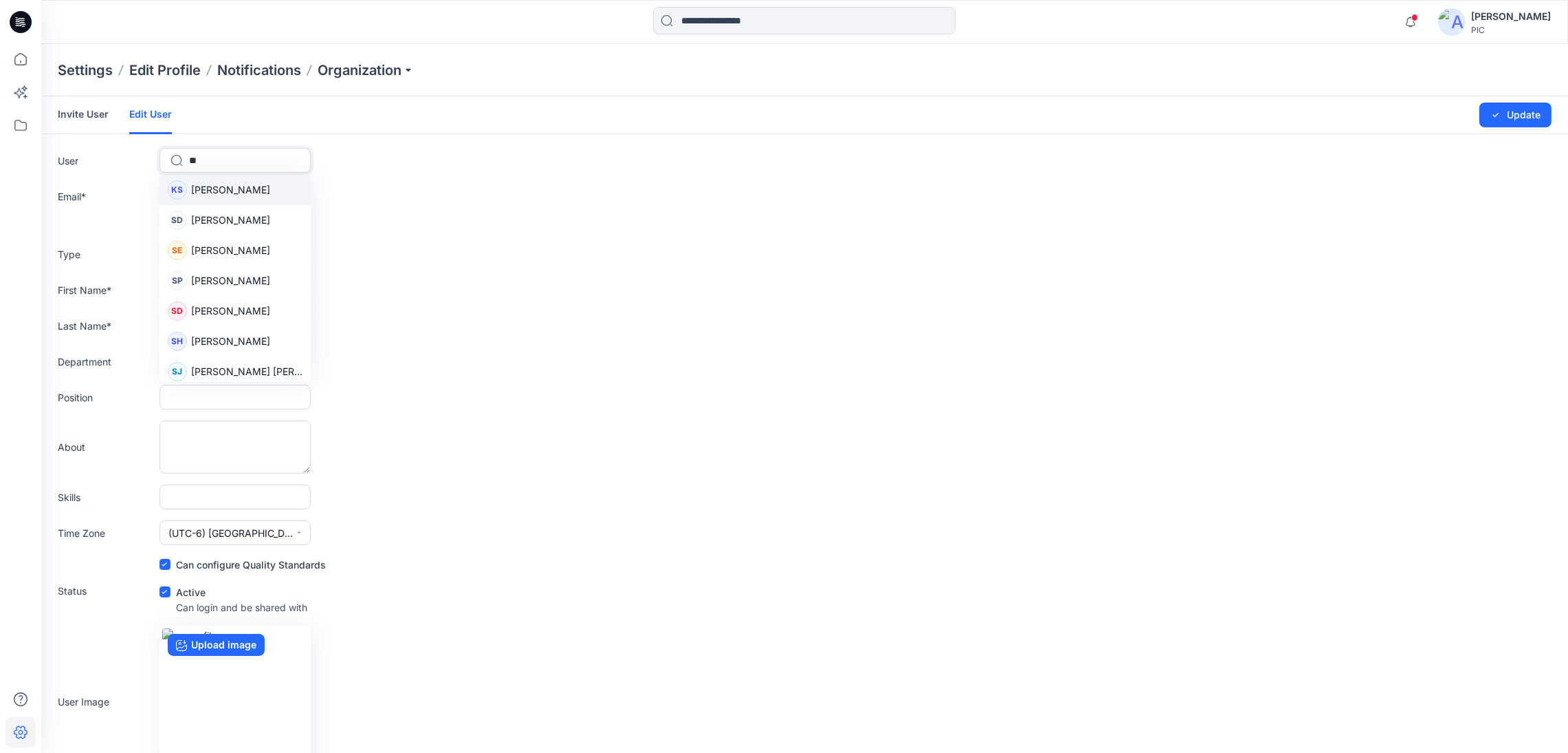
type input "*"
type input "***"
click at [228, 186] on span "Grace Song" at bounding box center [230, 189] width 79 height 15
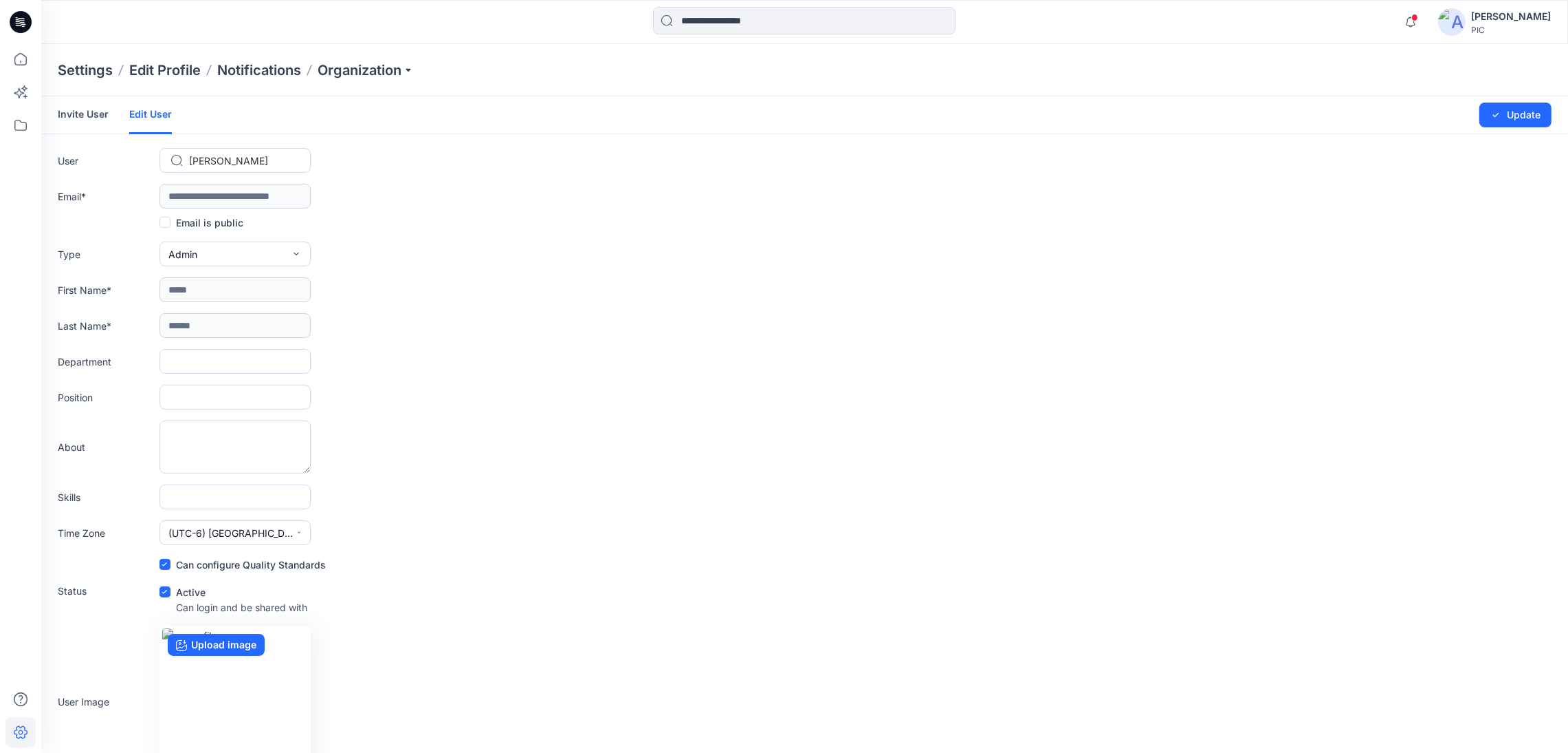
type input "**********"
type input "*****"
type input "****"
type input "*********"
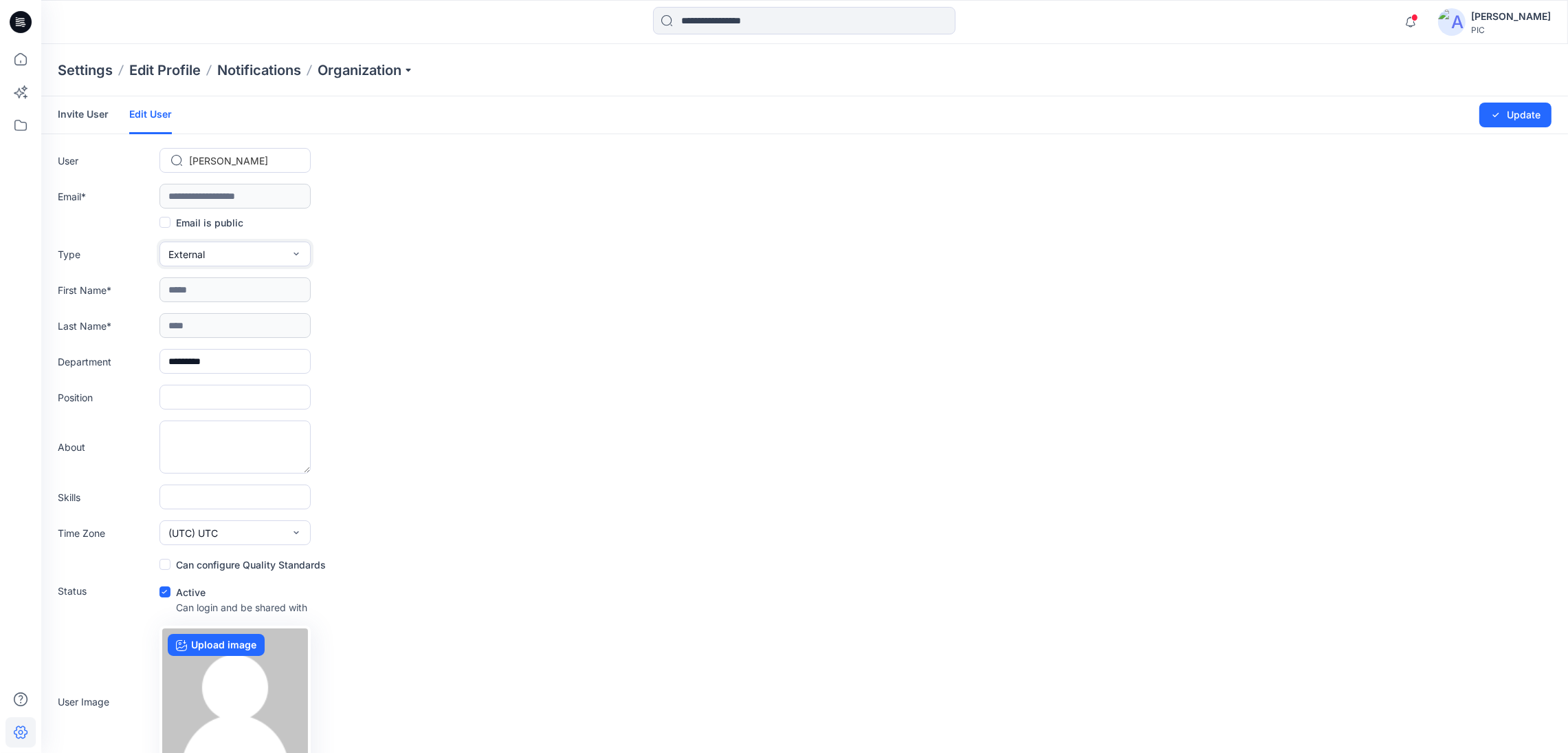
click at [295, 259] on icon "button" at bounding box center [297, 254] width 11 height 11
click at [483, 265] on div "Type External External Member Admin" at bounding box center [804, 253] width 1494 height 25
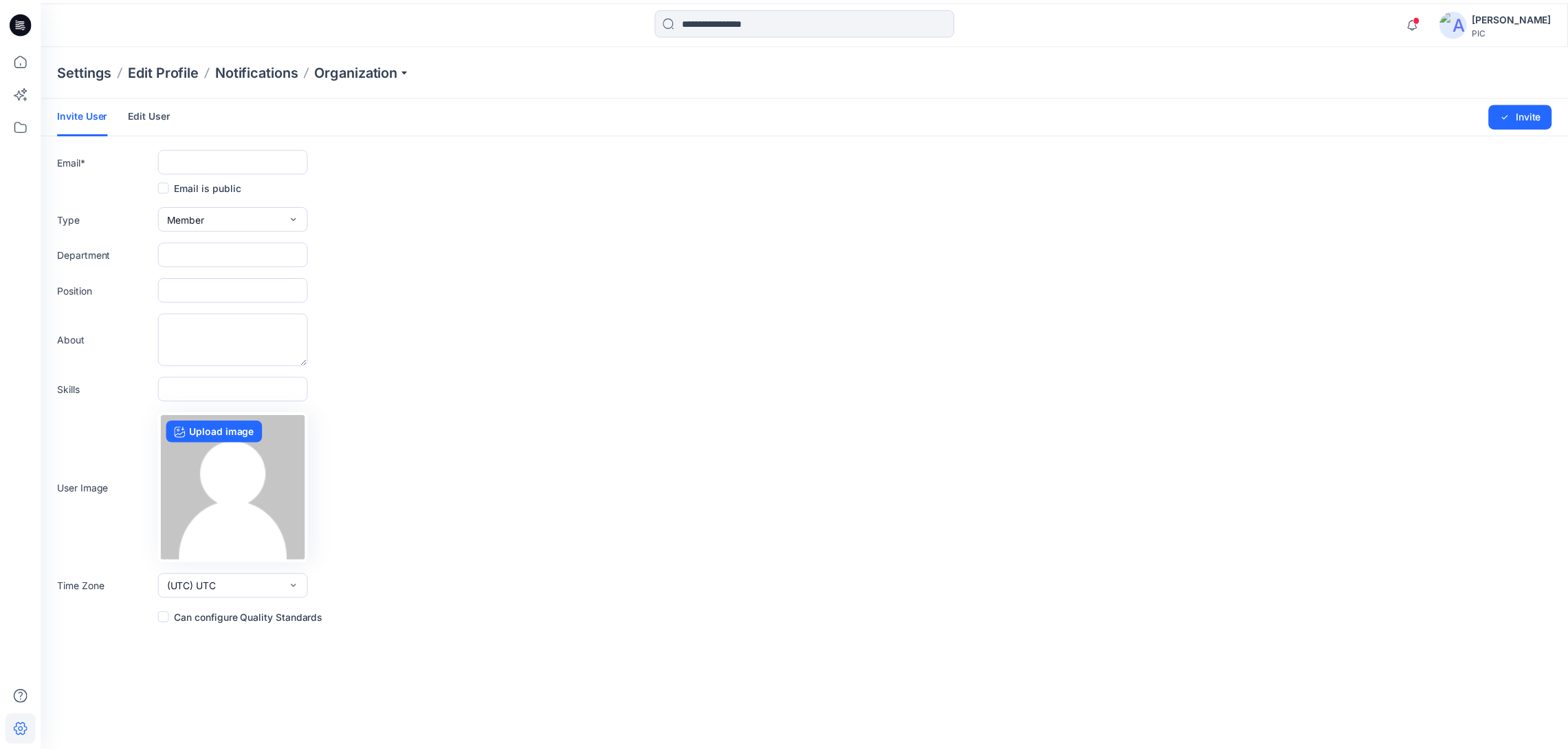
scroll to position [21, 0]
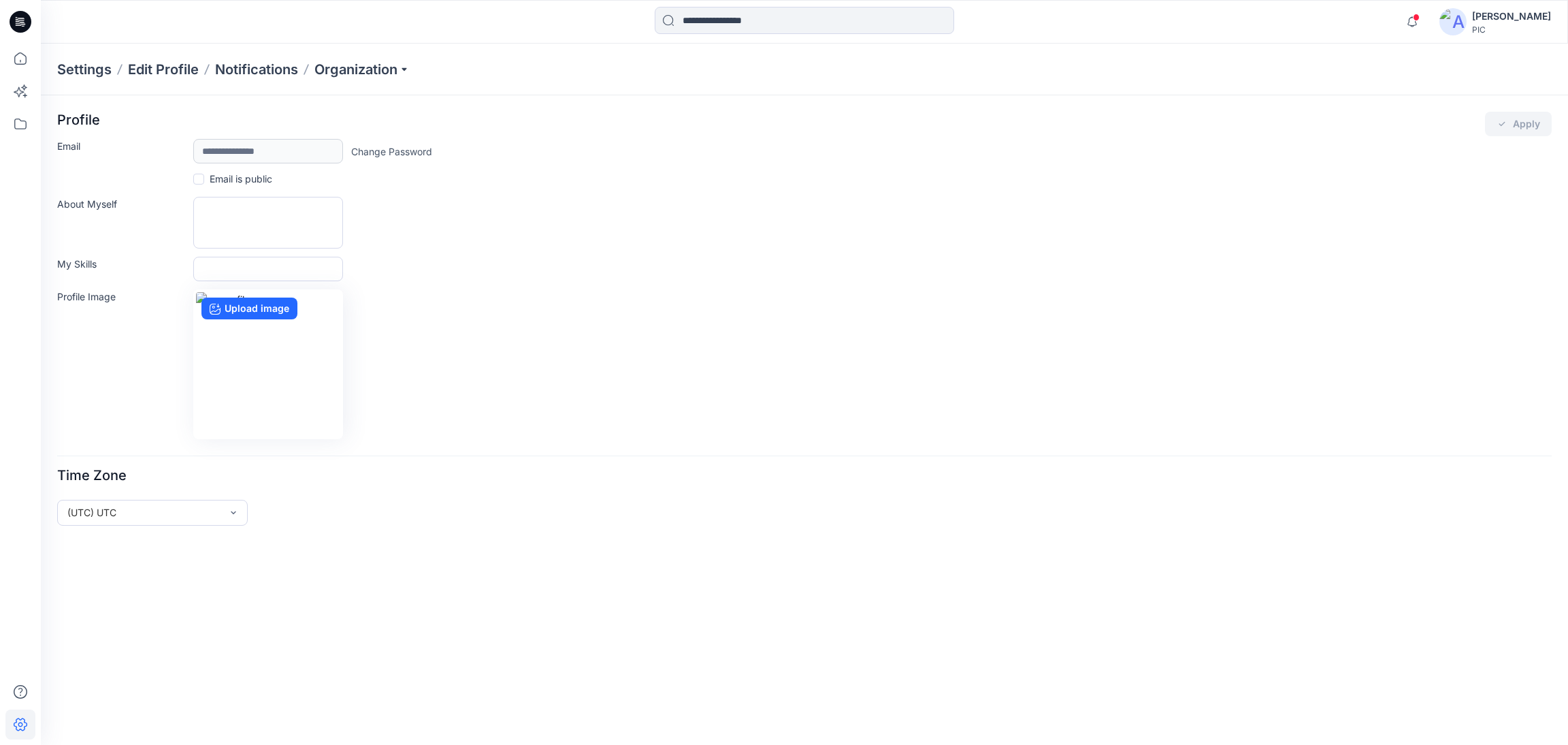
click at [23, 26] on icon at bounding box center [21, 22] width 22 height 22
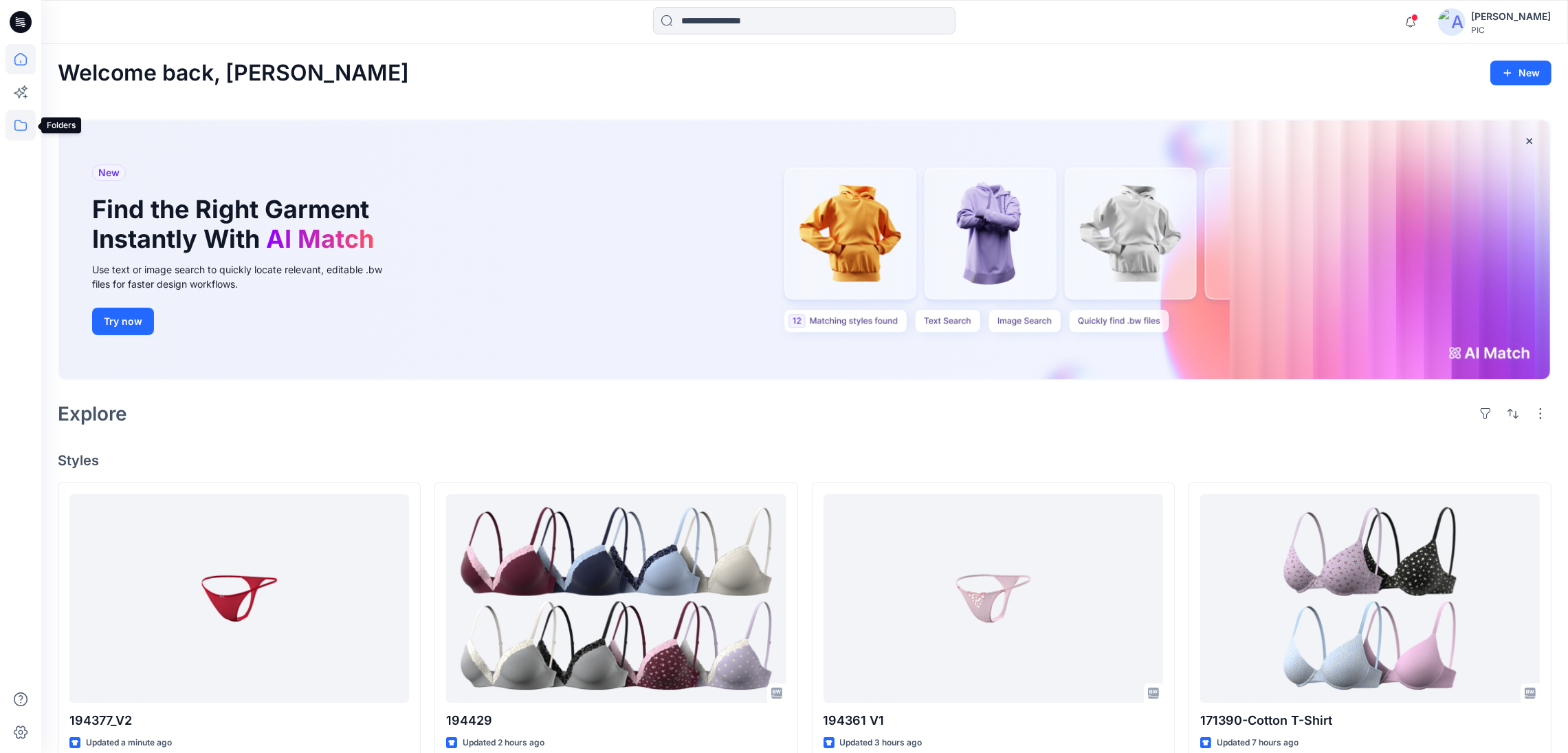
click at [24, 126] on icon at bounding box center [20, 125] width 30 height 30
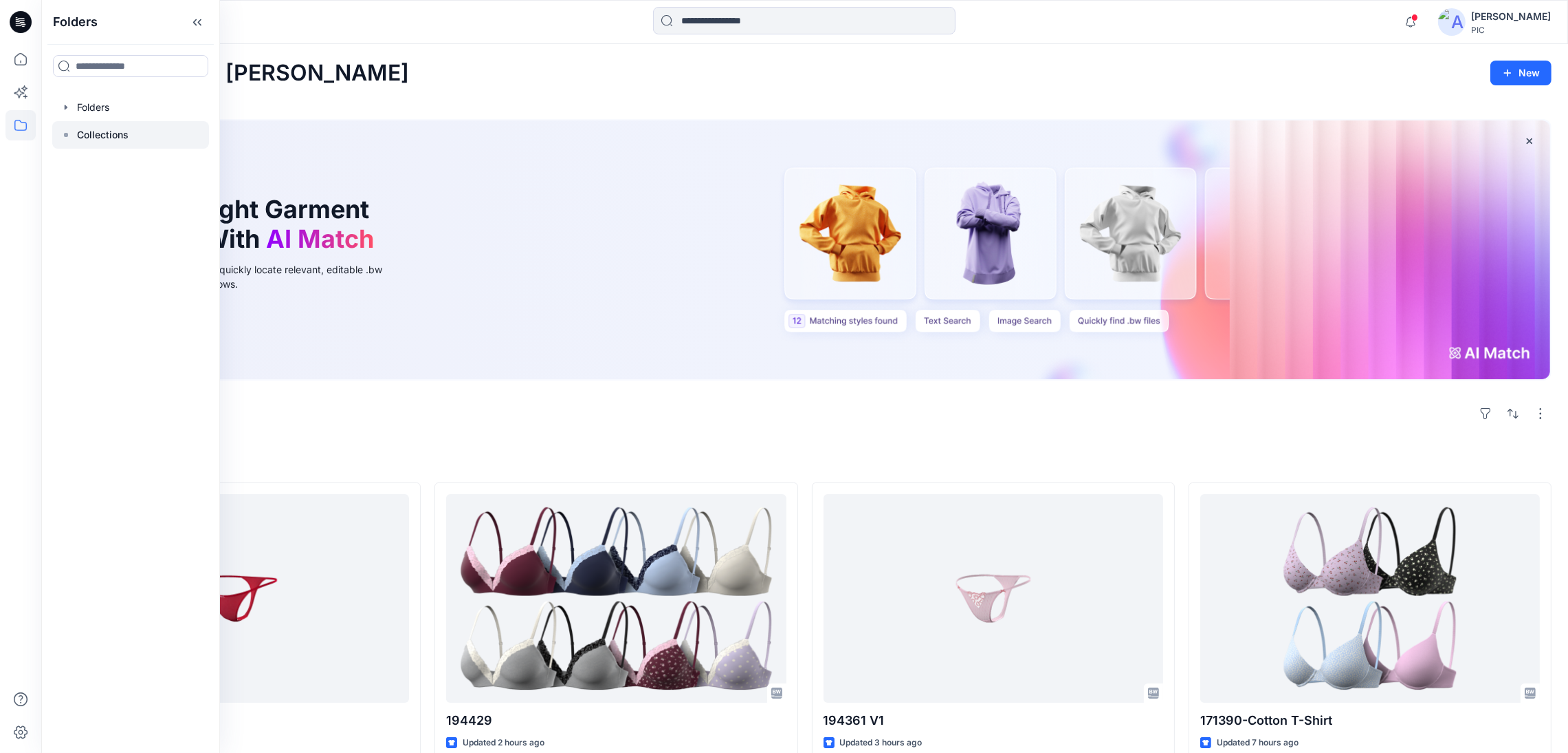
click at [108, 136] on p "Collections" at bounding box center [103, 135] width 52 height 16
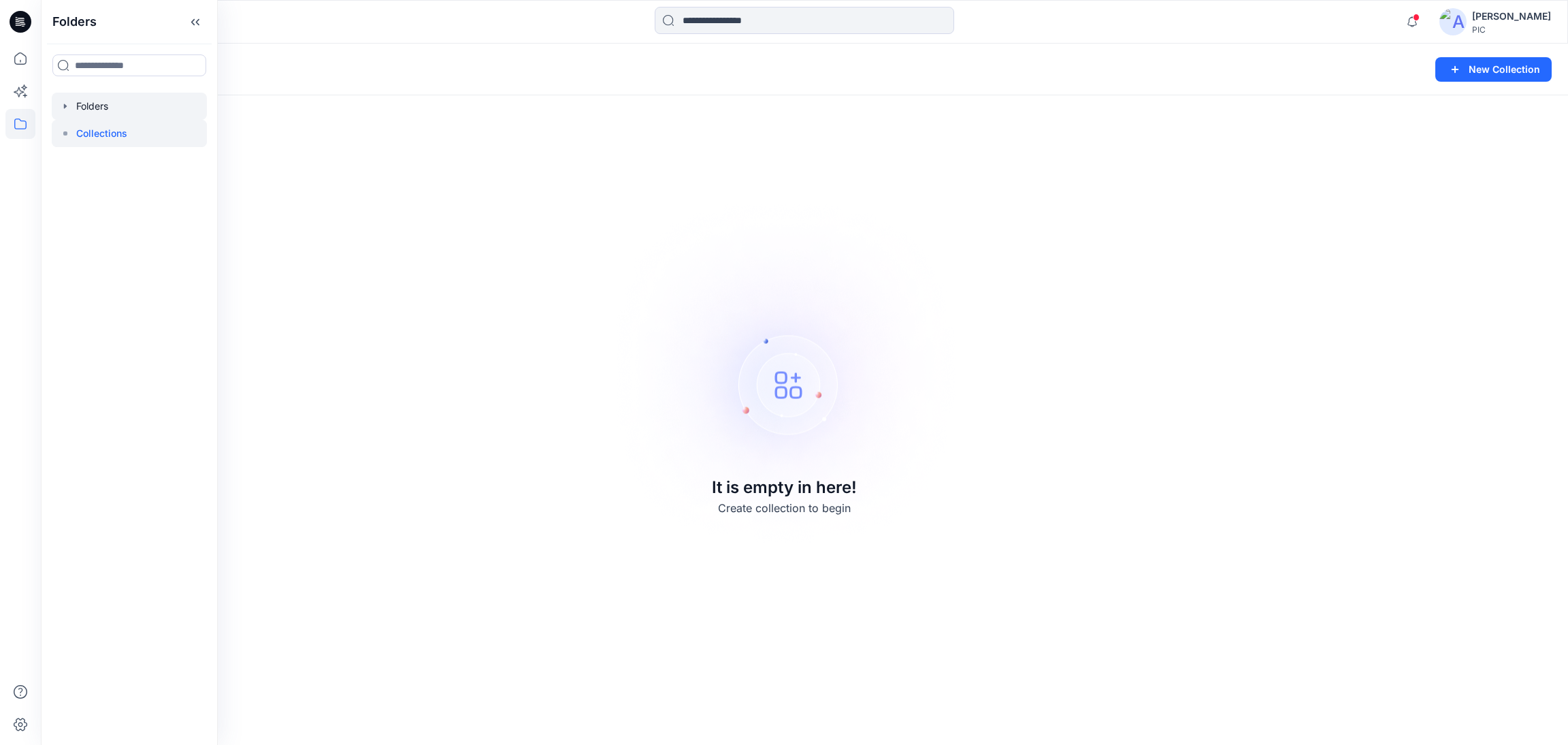
click at [85, 102] on div at bounding box center [129, 106] width 155 height 27
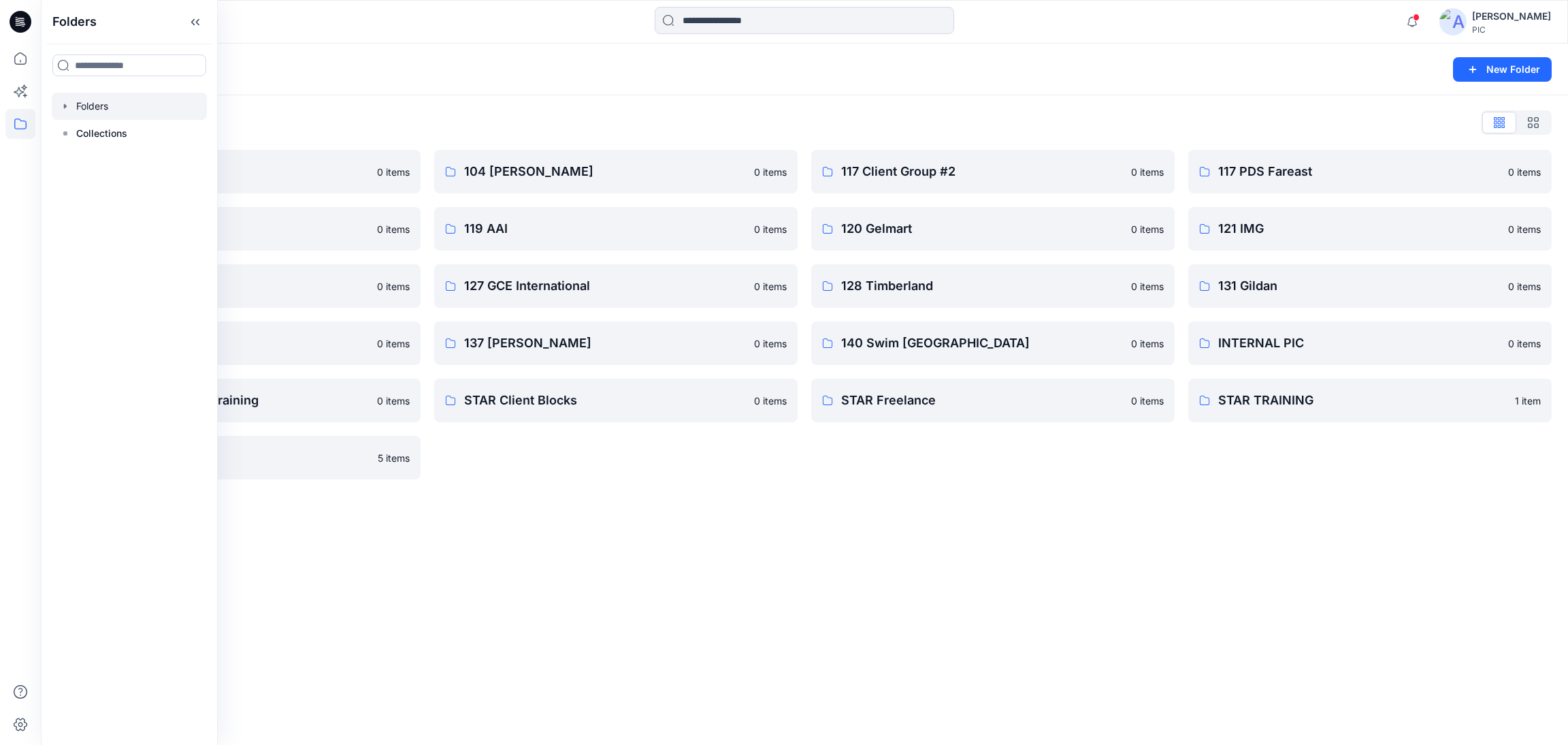
click at [771, 586] on div "Folders New Folder Folders List 103 HIS International 0 items 118 Add Black 0 i…" at bounding box center [803, 394] width 1527 height 701
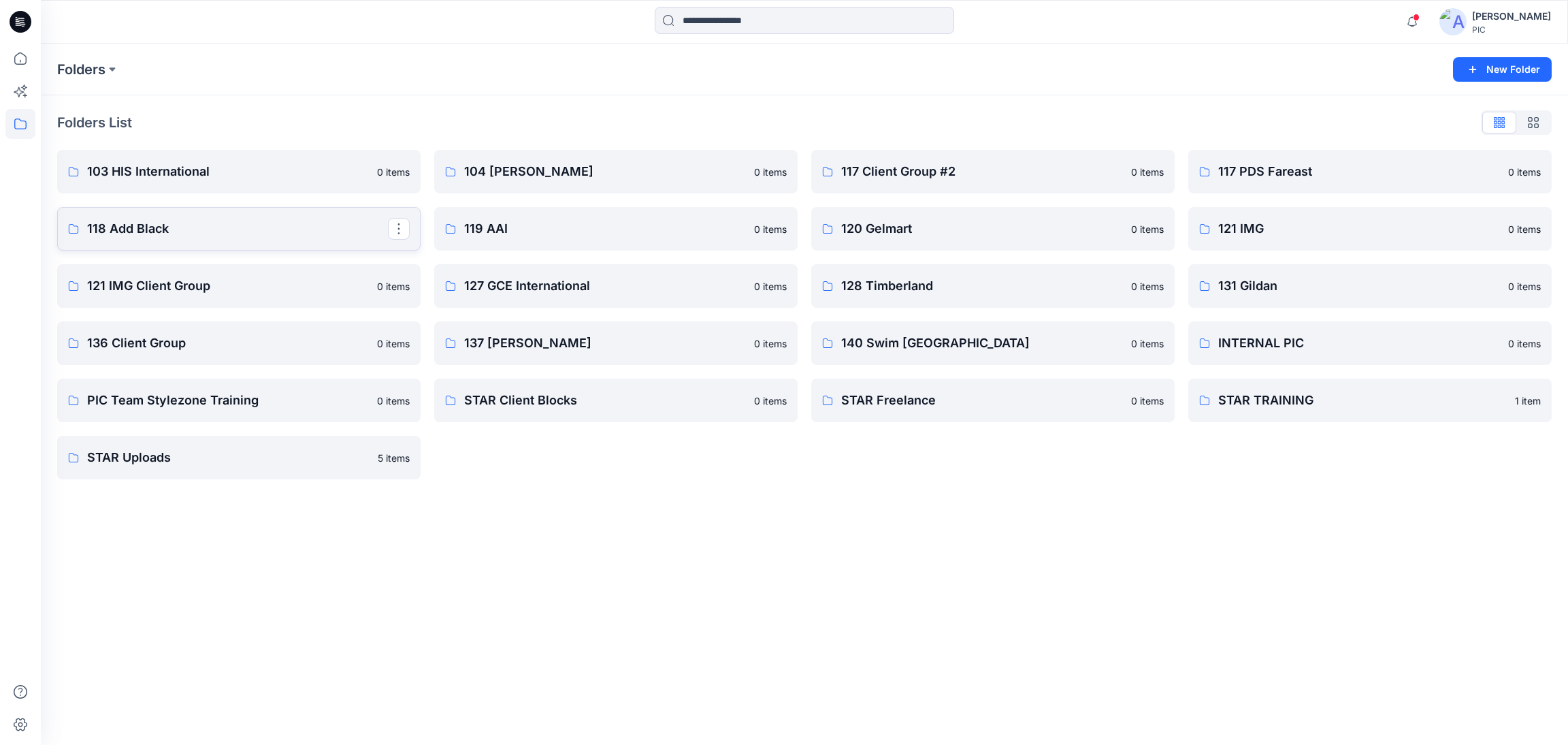
click at [199, 233] on p "118 Add Black" at bounding box center [238, 228] width 301 height 19
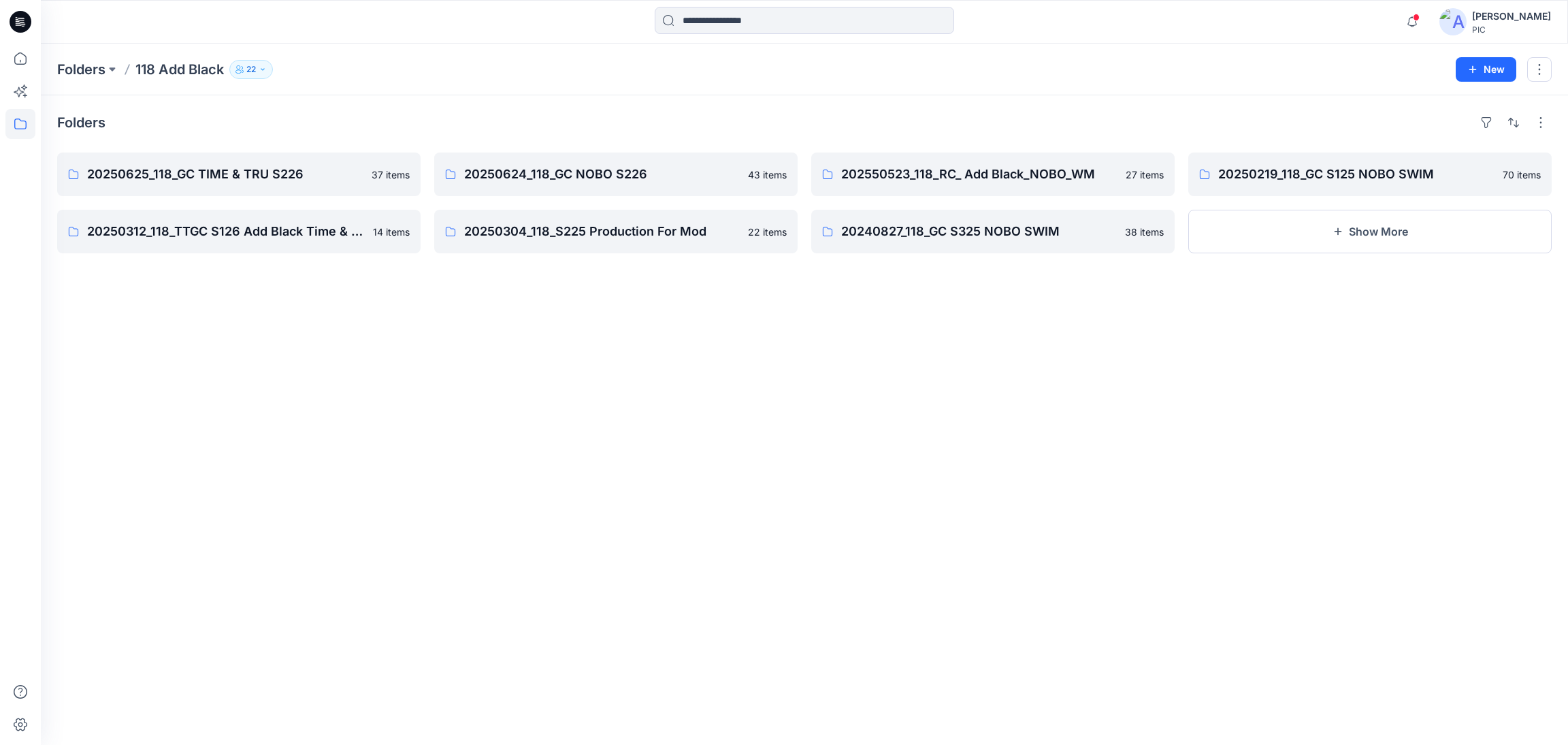
click at [263, 68] on icon "button" at bounding box center [262, 69] width 8 height 8
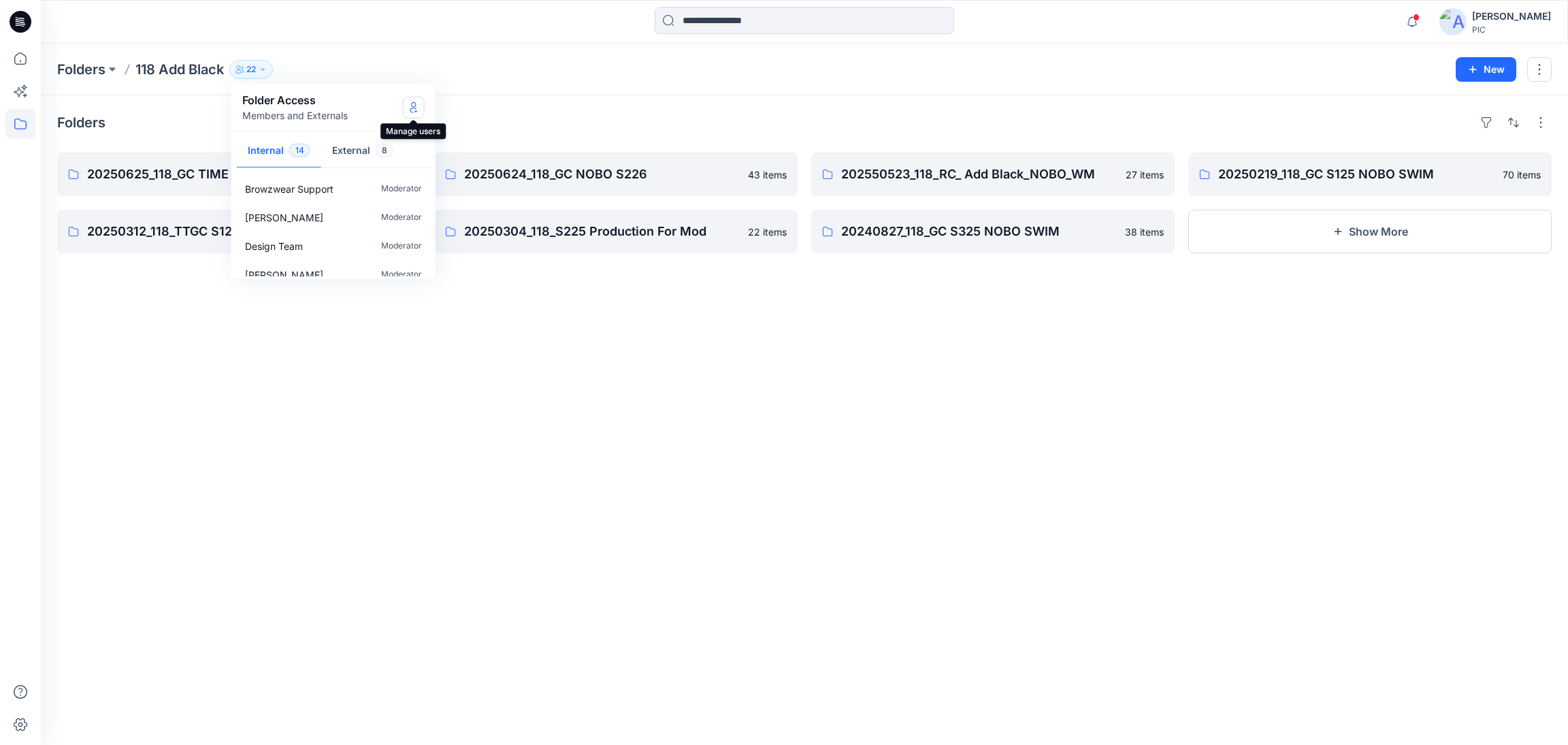
click at [418, 110] on icon "Manage Users" at bounding box center [413, 107] width 11 height 11
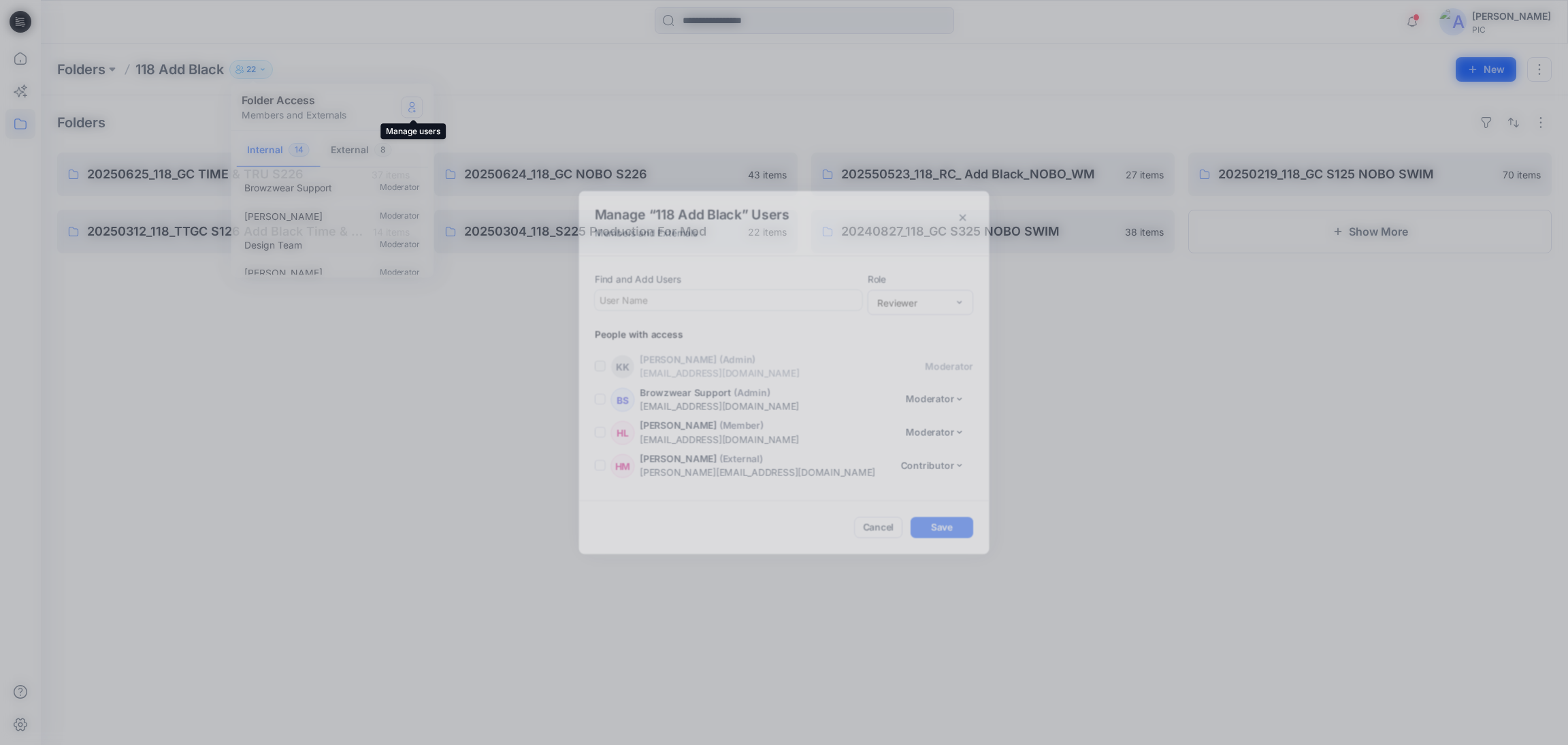
scroll to position [606, 0]
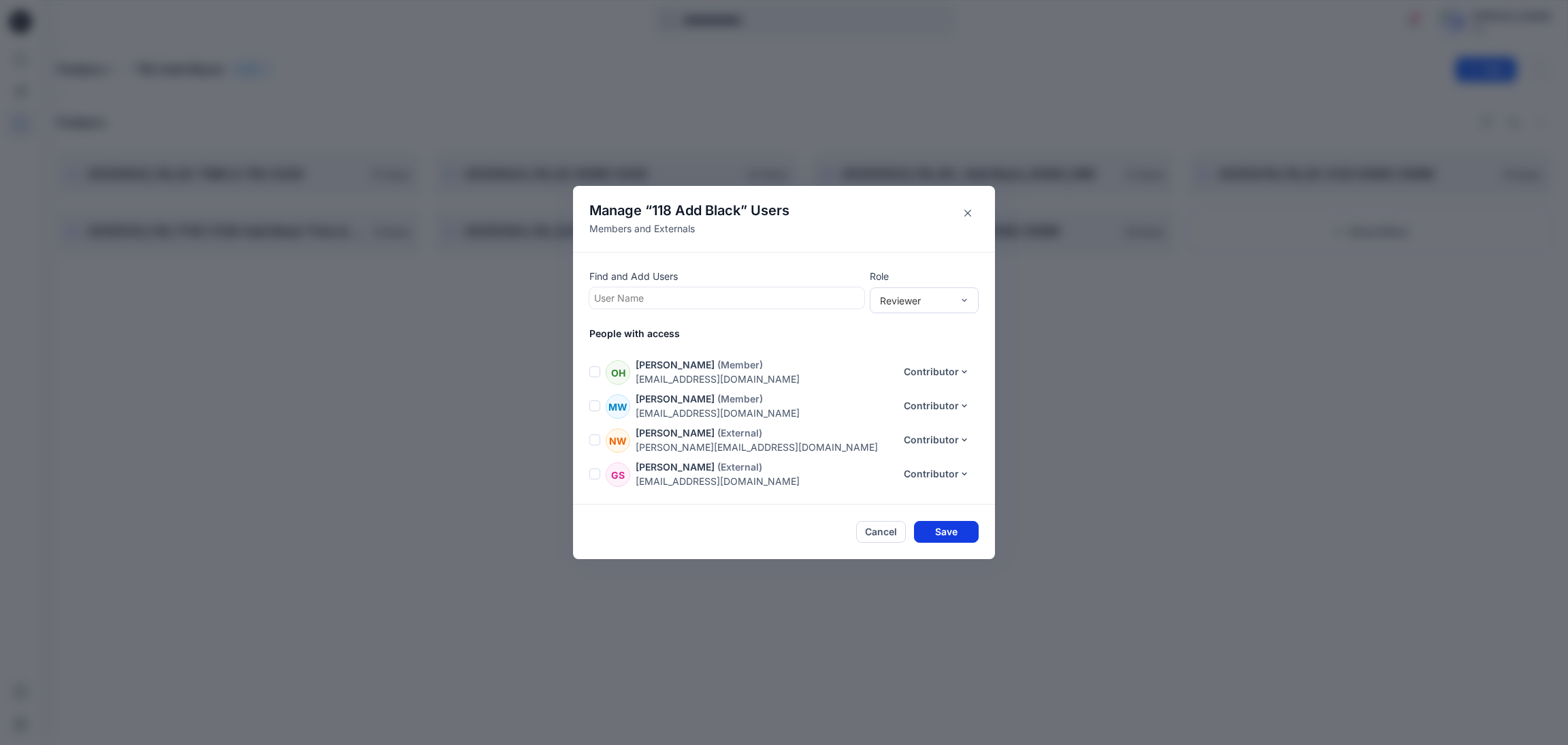
click at [942, 527] on button "Save" at bounding box center [947, 531] width 65 height 22
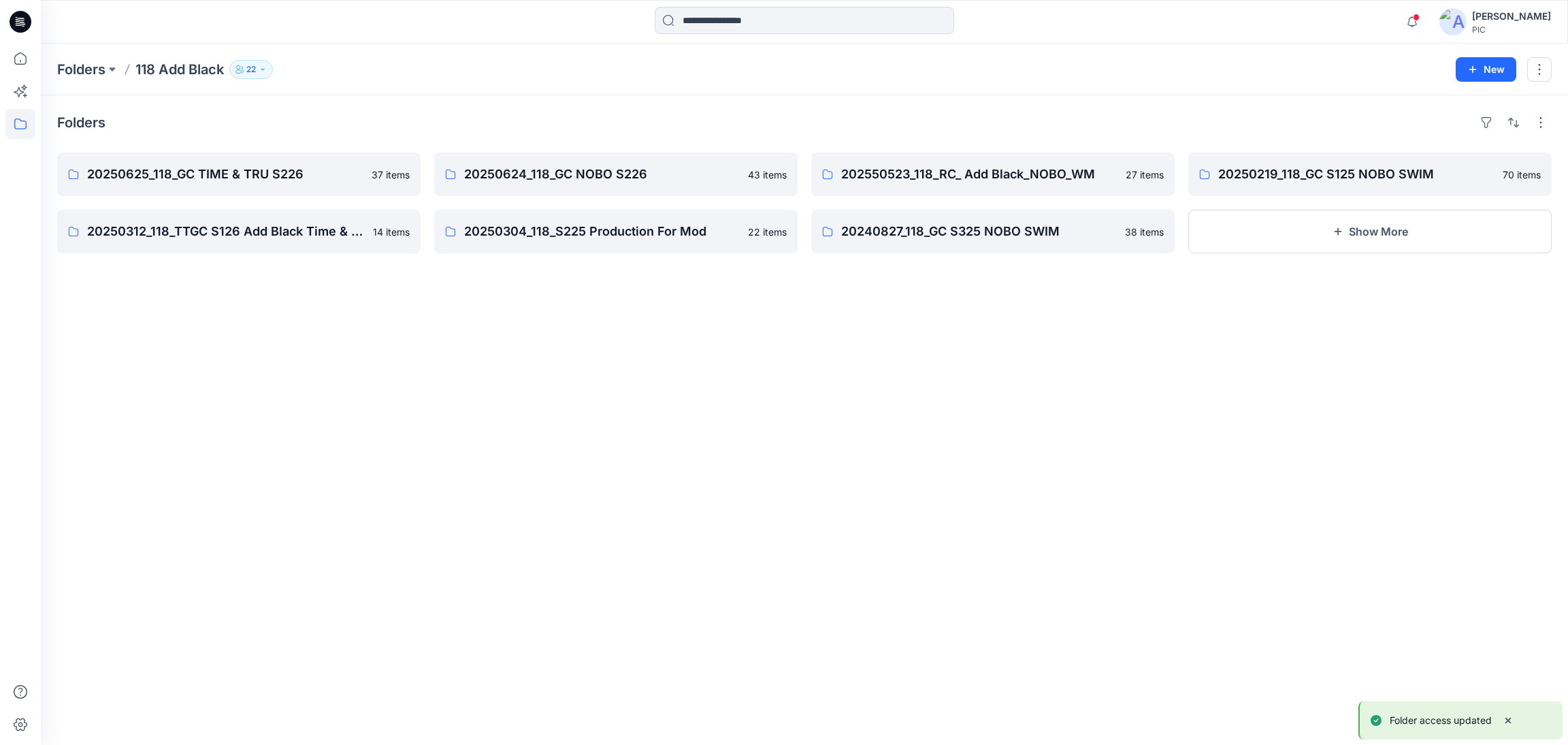
click at [267, 71] on icon "button" at bounding box center [262, 69] width 8 height 8
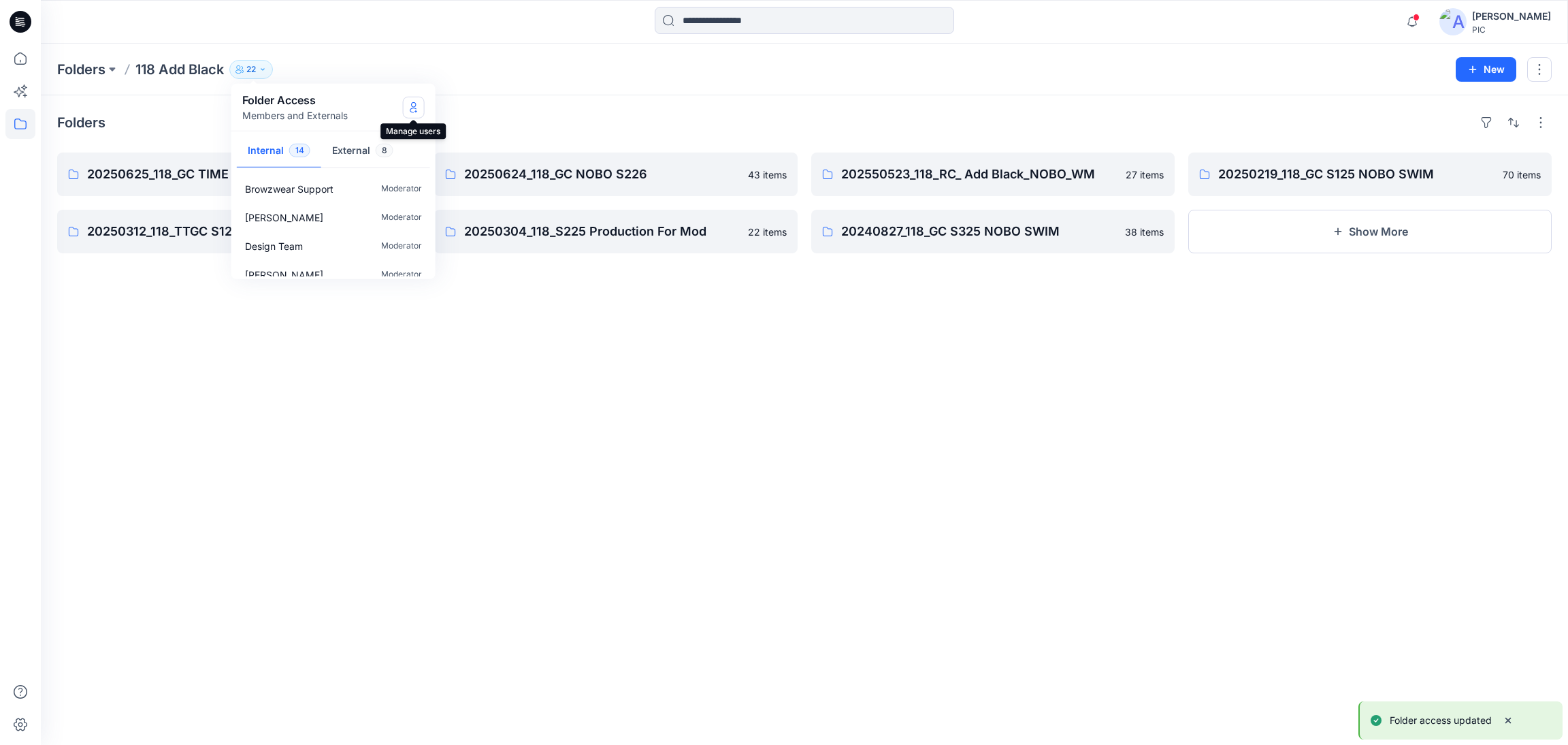
click at [417, 104] on icon "Manage Users" at bounding box center [413, 107] width 11 height 11
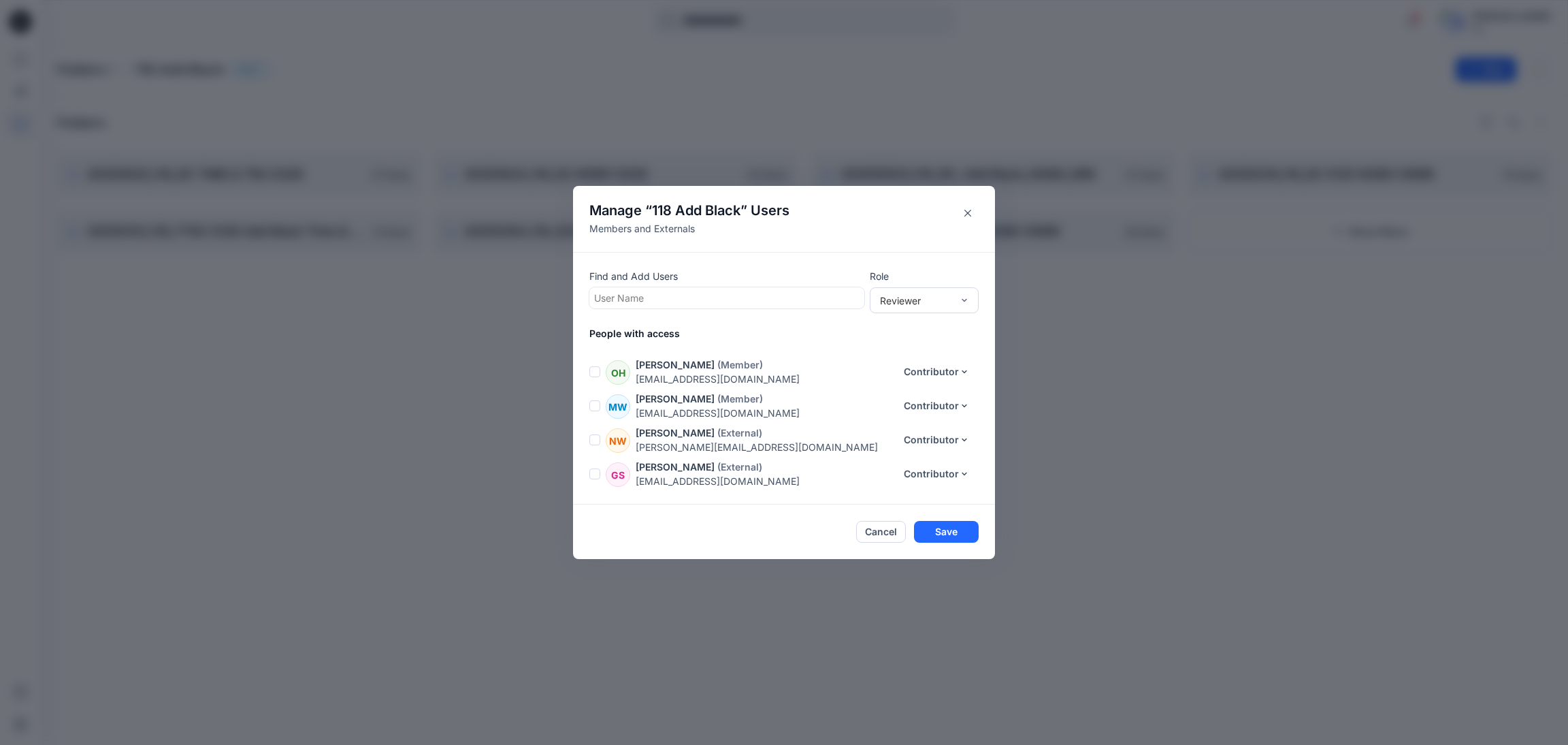
drag, startPoint x: 326, startPoint y: 361, endPoint x: 295, endPoint y: 408, distance: 56.3
click at [326, 361] on div "Manage “ 118 Add Black ” Users Members and Externals Find and Add Users User Na…" at bounding box center [784, 372] width 1568 height 745
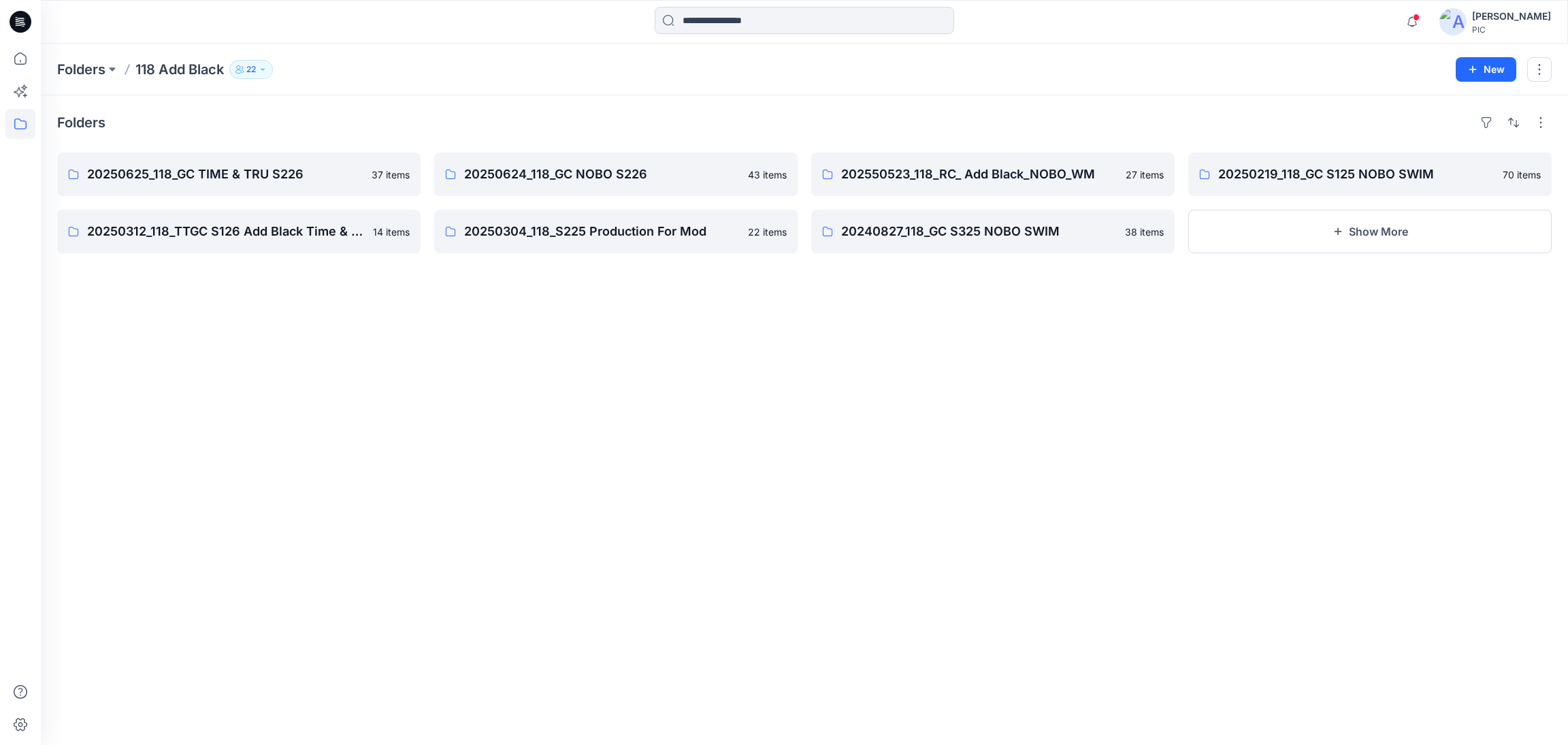
drag, startPoint x: 672, startPoint y: 380, endPoint x: 648, endPoint y: 383, distance: 24.2
click at [671, 380] on div "Folders 20250625_118_GC TIME & TRU S226 37 items 20250312_118_TTGC S126 Add Bla…" at bounding box center [803, 420] width 1527 height 650
click at [1407, 21] on icon "button" at bounding box center [1411, 22] width 26 height 27
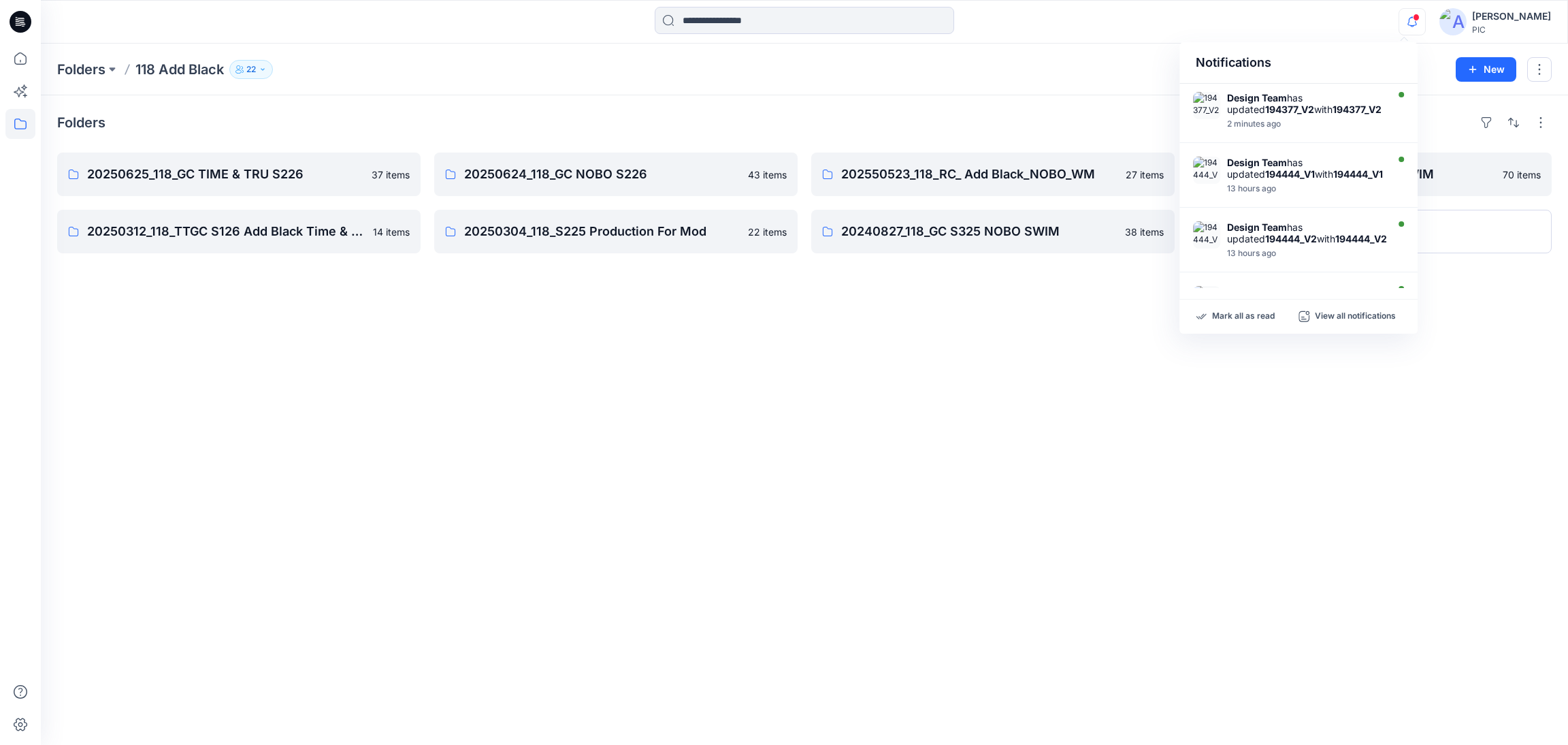
click at [1535, 412] on div "Folders 20250625_118_GC TIME & TRU S226 37 items 20250312_118_TTGC S126 Add Bla…" at bounding box center [803, 420] width 1527 height 650
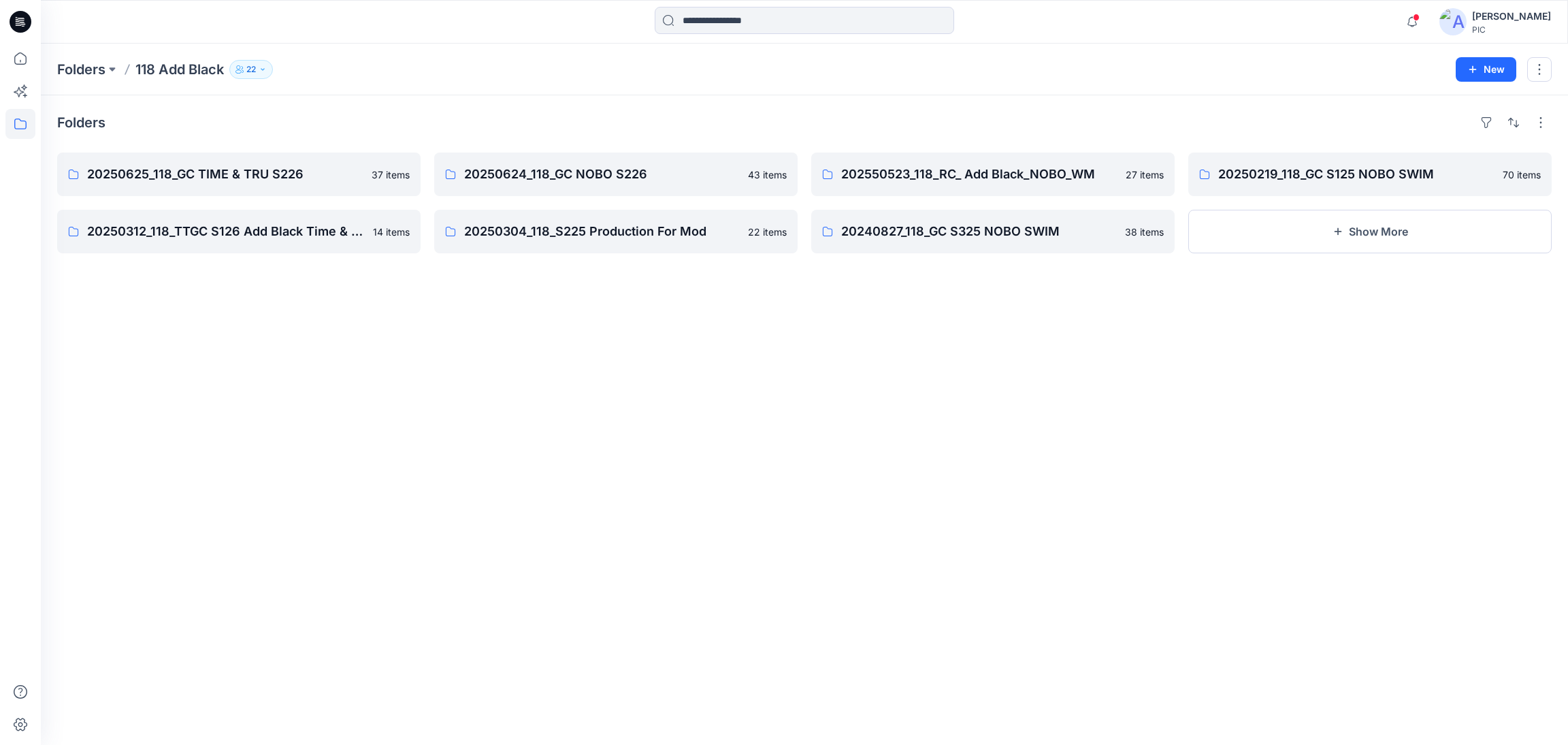
click at [1485, 17] on div "[PERSON_NAME]" at bounding box center [1511, 16] width 79 height 16
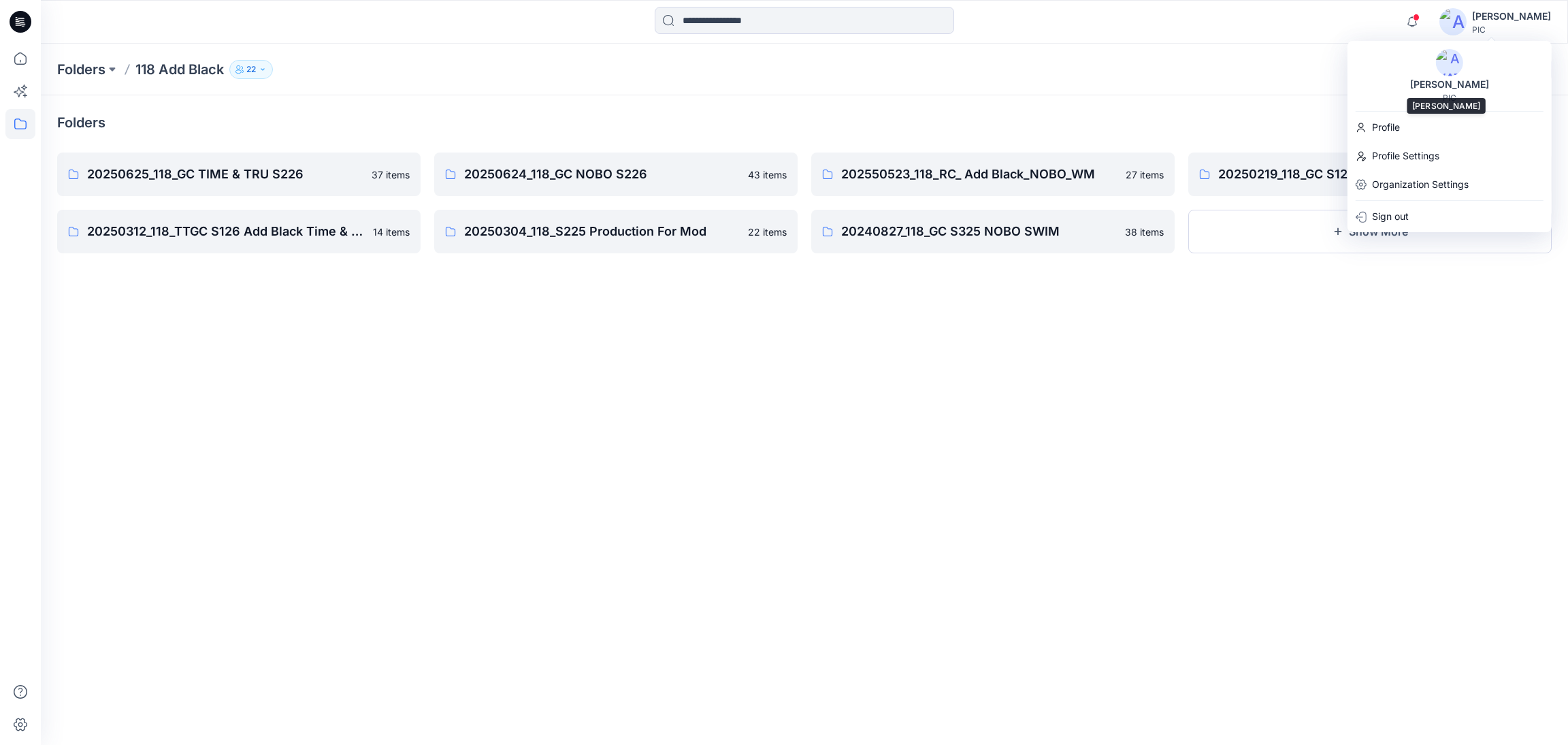
click at [1446, 91] on div "[PERSON_NAME]" at bounding box center [1449, 85] width 95 height 16
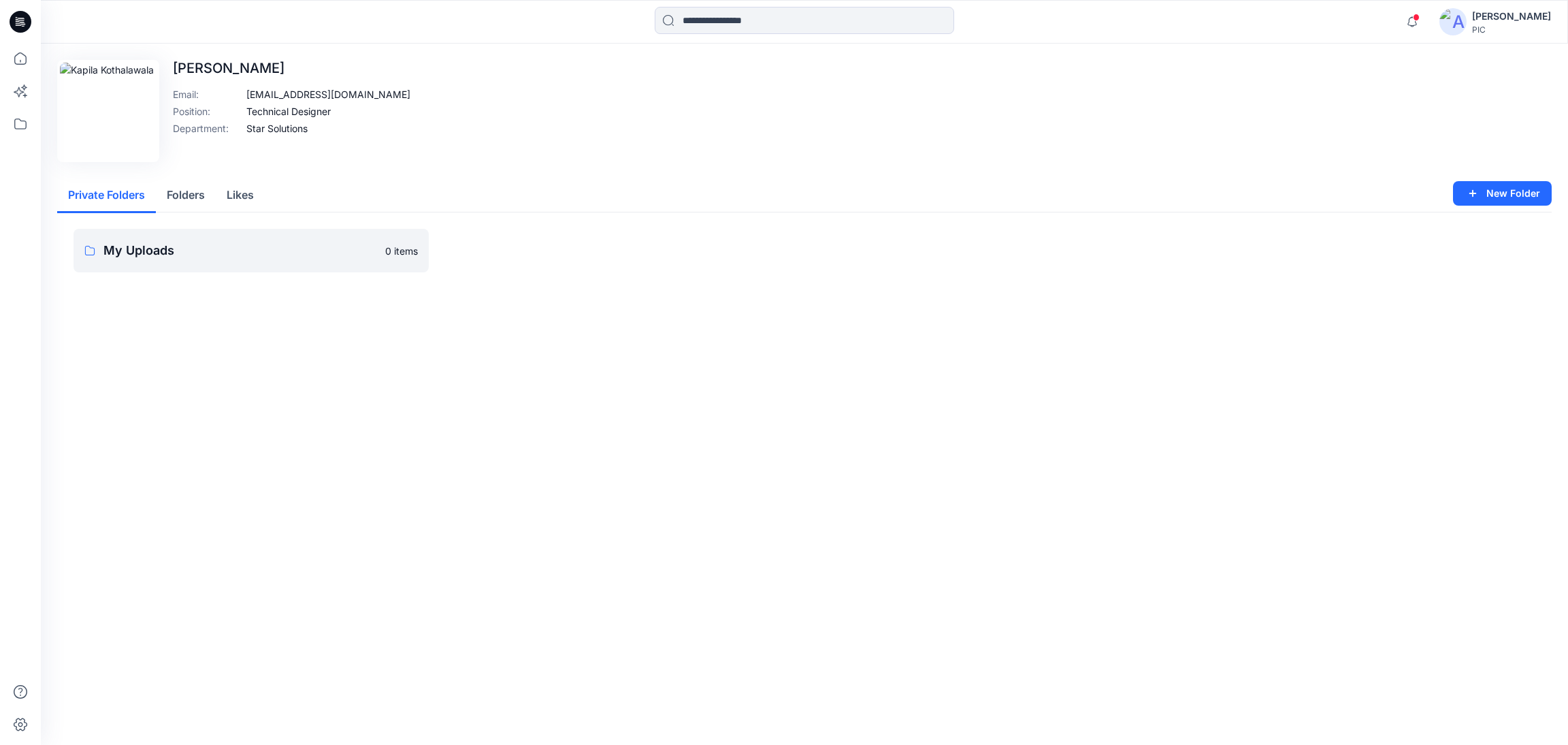
click at [193, 188] on button "Folders" at bounding box center [186, 195] width 59 height 35
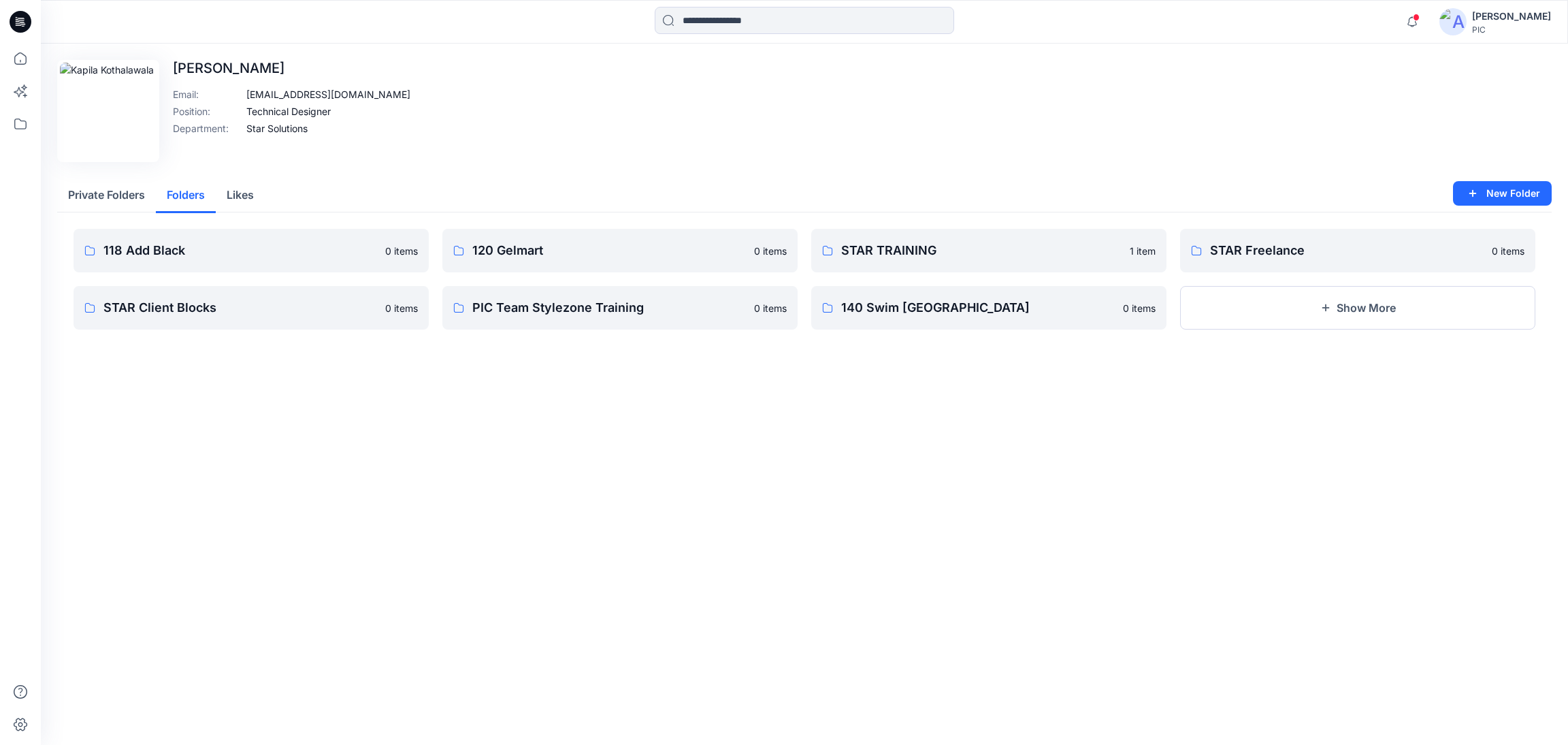
click at [234, 199] on button "Likes" at bounding box center [240, 195] width 49 height 35
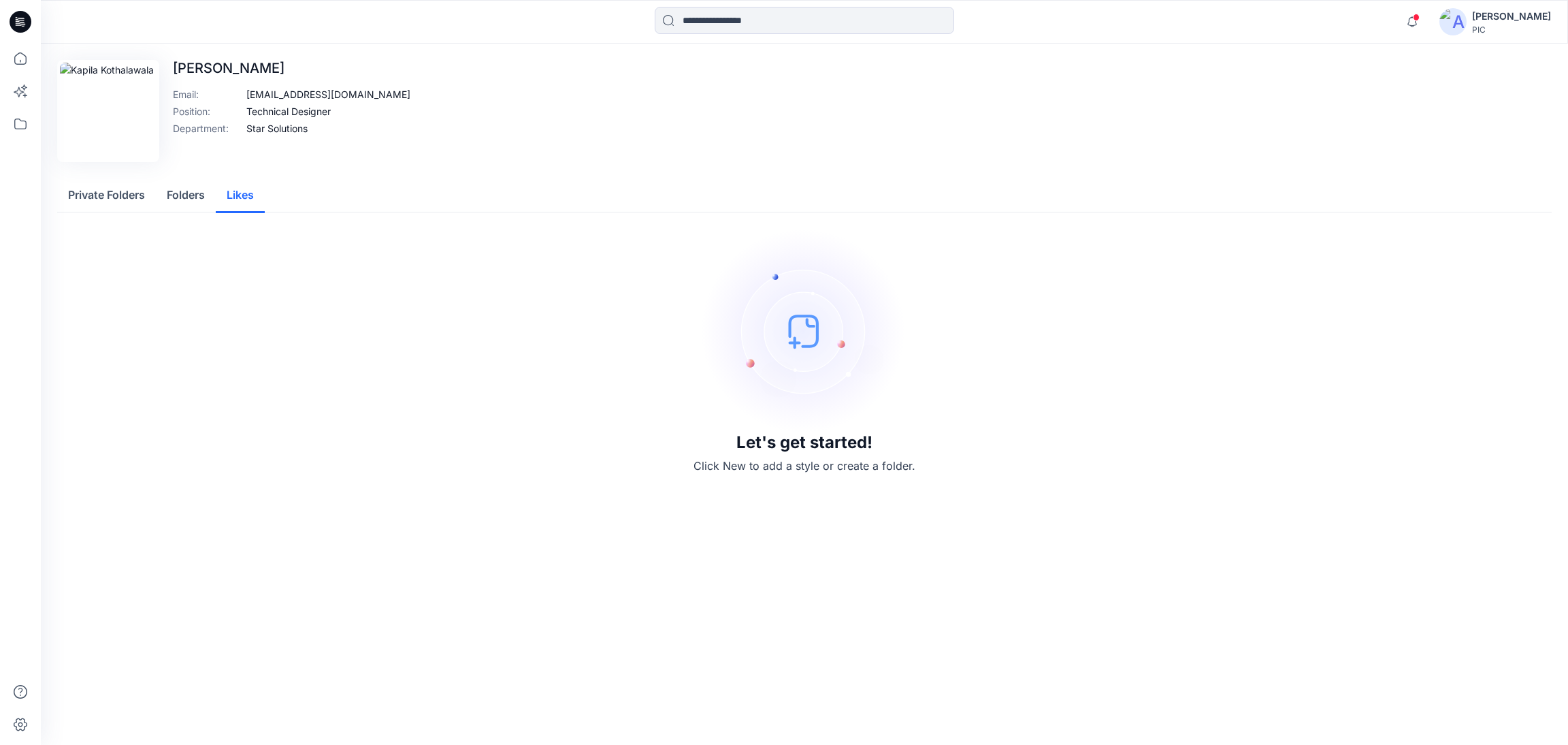
click at [174, 199] on button "Folders" at bounding box center [186, 195] width 59 height 35
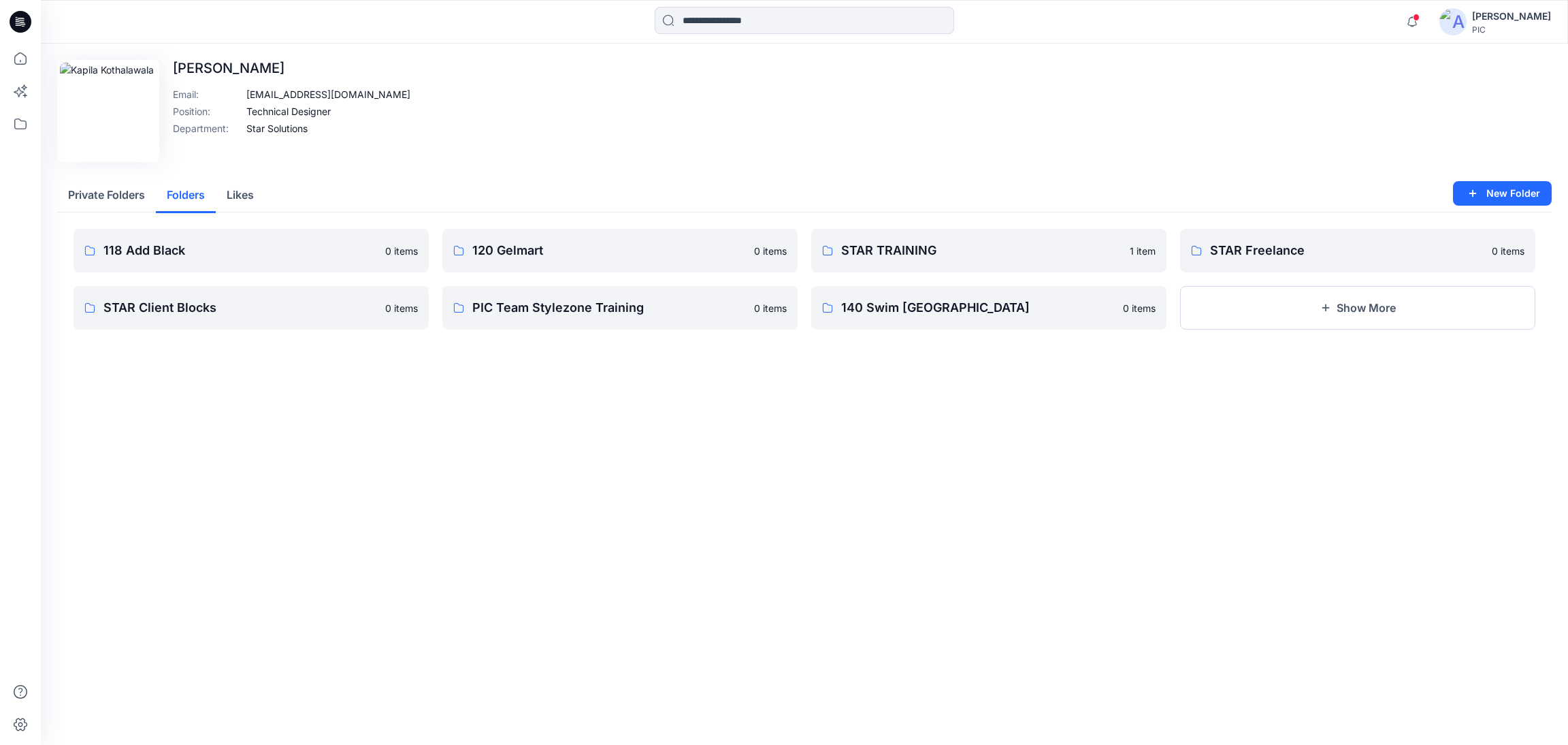
click at [123, 199] on button "Private Folders" at bounding box center [106, 195] width 99 height 35
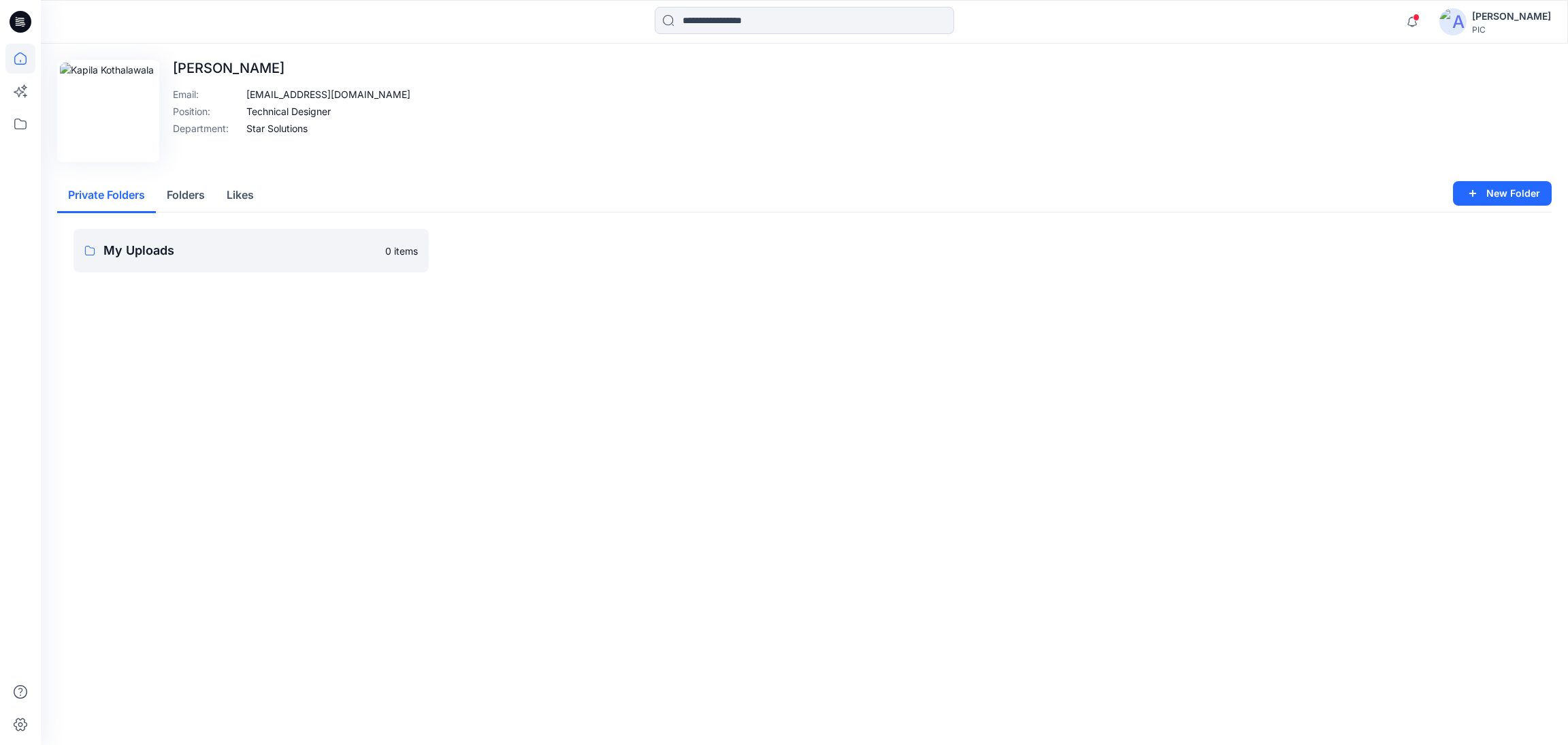
drag, startPoint x: 239, startPoint y: 372, endPoint x: 11, endPoint y: 63, distance: 384.0
click at [236, 368] on div "Edit Image Kapila Kothalawala Email : kapilak@star.lk Position : Technical Desi…" at bounding box center [803, 394] width 1527 height 701
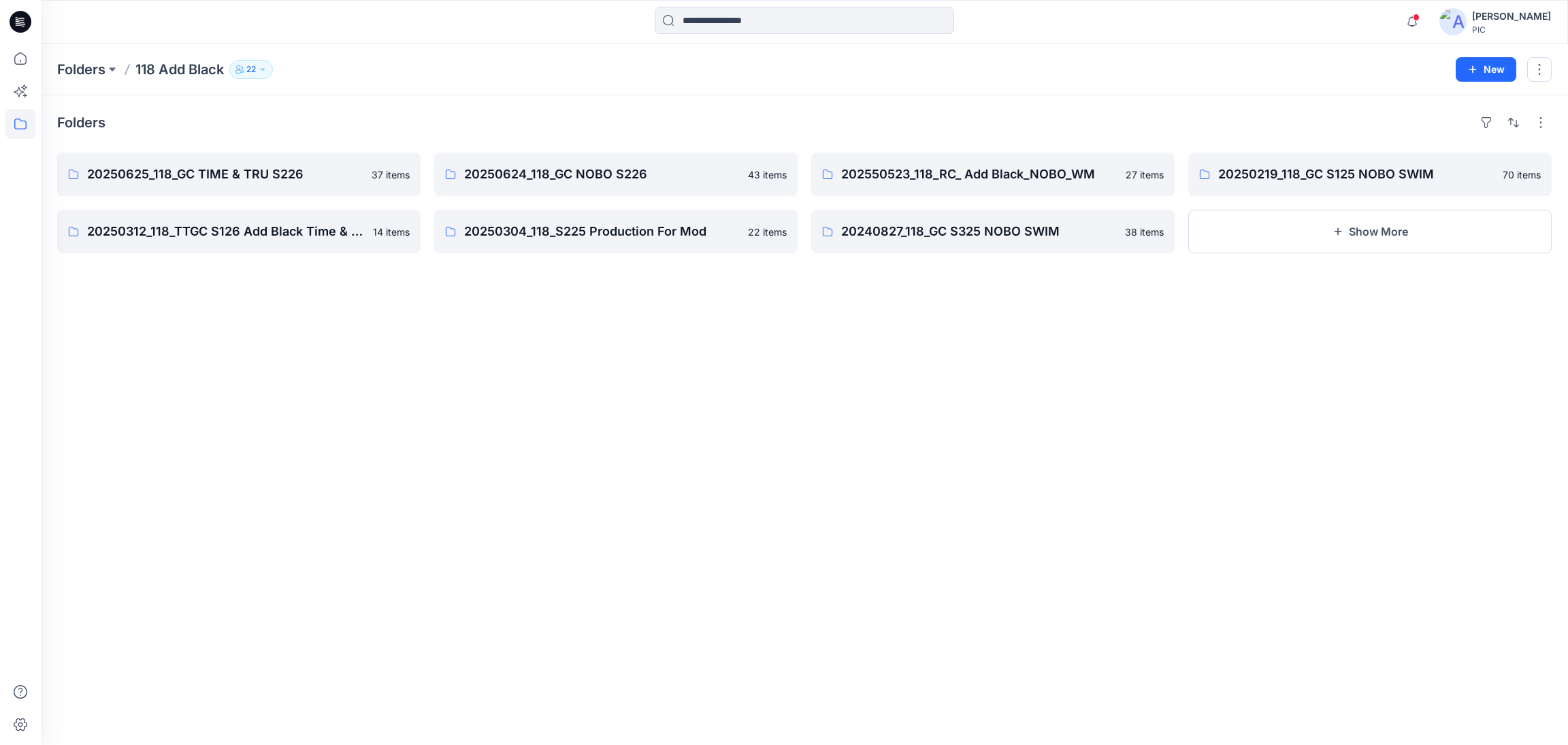
click at [958, 469] on div "Folders 20250625_118_GC TIME & TRU S226 37 items 20250312_118_TTGC S126 Add Bla…" at bounding box center [803, 420] width 1527 height 650
click at [1340, 237] on icon "button" at bounding box center [1337, 232] width 11 height 11
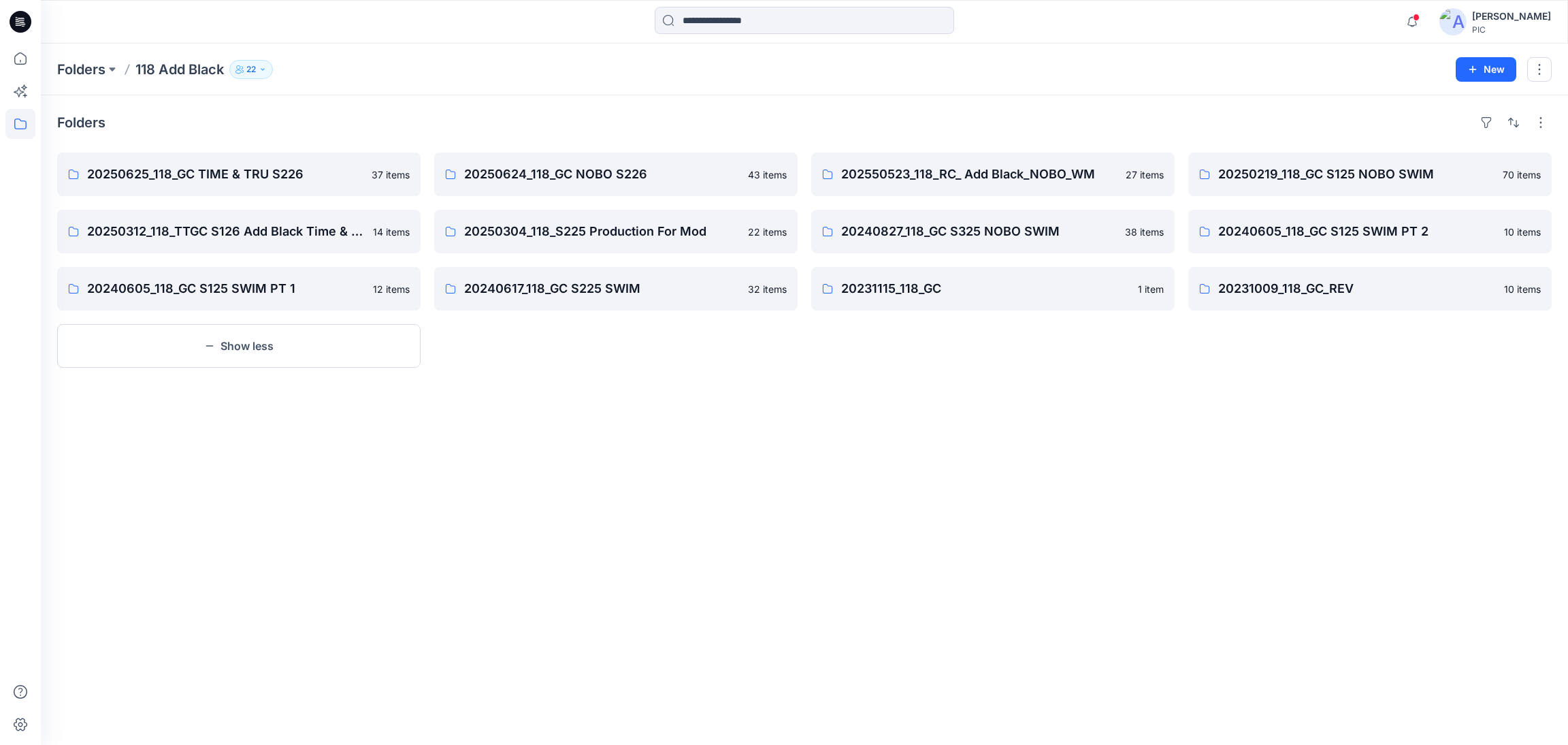
click at [928, 459] on div "Folders 20250625_118_GC TIME & TRU S226 37 items 20250312_118_TTGC S126 Add Bla…" at bounding box center [803, 420] width 1527 height 650
click at [262, 74] on button "22" at bounding box center [251, 68] width 43 height 19
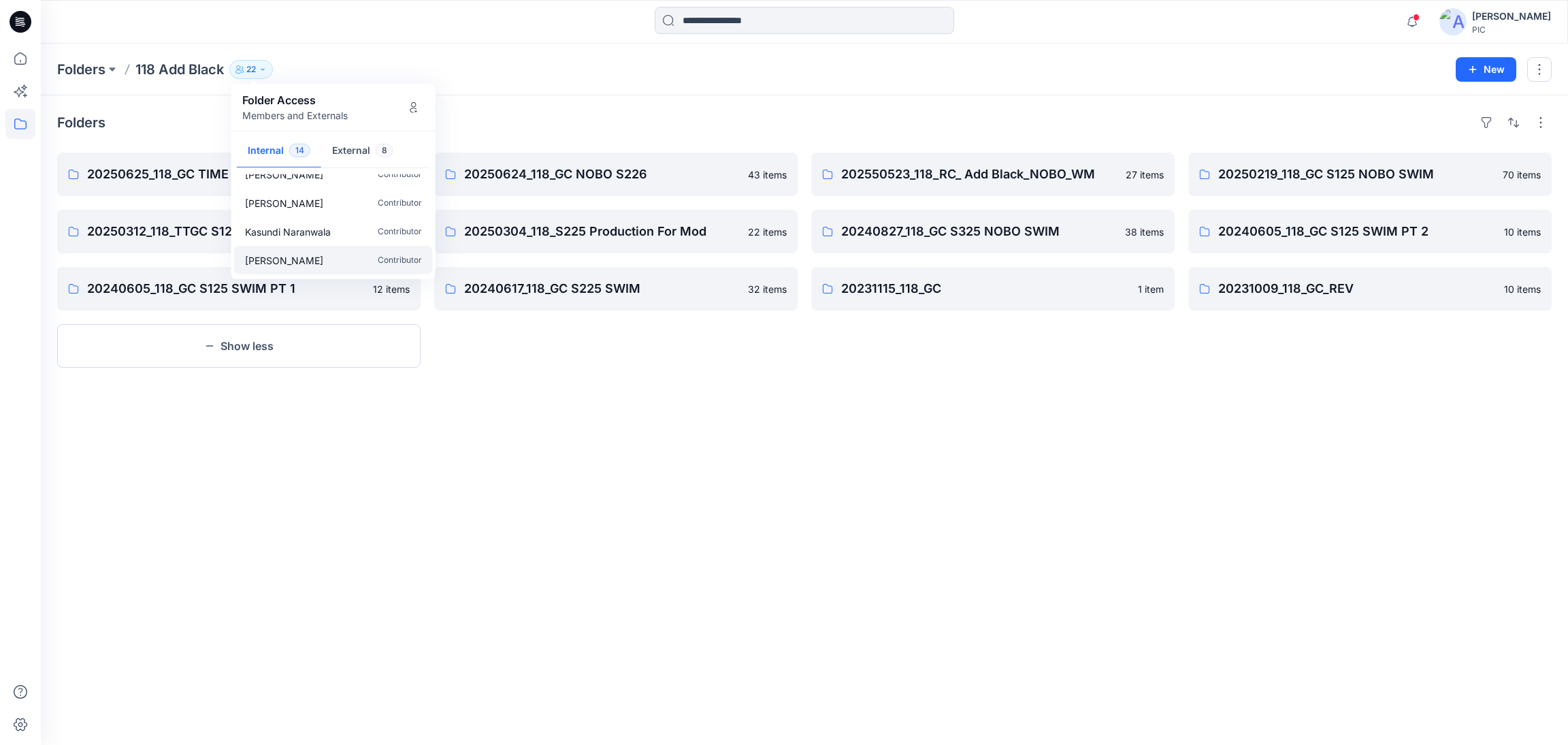
scroll to position [297, 0]
click at [366, 151] on button "External 8" at bounding box center [363, 151] width 83 height 35
